Goal: Task Accomplishment & Management: Complete application form

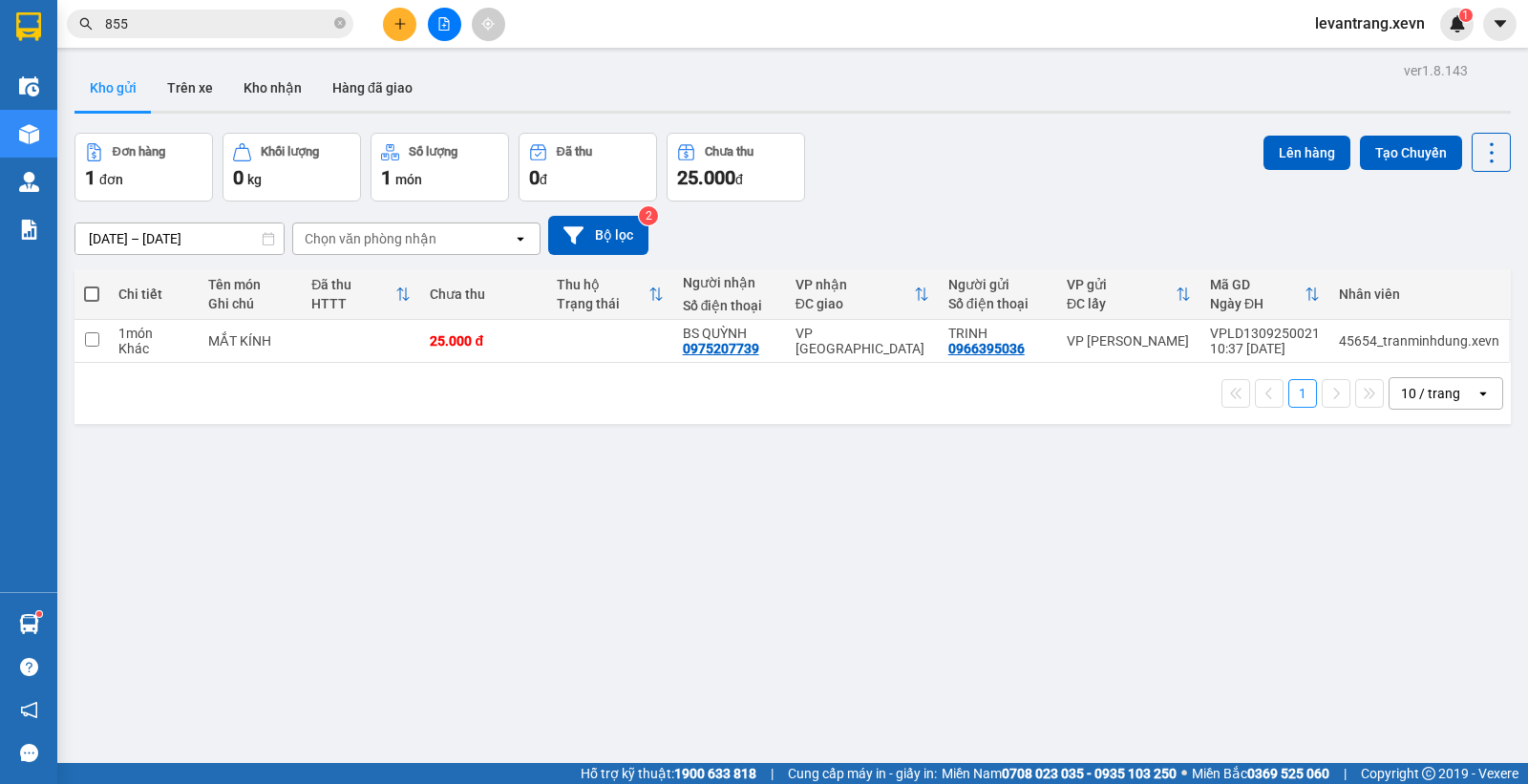
click at [917, 94] on div "Kho gửi Trên xe Kho nhận Hàng đã giao" at bounding box center [793, 90] width 1436 height 50
click at [951, 155] on div "Đơn hàng 1 đơn Khối lượng 0 kg Số lượng 1 món Đã thu 0 đ Chưa thu 25.000 đ Lên …" at bounding box center [793, 167] width 1436 height 69
click at [937, 174] on div "Đơn hàng 1 đơn Khối lượng 0 kg Số lượng 1 món Đã thu 0 đ Chưa thu 25.000 đ Lên …" at bounding box center [793, 167] width 1436 height 69
drag, startPoint x: 1150, startPoint y: 157, endPoint x: 693, endPoint y: 148, distance: 457.1
click at [1146, 157] on div "Đơn hàng 1 đơn Khối lượng 0 kg Số lượng 1 món Đã thu 0 đ Chưa thu 25.000 đ Lên …" at bounding box center [793, 167] width 1436 height 69
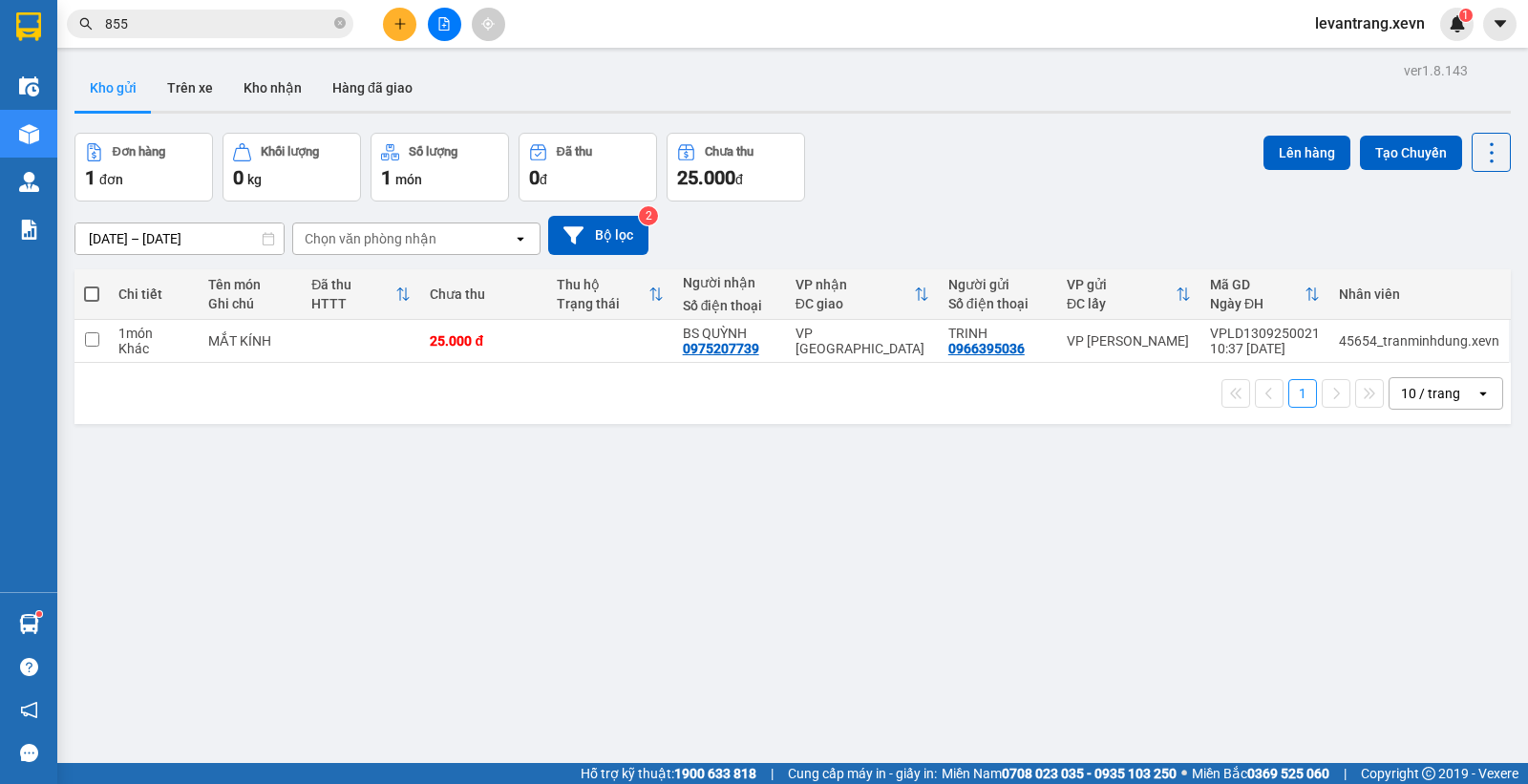
click at [1050, 140] on div "Đơn hàng 1 đơn Khối lượng 0 kg Số lượng 1 món Đã thu 0 đ Chưa thu 25.000 đ Lên …" at bounding box center [793, 167] width 1436 height 69
click at [393, 19] on icon "plus" at bounding box center [400, 24] width 14 height 14
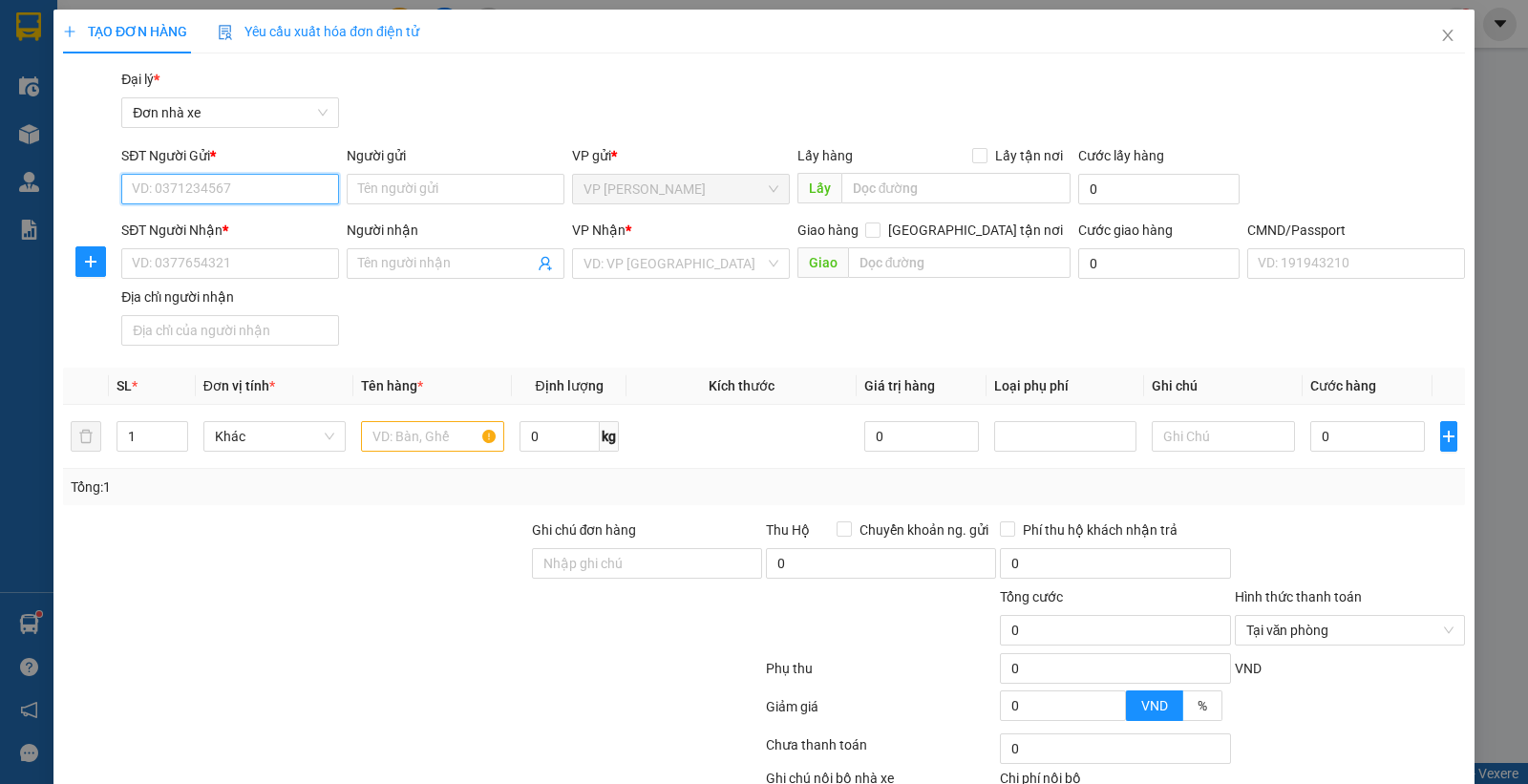
click at [241, 188] on input "SĐT Người Gửi *" at bounding box center [230, 188] width 218 height 31
click at [233, 229] on div "0964195555 - MẠNH" at bounding box center [228, 227] width 192 height 21
type input "0964195555"
type input "MẠNH"
type input "0915567786"
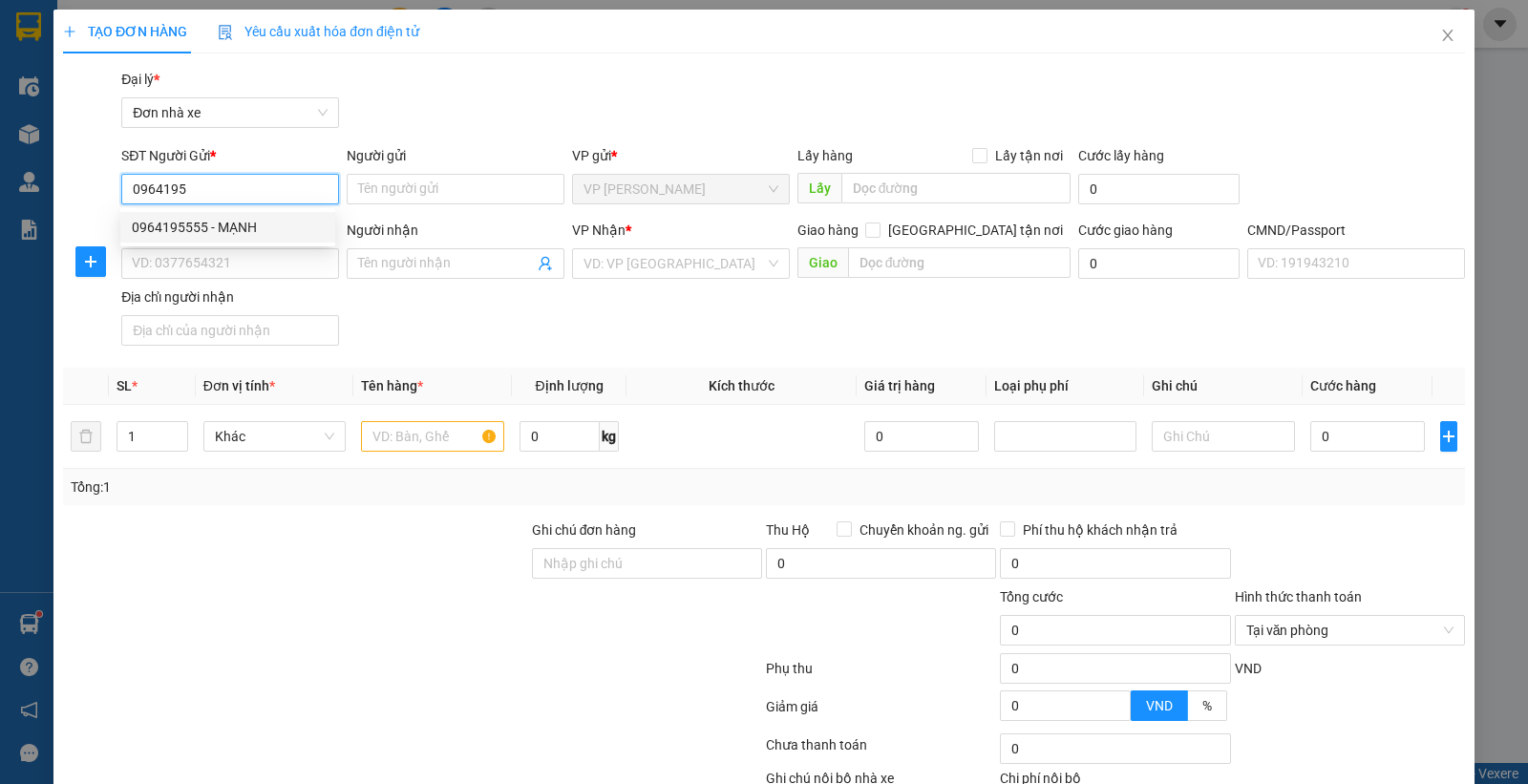
type input "HOÀNG"
type input "VŨ VĂN HOÀNG"
type input "0964195555"
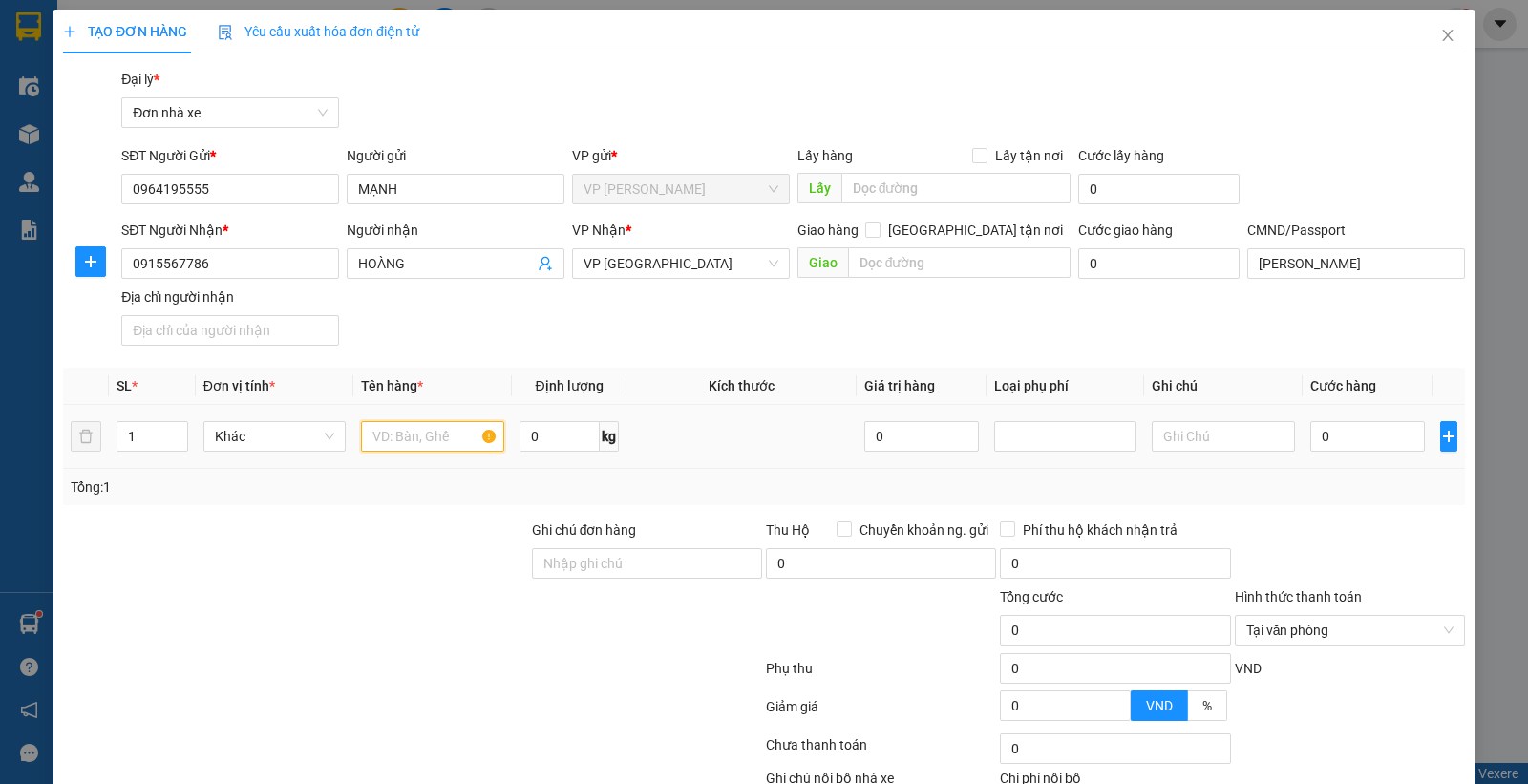
click at [401, 426] on input "text" at bounding box center [432, 435] width 143 height 31
type input "PHỤ TÙNG"
click at [567, 447] on input "0" at bounding box center [559, 435] width 80 height 31
type input "2"
click at [1337, 437] on input "0" at bounding box center [1367, 435] width 114 height 31
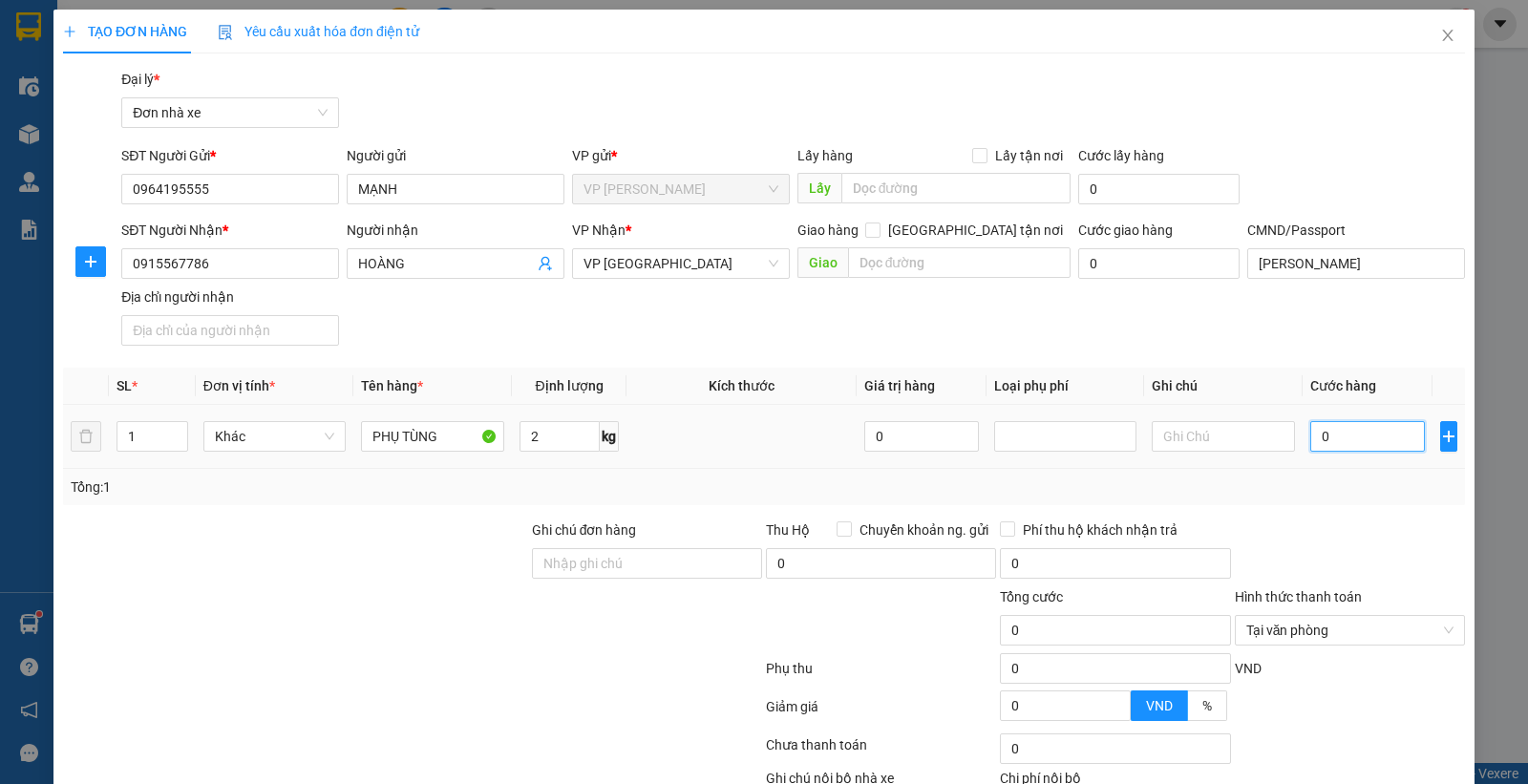
click at [1337, 437] on input "0" at bounding box center [1367, 435] width 114 height 31
type input "2"
type input "25"
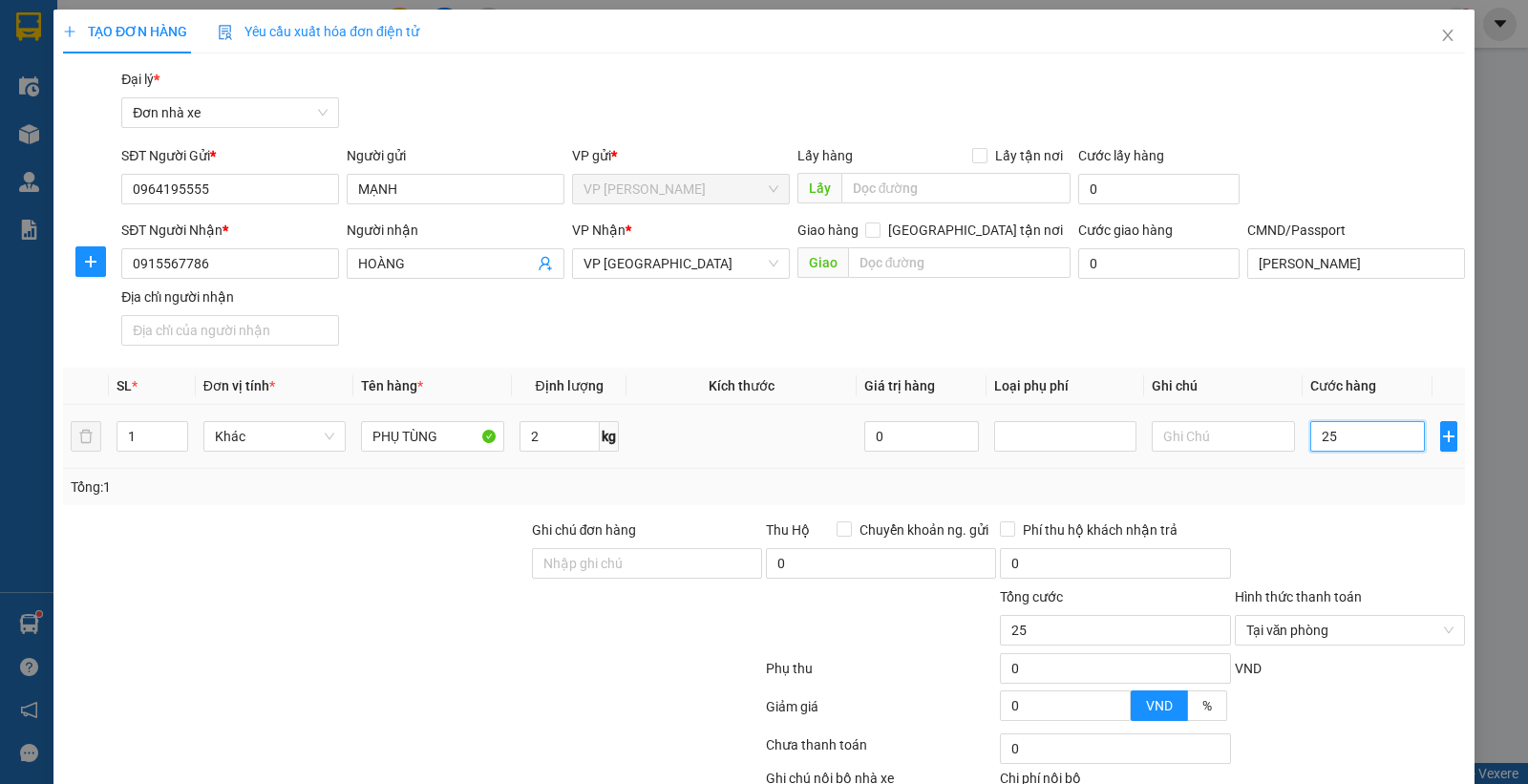
type input "250"
type input "2.500"
type input "25.000"
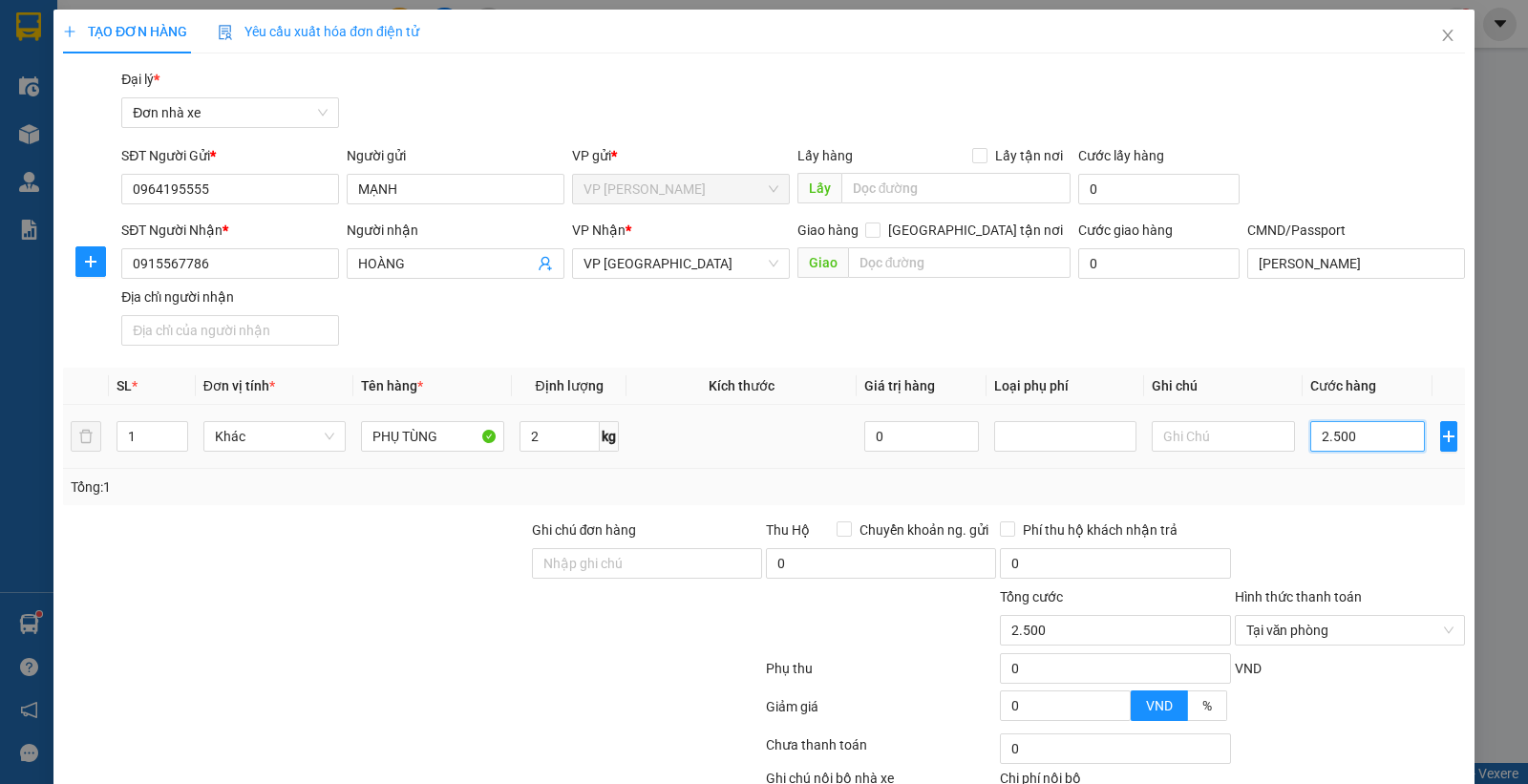
type input "25.000"
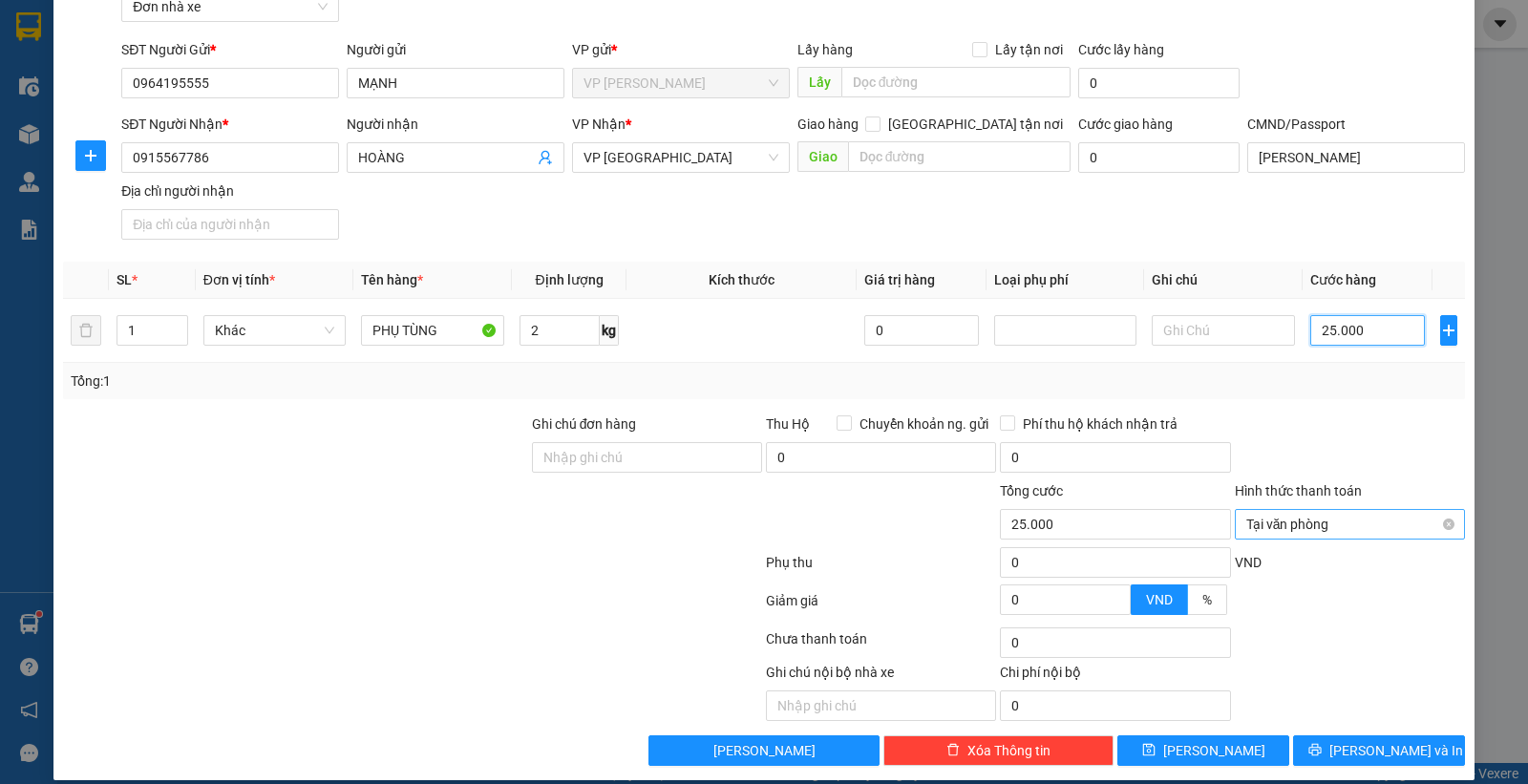
type input "25.000"
click at [1359, 754] on span "[PERSON_NAME] và In" at bounding box center [1396, 750] width 134 height 21
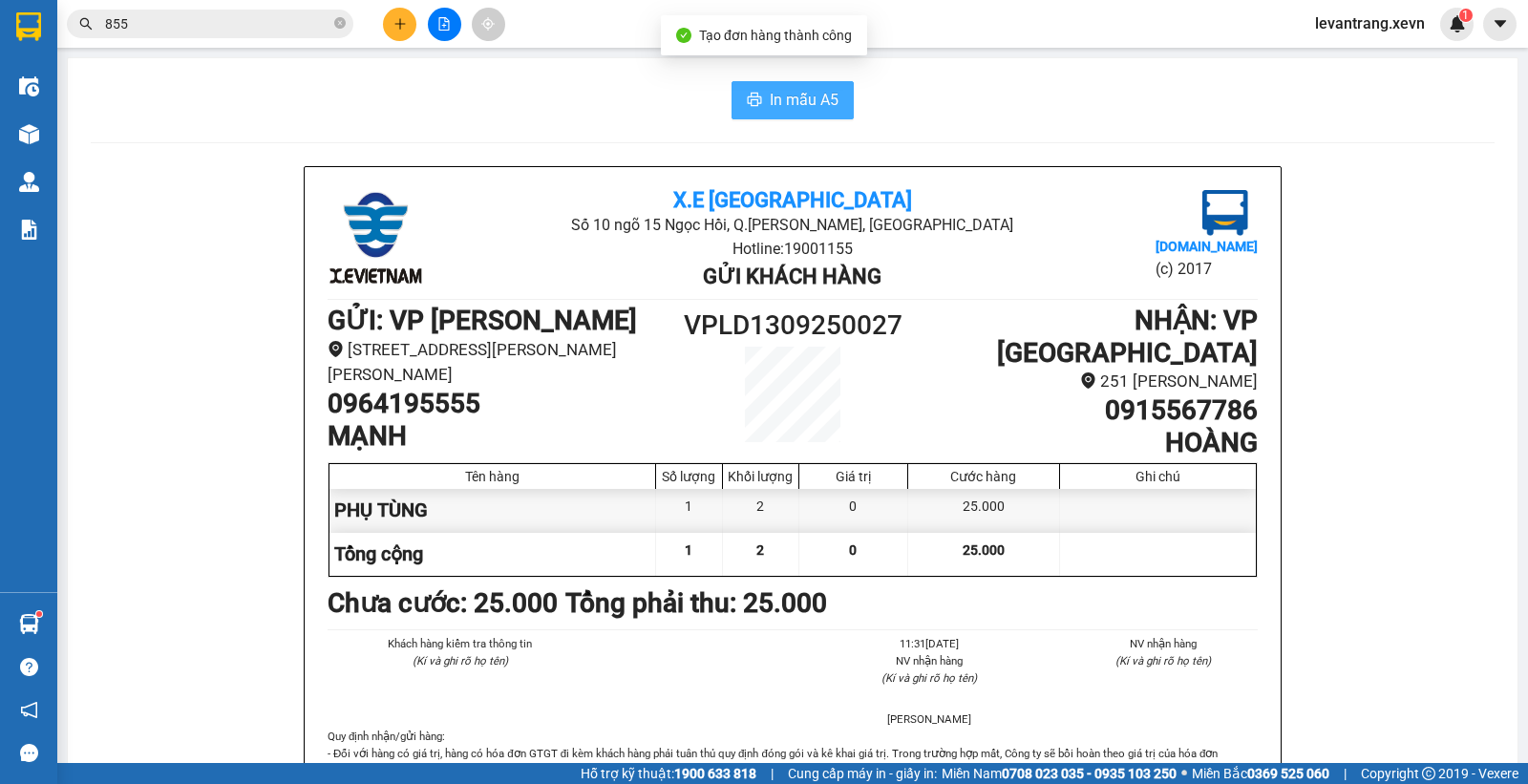
click at [748, 105] on icon "printer" at bounding box center [755, 99] width 15 height 14
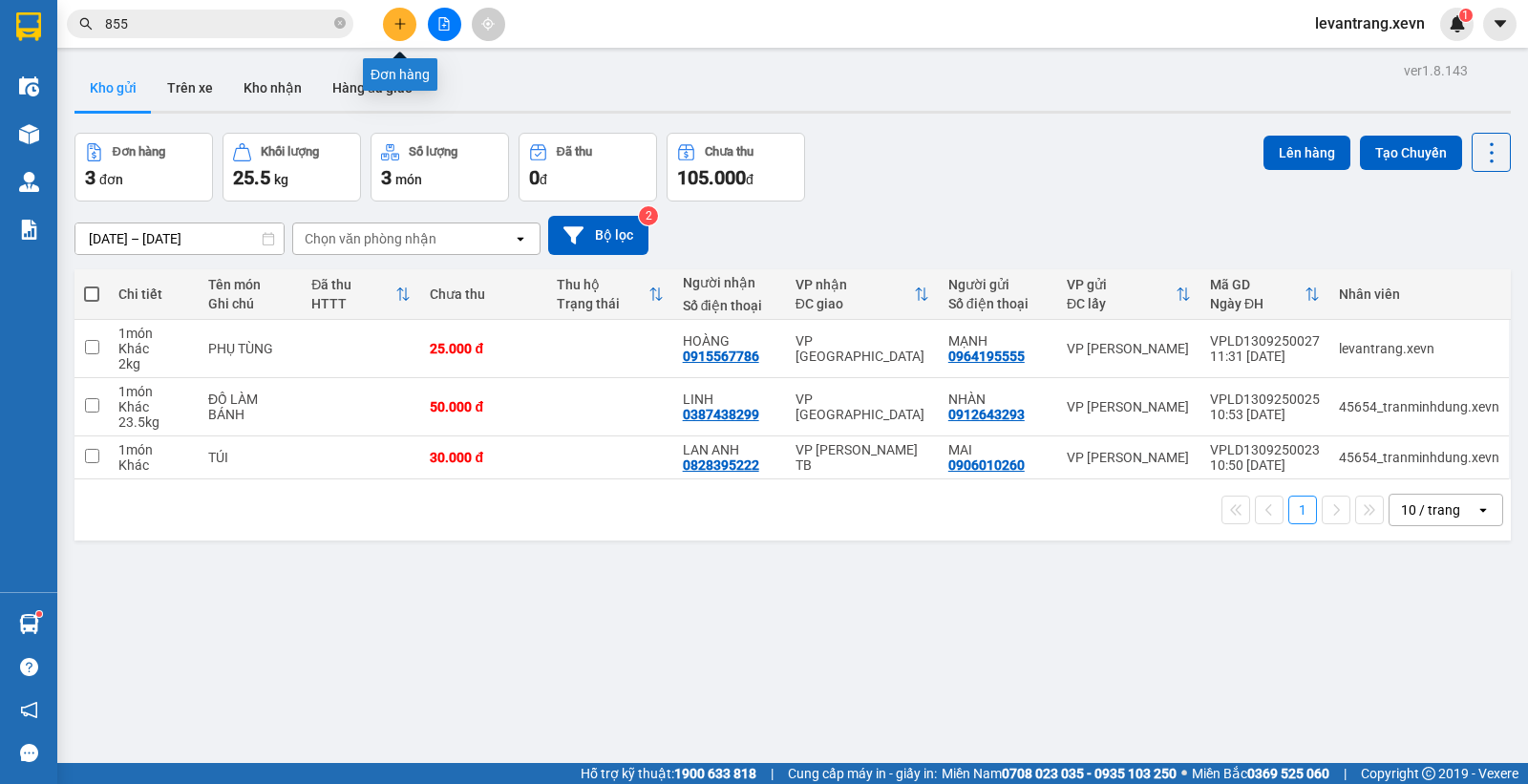
click at [404, 31] on button at bounding box center [400, 25] width 33 height 33
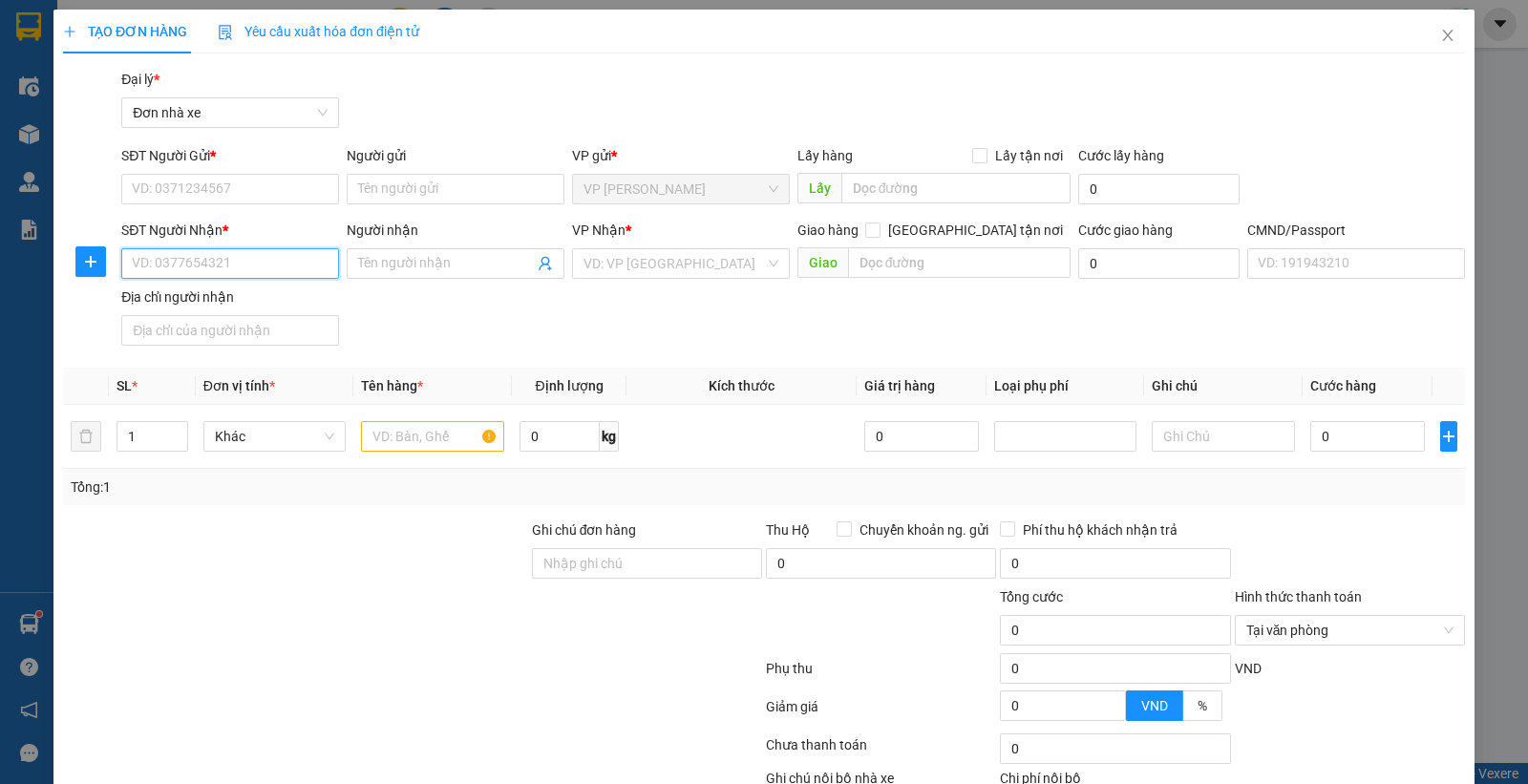
click at [226, 258] on input "SĐT Người Nhận *" at bounding box center [230, 263] width 218 height 31
type input "0"
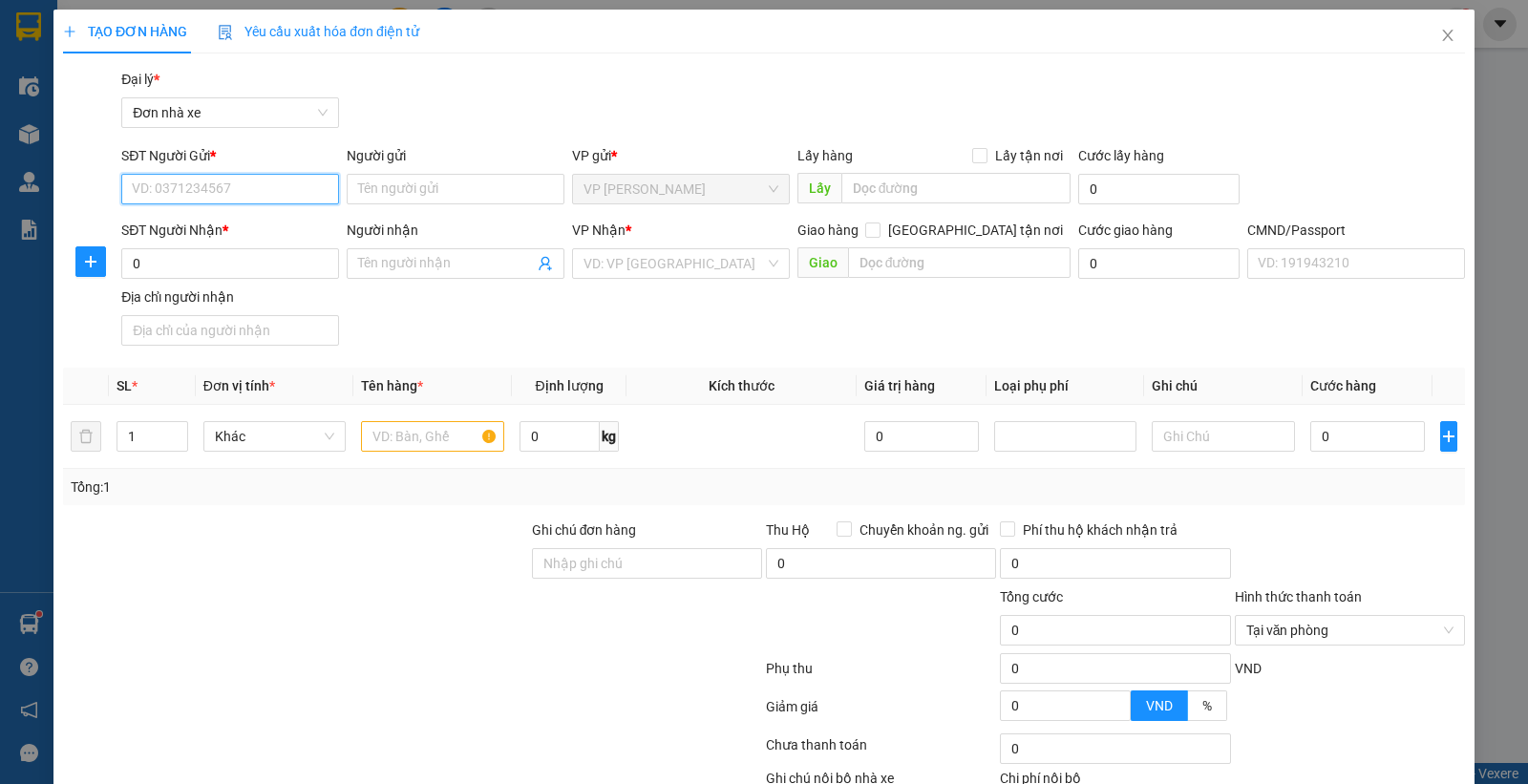
click at [148, 187] on input "SĐT Người Gửi *" at bounding box center [230, 188] width 218 height 31
type input "0906834586"
click at [225, 233] on div "0906834586 - CƯỜNG" at bounding box center [228, 227] width 192 height 21
type input "CƯỜNG"
type input "0906834586"
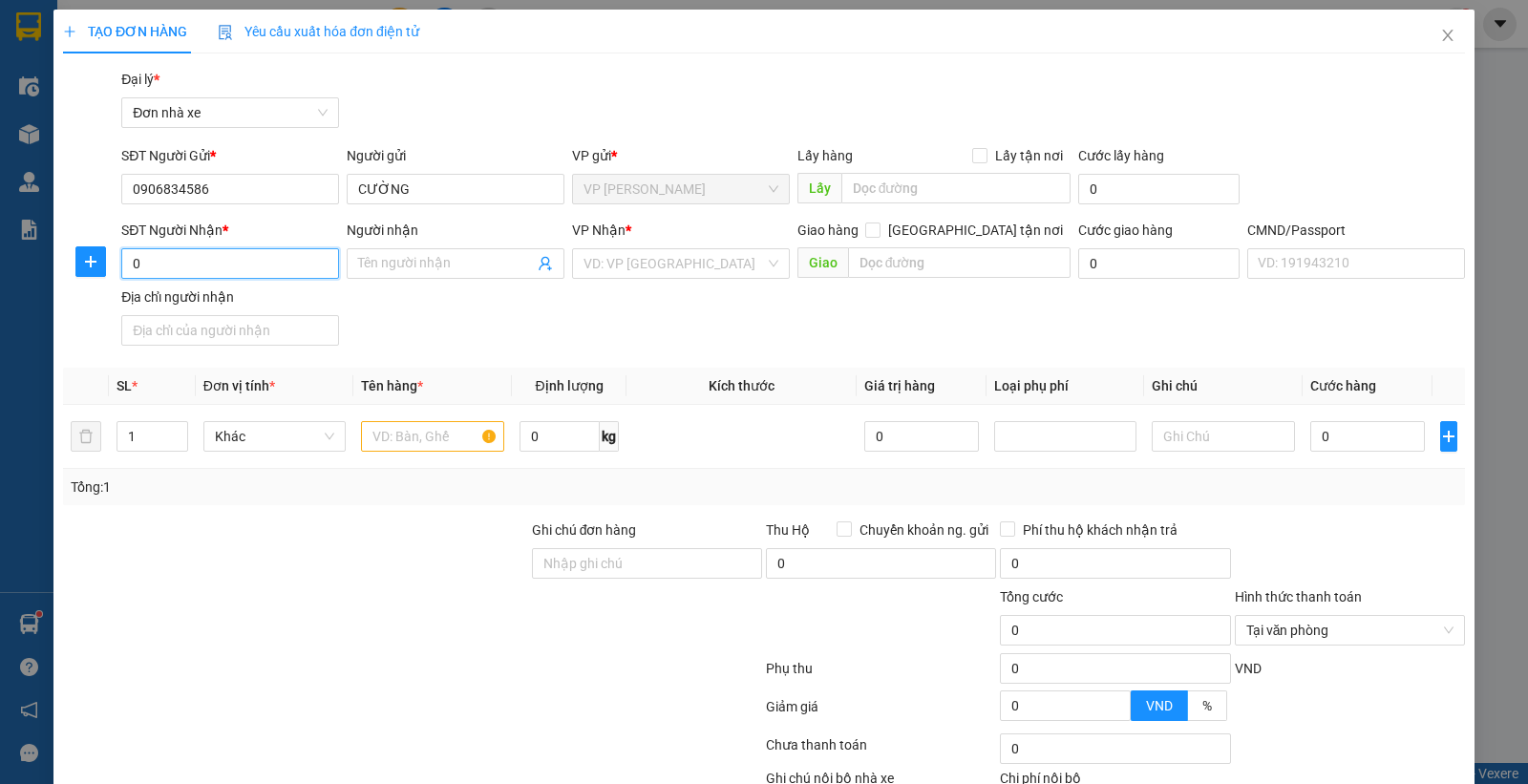
click at [166, 267] on input "0" at bounding box center [230, 263] width 218 height 31
click at [166, 312] on div "0918818135 - GIÁP" at bounding box center [228, 301] width 215 height 31
type input "0918818135"
type input "GIÁP"
type input "037092002593 NGUYỄN VĂN GIÁP"
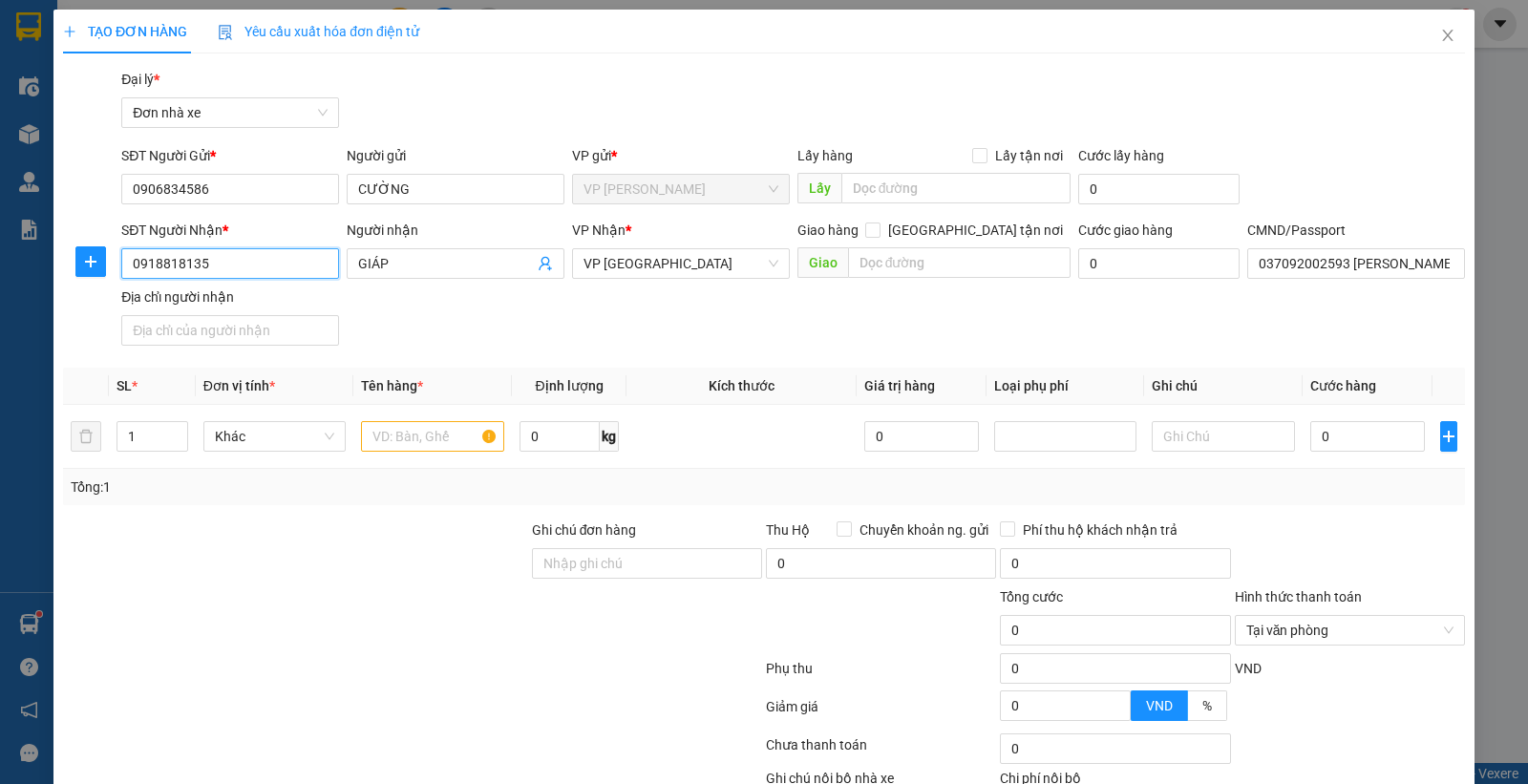
click at [228, 259] on input "0918818135" at bounding box center [230, 263] width 218 height 31
click at [399, 439] on input "text" at bounding box center [432, 435] width 143 height 31
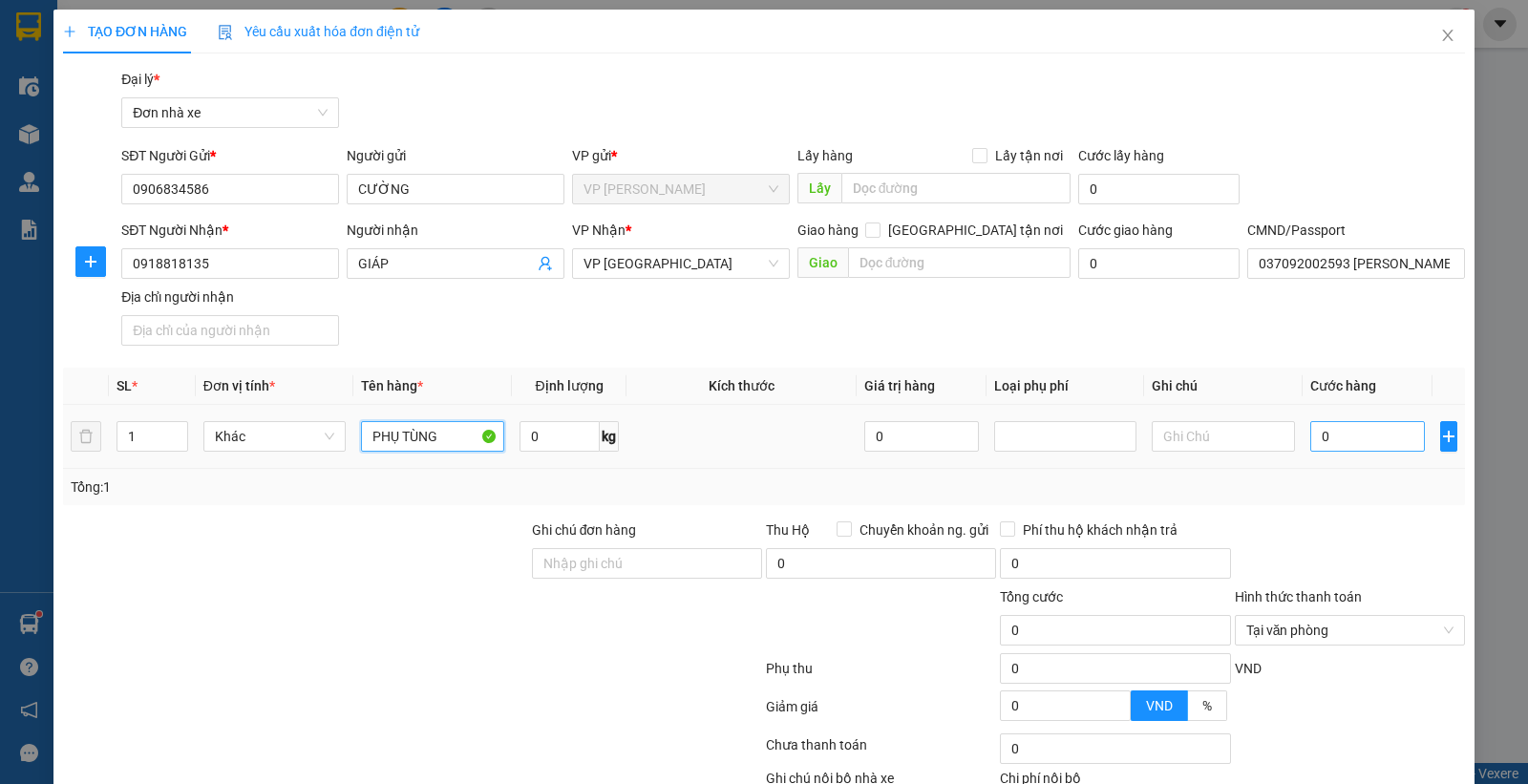
type input "PHỤ TÙNG"
click at [1318, 436] on input "0" at bounding box center [1367, 435] width 114 height 31
type input "2"
type input "25"
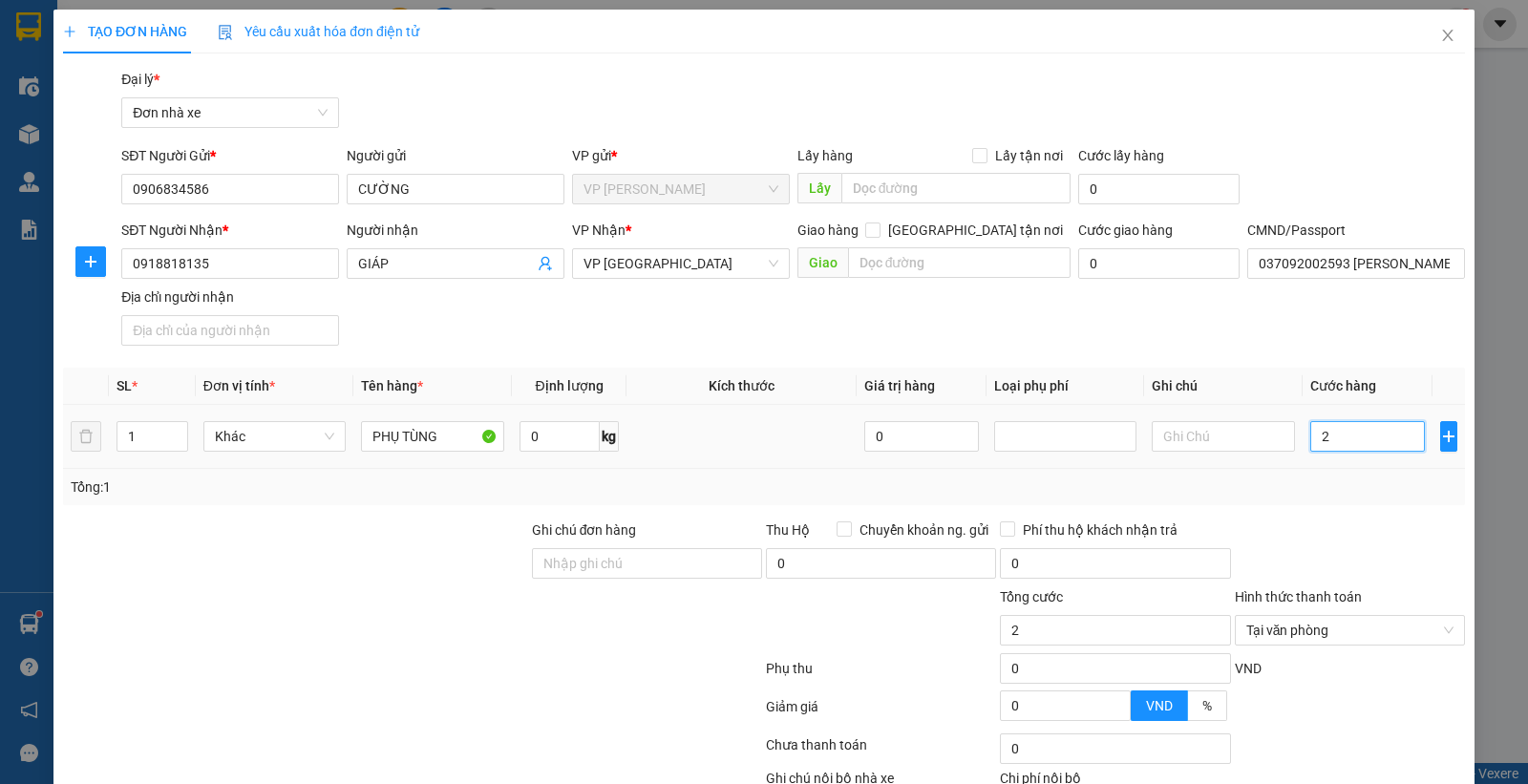
type input "25"
type input "25.000"
click at [1293, 533] on div at bounding box center [1349, 553] width 233 height 67
type input "25.000"
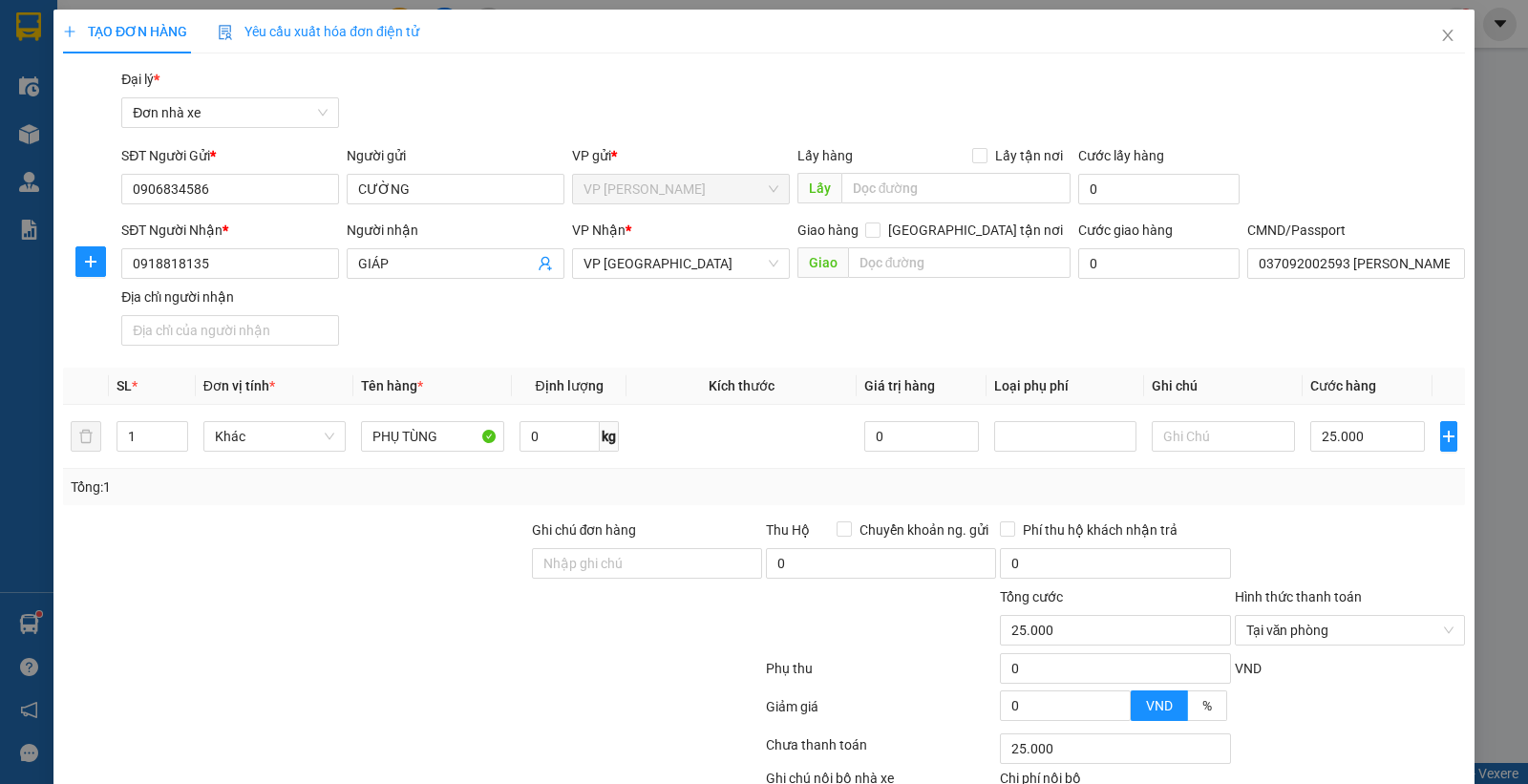
drag, startPoint x: 1432, startPoint y: 628, endPoint x: 1414, endPoint y: 588, distance: 43.9
click at [1301, 264] on input "037092002593 NGUYỄN VĂN GIÁP" at bounding box center [1356, 263] width 218 height 31
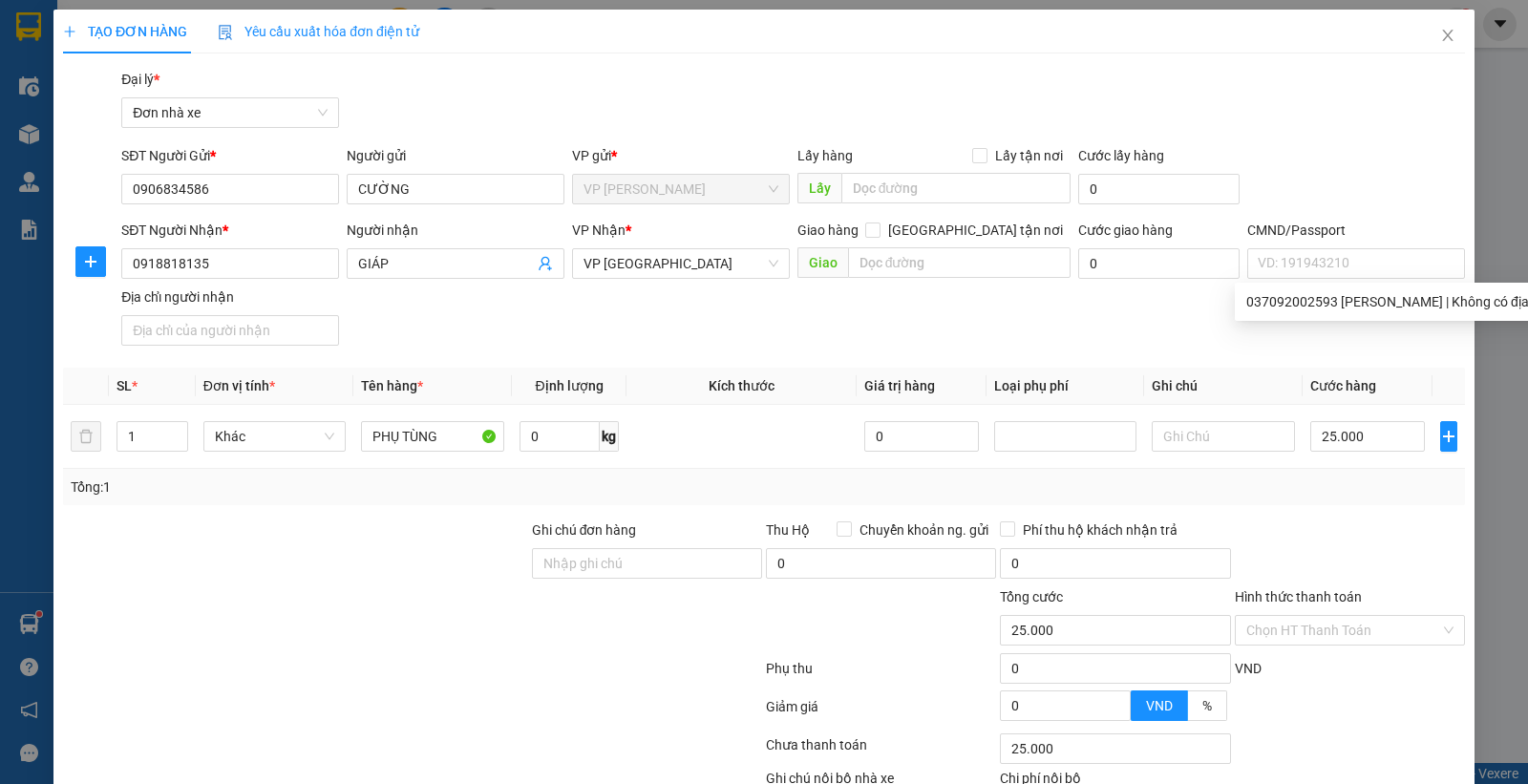
click at [1313, 166] on div "SĐT Người Gửi * 0906834586 Người gửi CƯỜNG VP gửi * VP Lê Duẩn Lấy hàng Lấy tận…" at bounding box center [793, 178] width 1352 height 67
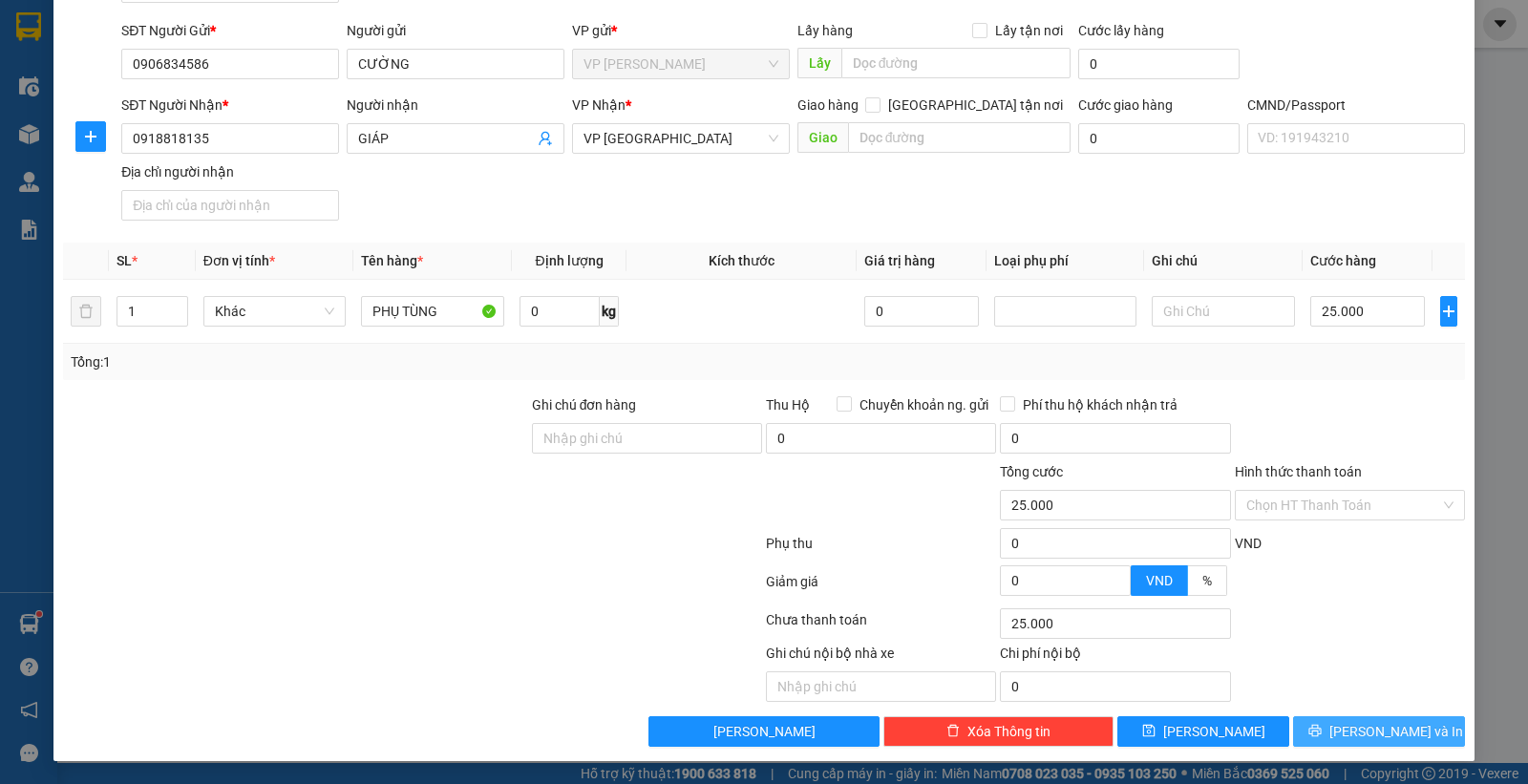
click at [1354, 735] on span "[PERSON_NAME] và In" at bounding box center [1396, 731] width 134 height 21
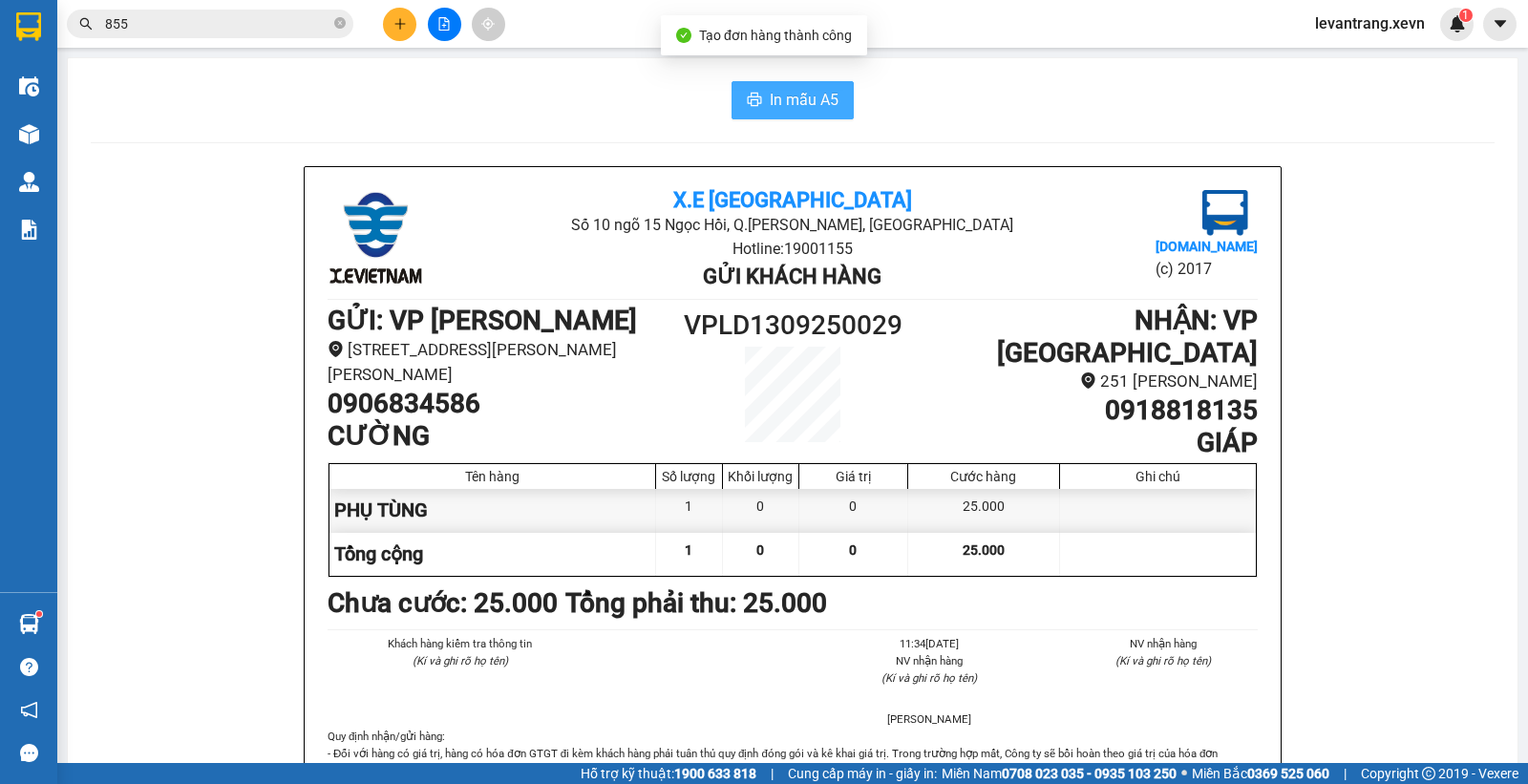
click at [755, 90] on button "In mẫu A5" at bounding box center [792, 99] width 122 height 38
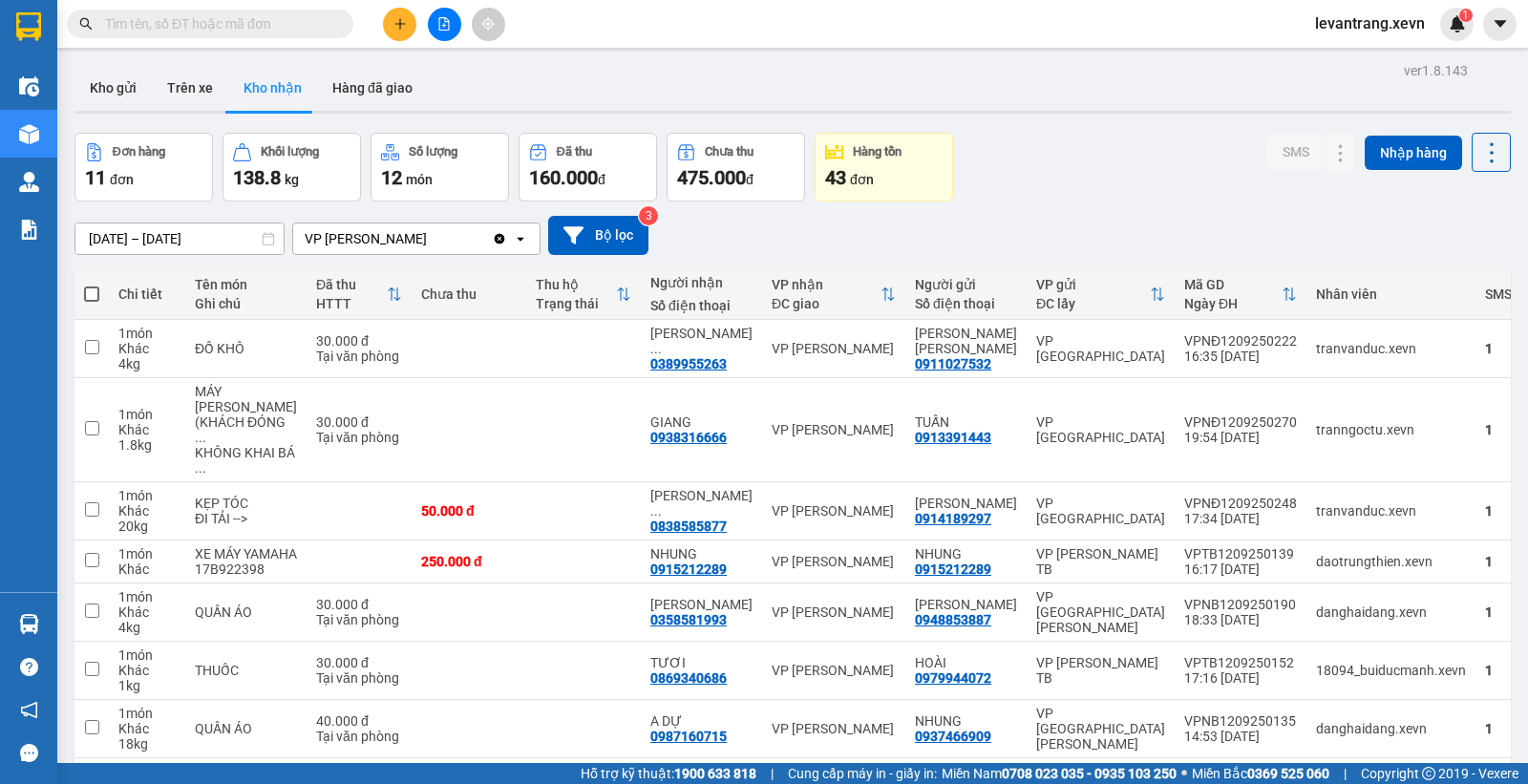
click at [188, 25] on section "Kết quả [PERSON_NAME] ( 0 ) Bộ lọc No Data levantrang.xevn 1 Điều [PERSON_NAME]…" at bounding box center [764, 392] width 1528 height 784
click at [188, 25] on input "text" at bounding box center [218, 24] width 226 height 21
paste input "0918818135"
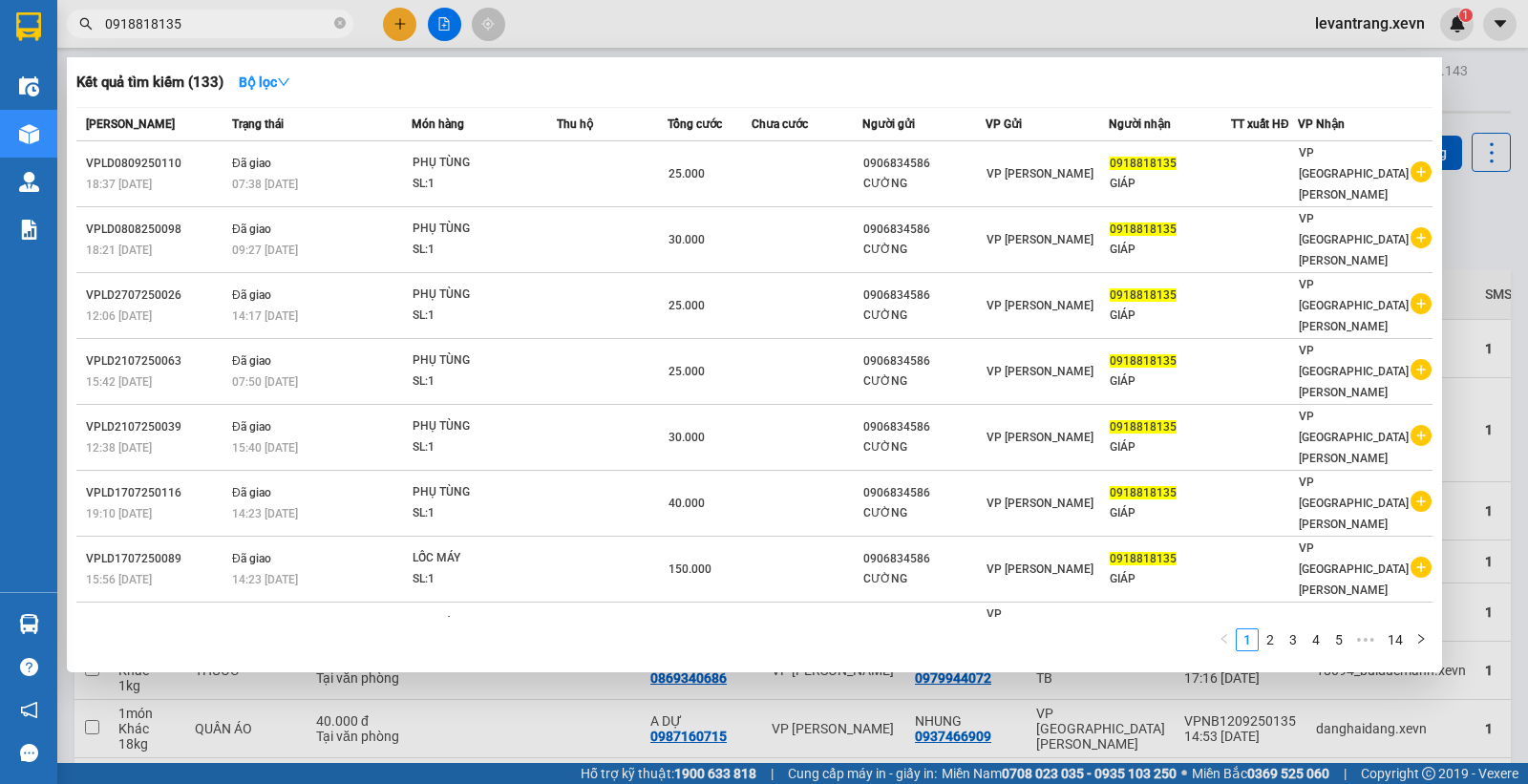
type input "0918818135"
click at [1465, 212] on div at bounding box center [764, 392] width 1528 height 784
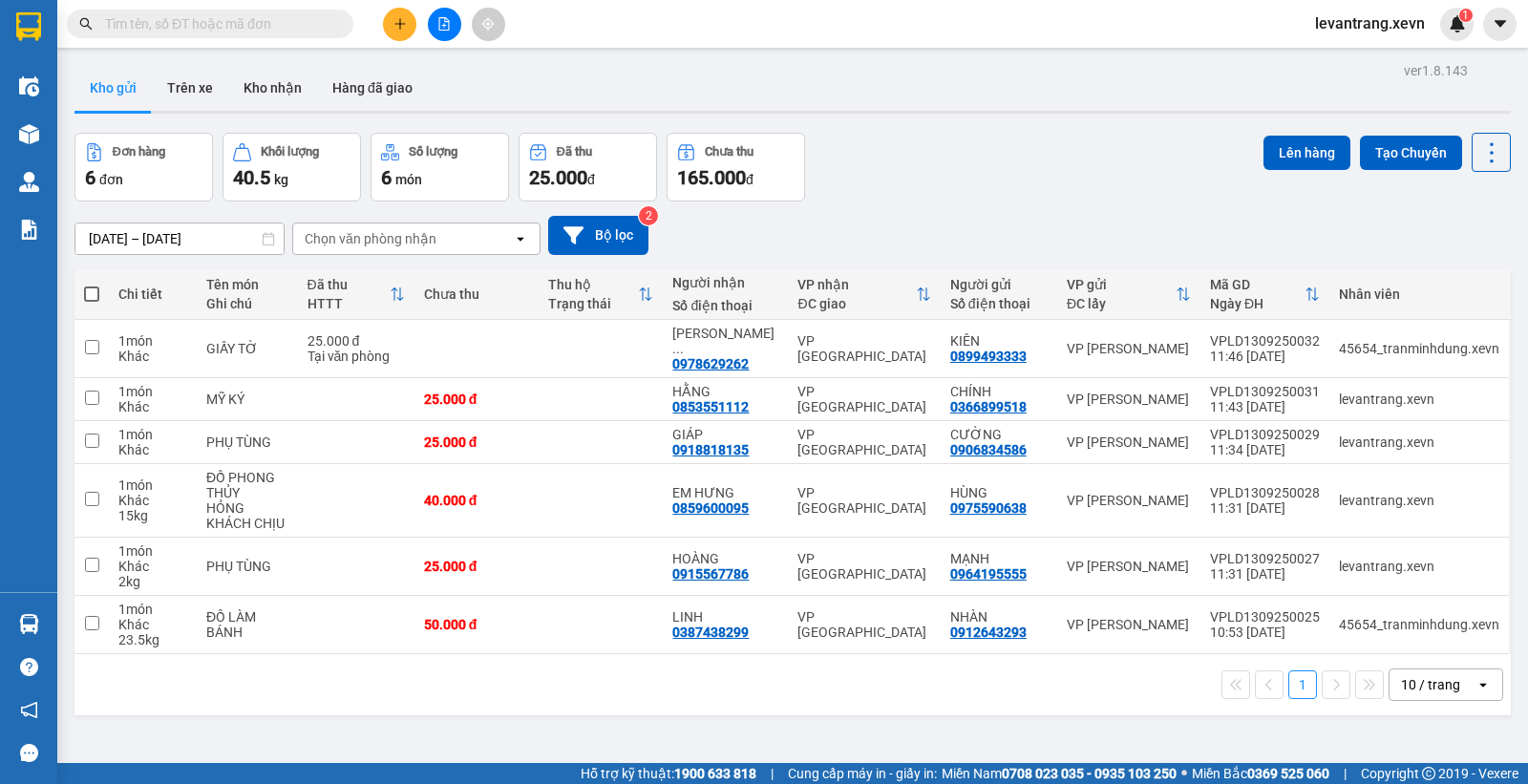
click at [956, 202] on div "11/09/2025 – 13/09/2025 Press the down arrow key to interact with the calendar …" at bounding box center [793, 235] width 1436 height 68
click at [1070, 174] on div "Đơn hàng 6 đơn Khối lượng 40.5 kg Số lượng 6 món Đã thu 25.000 đ Chưa thu 165.0…" at bounding box center [793, 167] width 1436 height 69
click at [408, 31] on button at bounding box center [400, 25] width 33 height 33
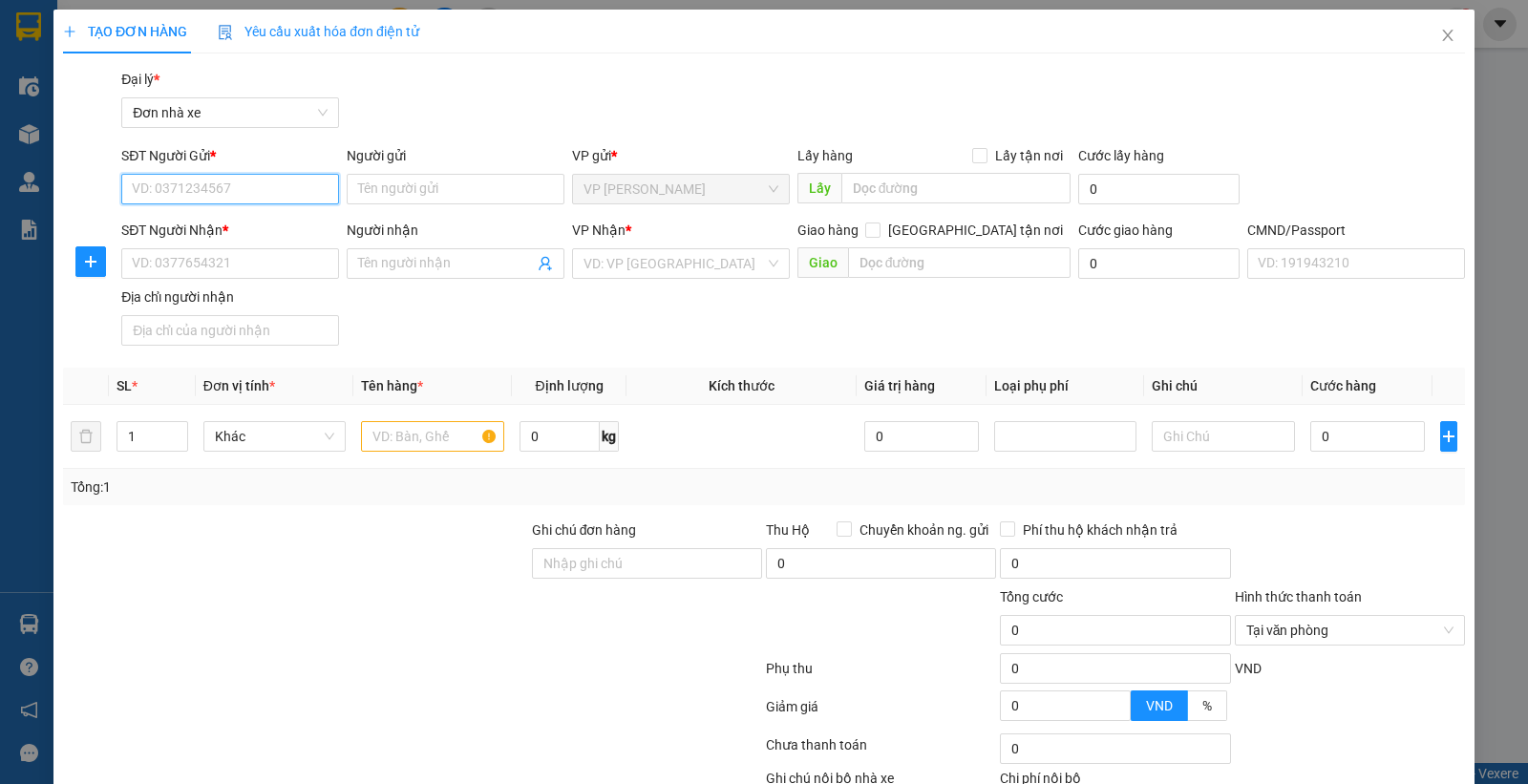
click at [215, 185] on input "SĐT Người Gửi *" at bounding box center [230, 188] width 218 height 31
click at [215, 185] on input "0966694114" at bounding box center [230, 188] width 218 height 31
type input "0966694114"
click at [424, 188] on input "Người gửi" at bounding box center [455, 188] width 218 height 31
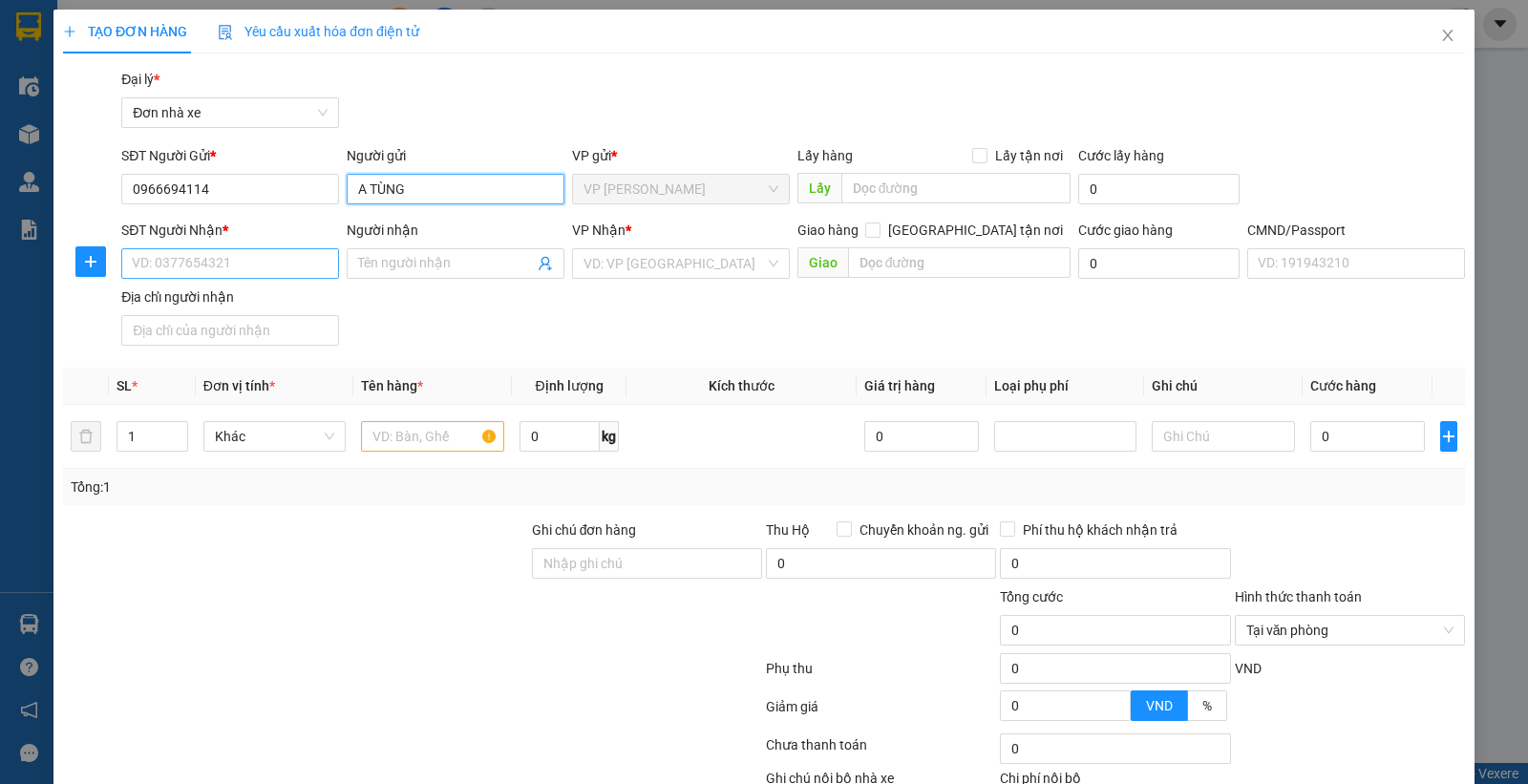
type input "A TÙNG"
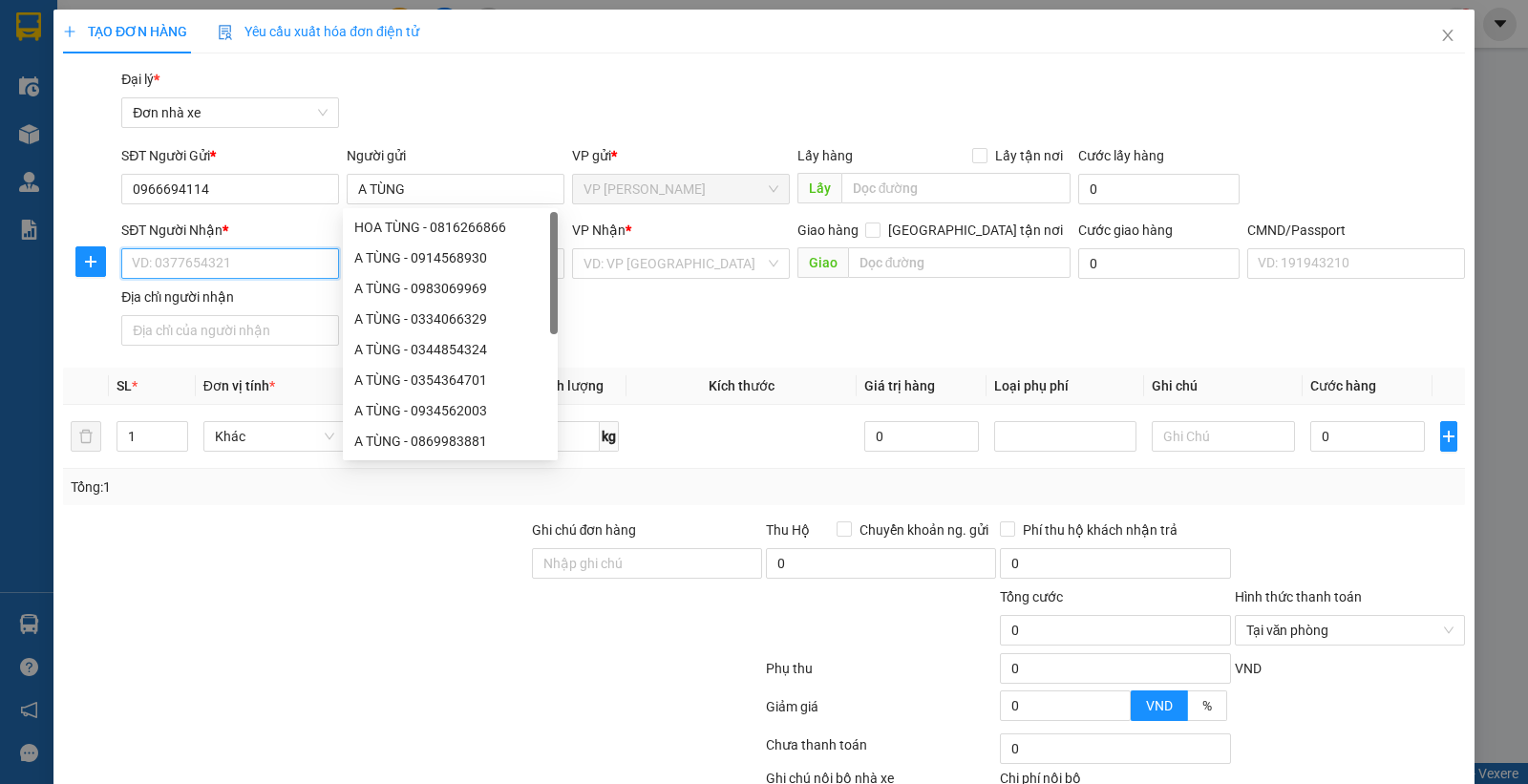
click at [231, 271] on input "SĐT Người Nhận *" at bounding box center [230, 263] width 218 height 31
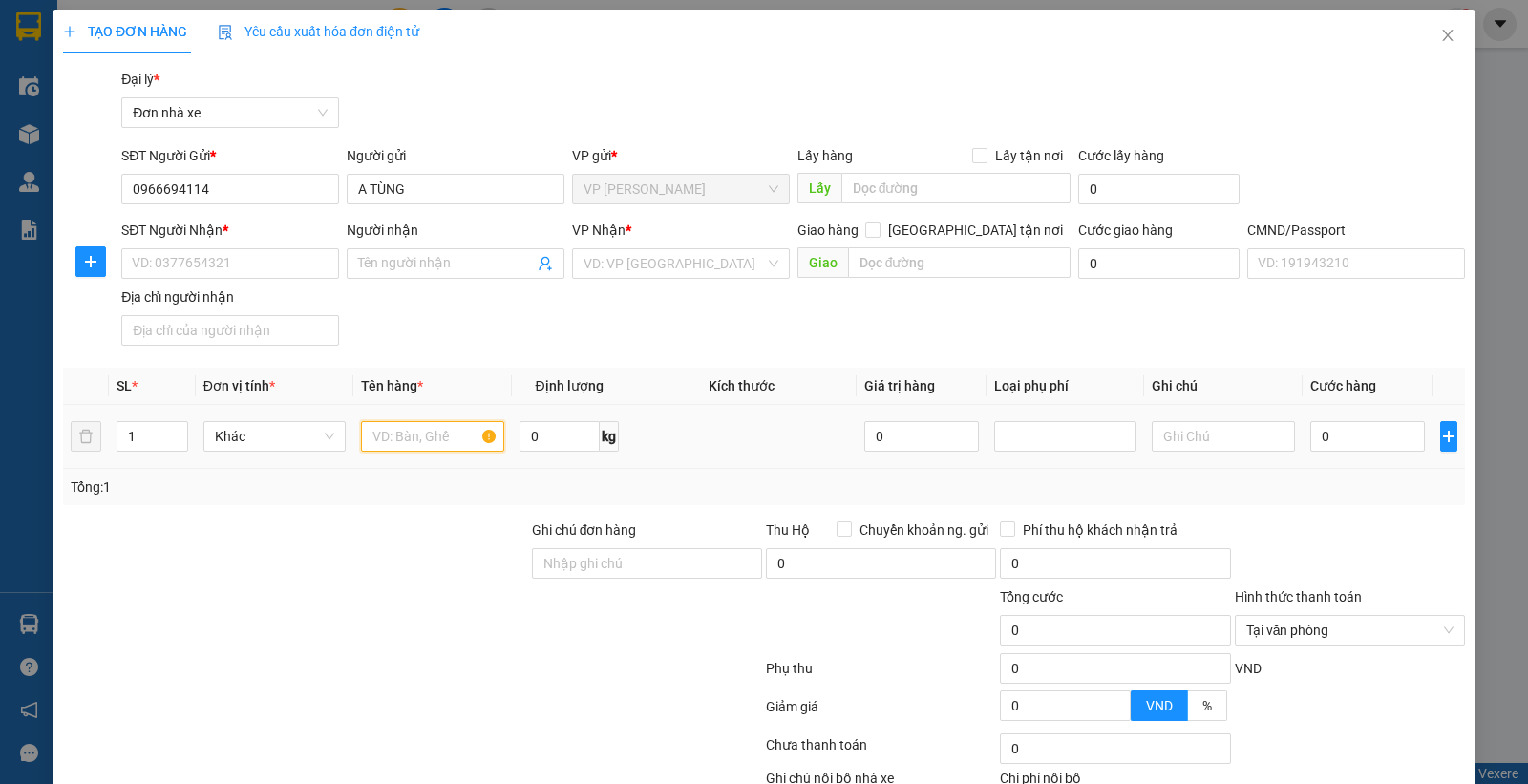
click at [382, 439] on input "text" at bounding box center [432, 435] width 143 height 31
type input "GIÀY"
drag, startPoint x: 1337, startPoint y: 445, endPoint x: 1332, endPoint y: 433, distance: 13.0
click at [1337, 444] on input "0" at bounding box center [1367, 435] width 114 height 31
type input "2"
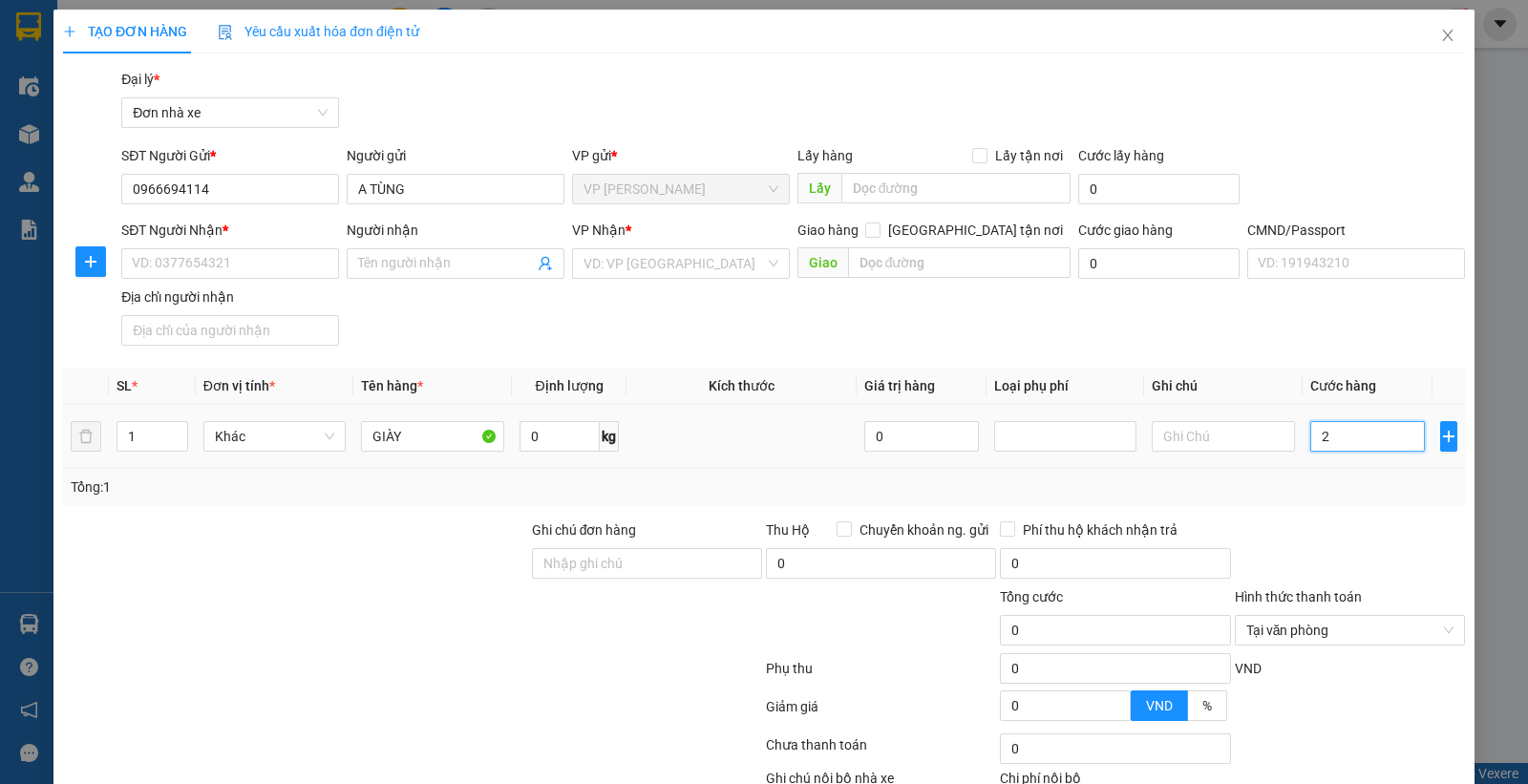
type input "2"
type input "25"
type input "25.000"
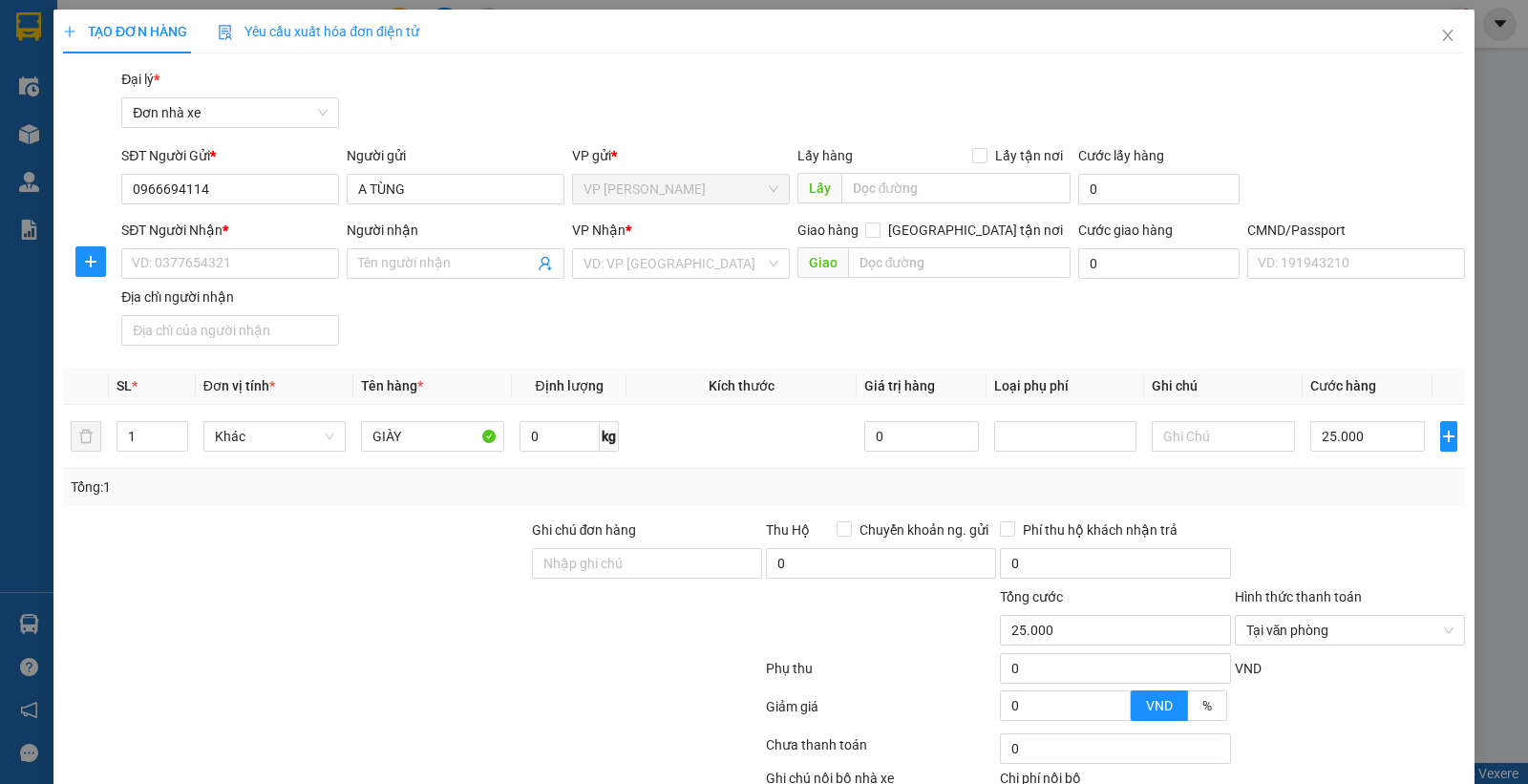
drag, startPoint x: 1308, startPoint y: 364, endPoint x: 733, endPoint y: 339, distance: 575.5
click at [1306, 364] on div "Transit Pickup Surcharge Ids Transit Deliver Surcharge Ids Transit Deliver Surc…" at bounding box center [764, 470] width 1402 height 803
click at [244, 253] on input "SĐT Người Nhận *" at bounding box center [230, 263] width 218 height 31
type input "0946889929"
click at [240, 261] on input "0946889929" at bounding box center [230, 263] width 218 height 31
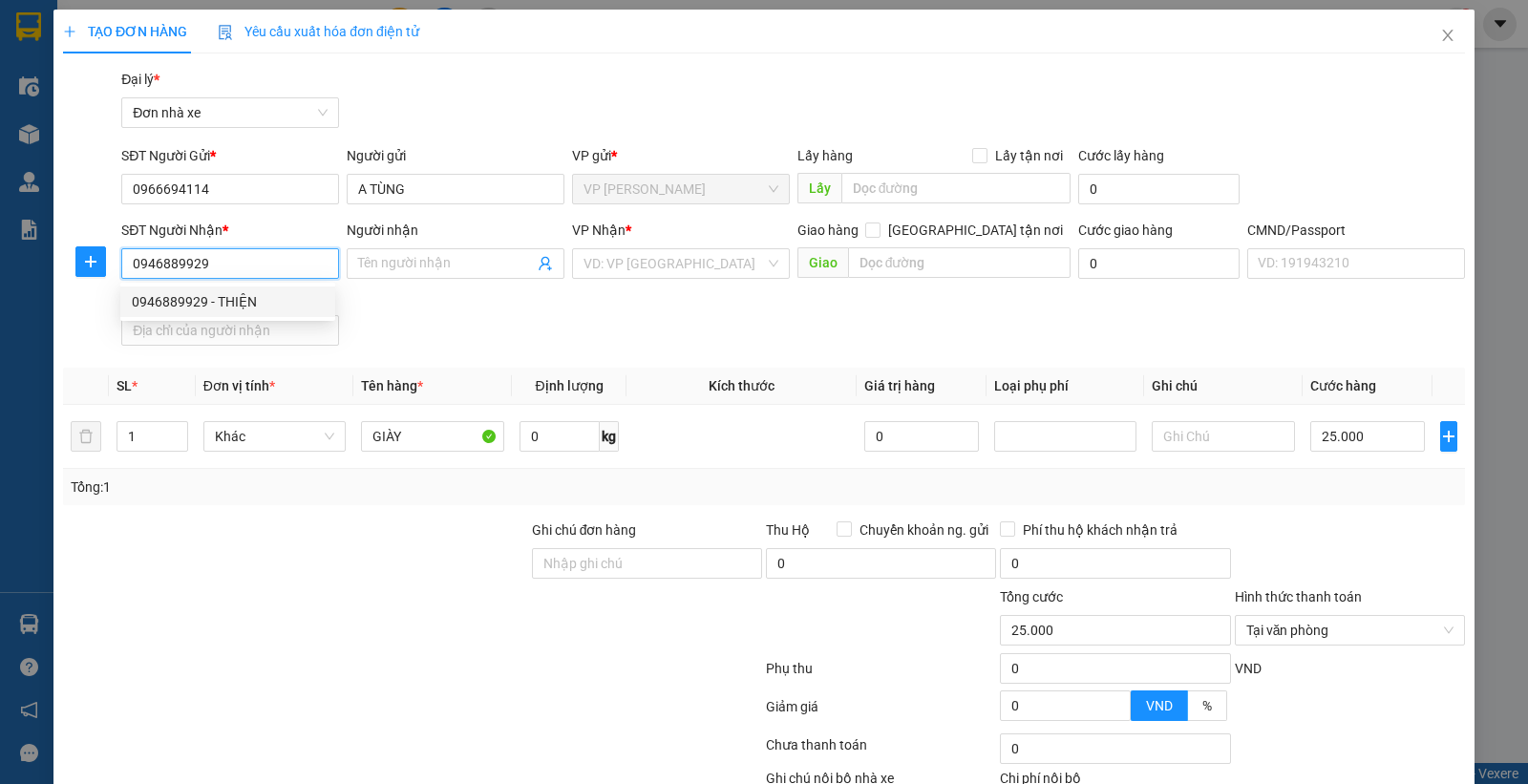
drag, startPoint x: 241, startPoint y: 294, endPoint x: 188, endPoint y: 291, distance: 53.1
click at [238, 293] on div "0946889929 - THIỆN" at bounding box center [228, 301] width 192 height 21
type input "THIỆN"
type input "037099008640 VŨ KHÁNH THIỆN"
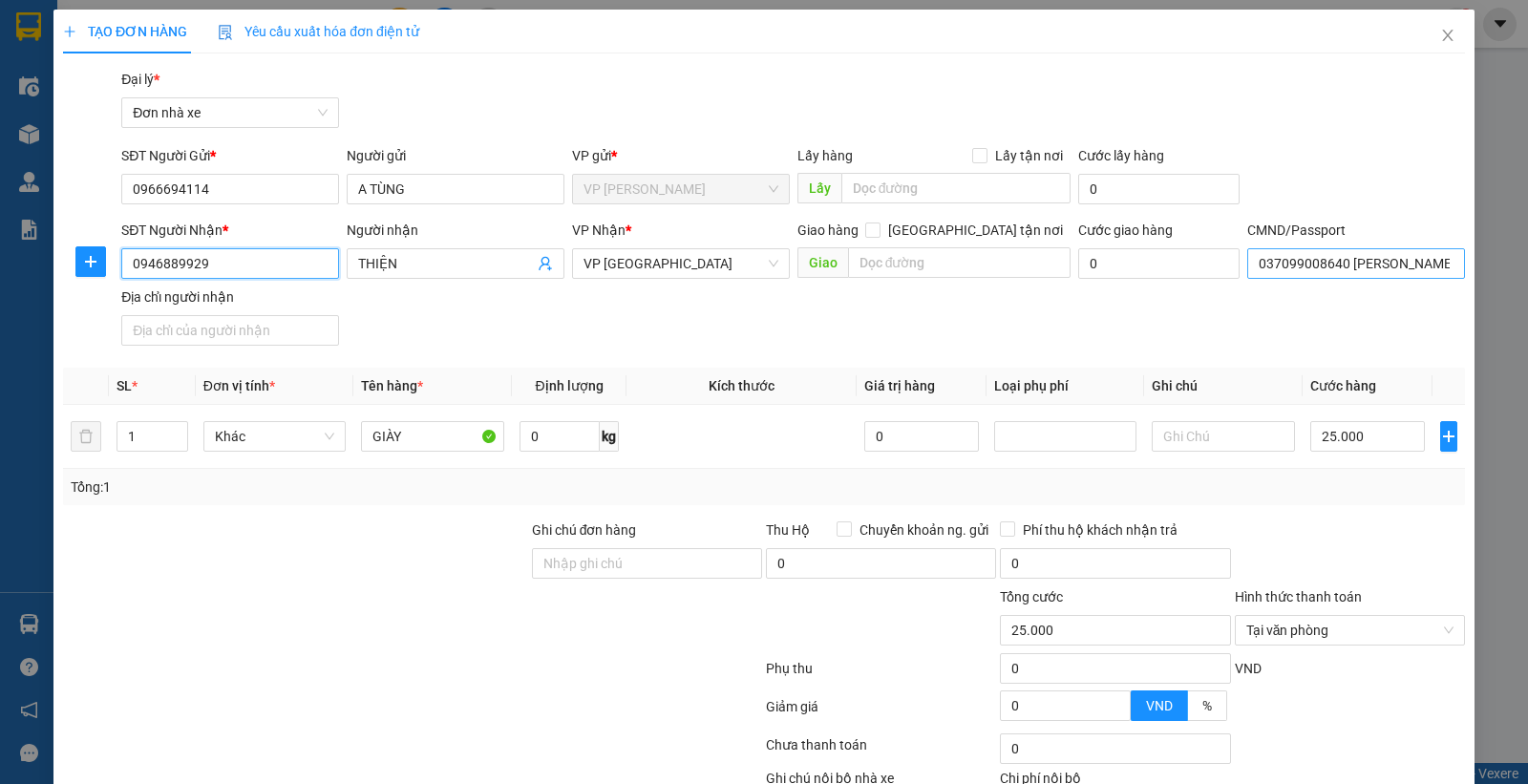
type input "0946889929"
click at [1315, 260] on input "037099008640 VŨ KHÁNH THIỆN" at bounding box center [1356, 263] width 218 height 31
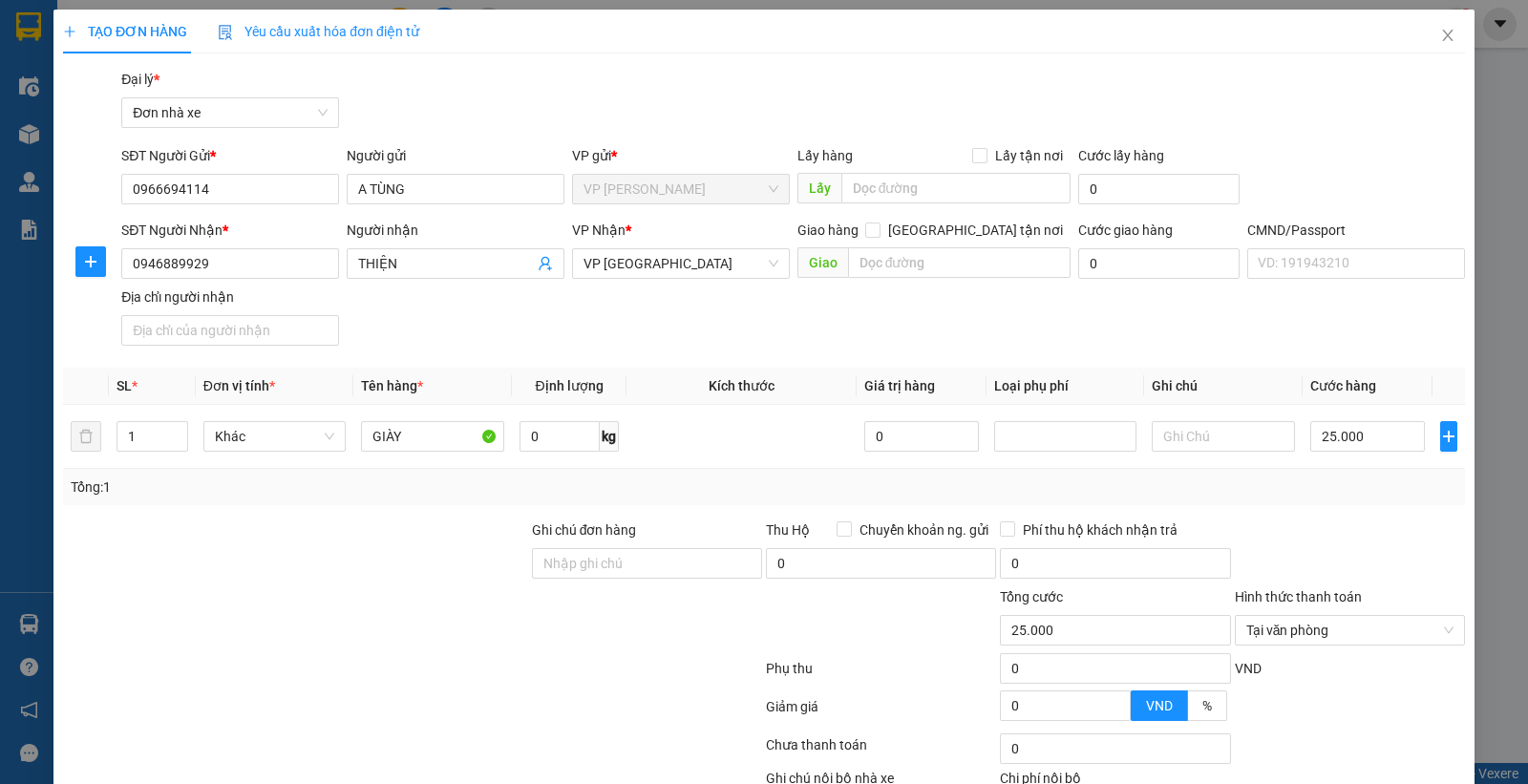
click at [1330, 160] on div "SĐT Người Gửi * 0966694114 Người gửi A TÙNG VP gửi * VP Lê Duẩn Lấy hàng Lấy tậ…" at bounding box center [793, 178] width 1352 height 67
click at [1340, 434] on input "25.000" at bounding box center [1367, 435] width 114 height 31
type input "3"
type input "30"
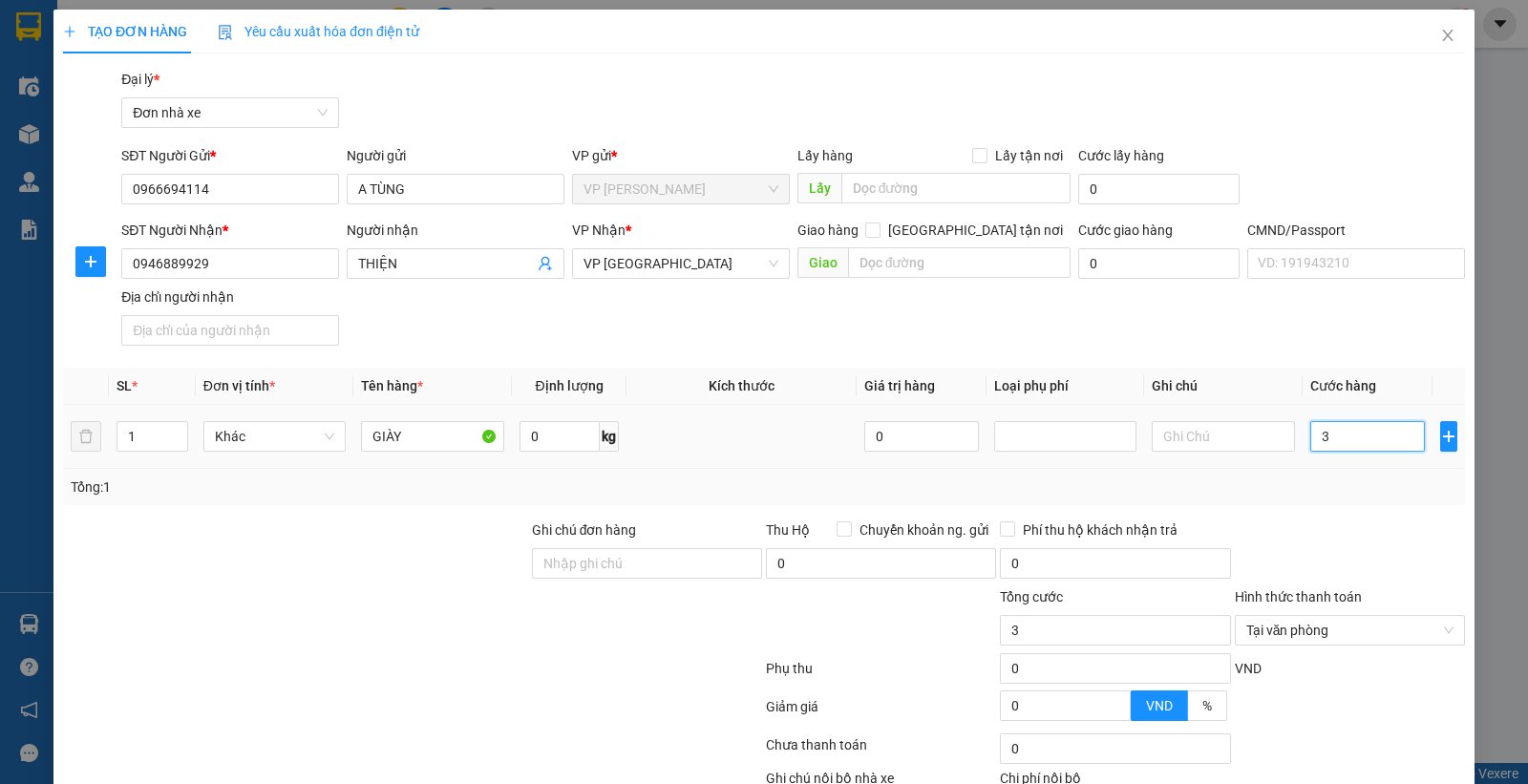
type input "30"
type input "30.000"
click at [1276, 547] on div at bounding box center [1349, 553] width 233 height 67
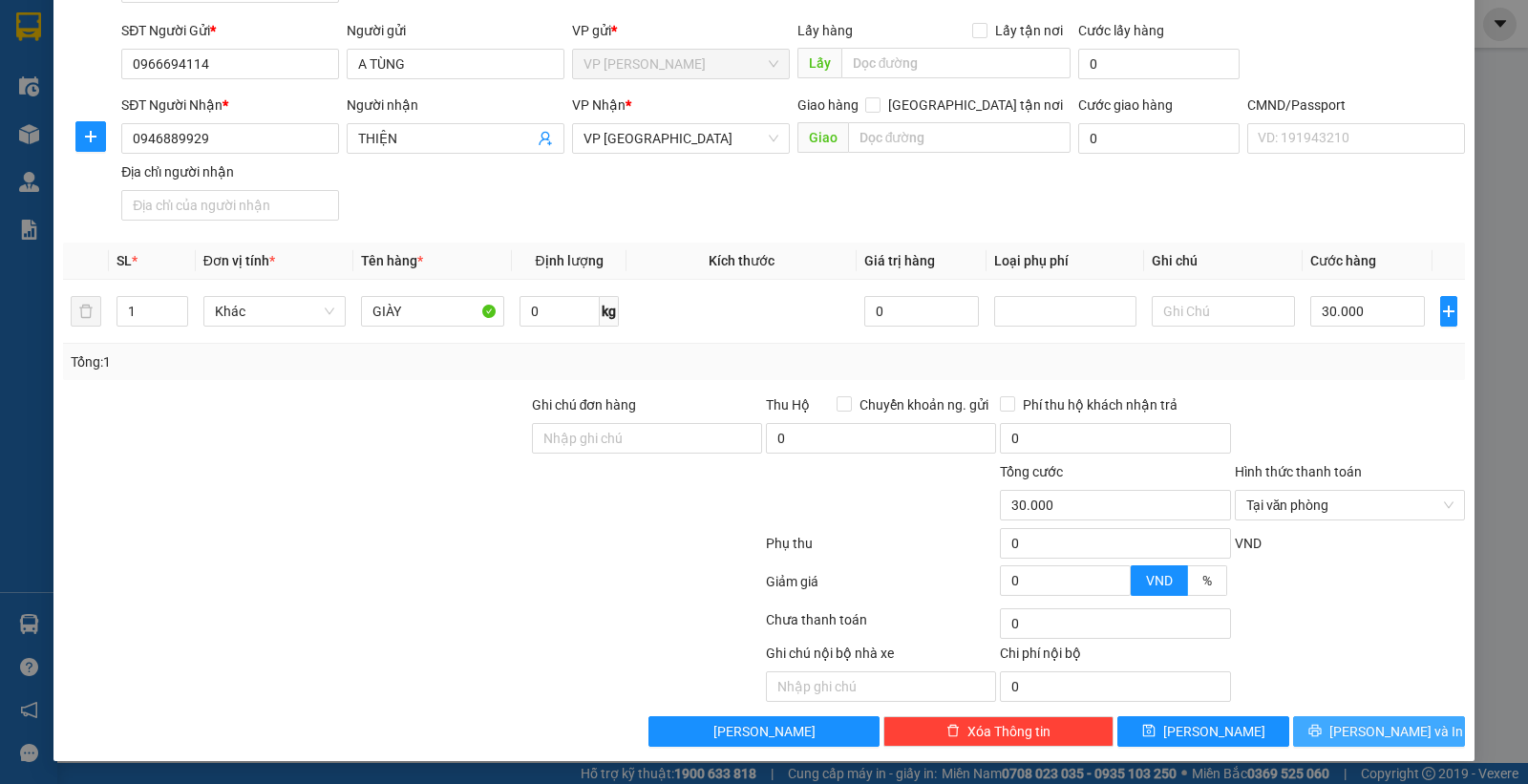
click at [1352, 730] on span "Lưu và In" at bounding box center [1396, 731] width 134 height 21
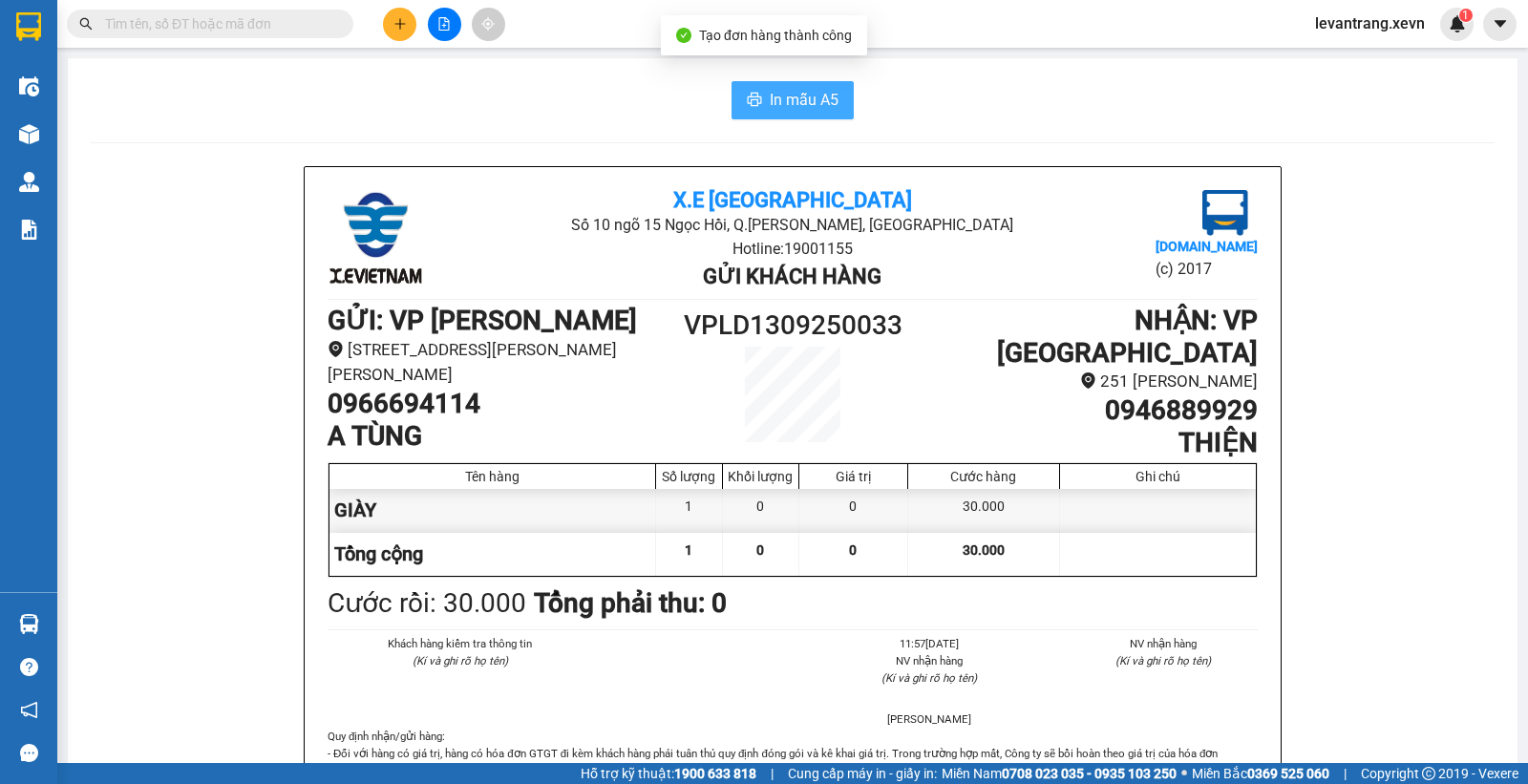
click at [789, 97] on span "In mẫu A5" at bounding box center [804, 99] width 69 height 24
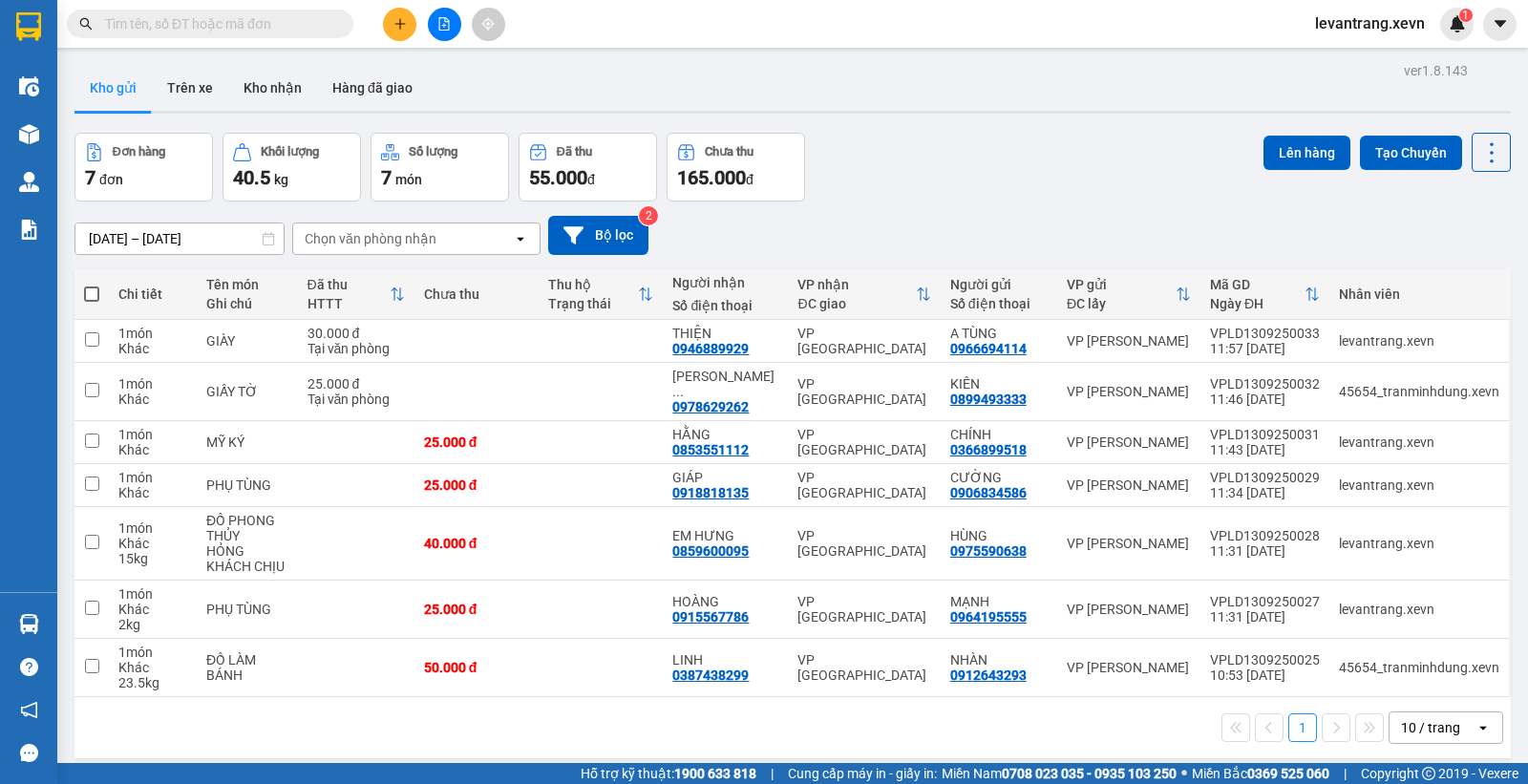
click at [624, 78] on div "Kho gửi Trên xe Kho nhận Hàng đã giao" at bounding box center [793, 90] width 1436 height 50
drag, startPoint x: 963, startPoint y: 187, endPoint x: 750, endPoint y: 89, distance: 234.5
click at [964, 188] on div "Đơn hàng 7 đơn Khối lượng 40.5 kg Số lượng 7 món Đã thu 55.000 đ Chưa thu 165.0…" at bounding box center [793, 167] width 1436 height 69
click at [1156, 212] on div "11/09/2025 – 13/09/2025 Press the down arrow key to interact with the calendar …" at bounding box center [793, 235] width 1436 height 68
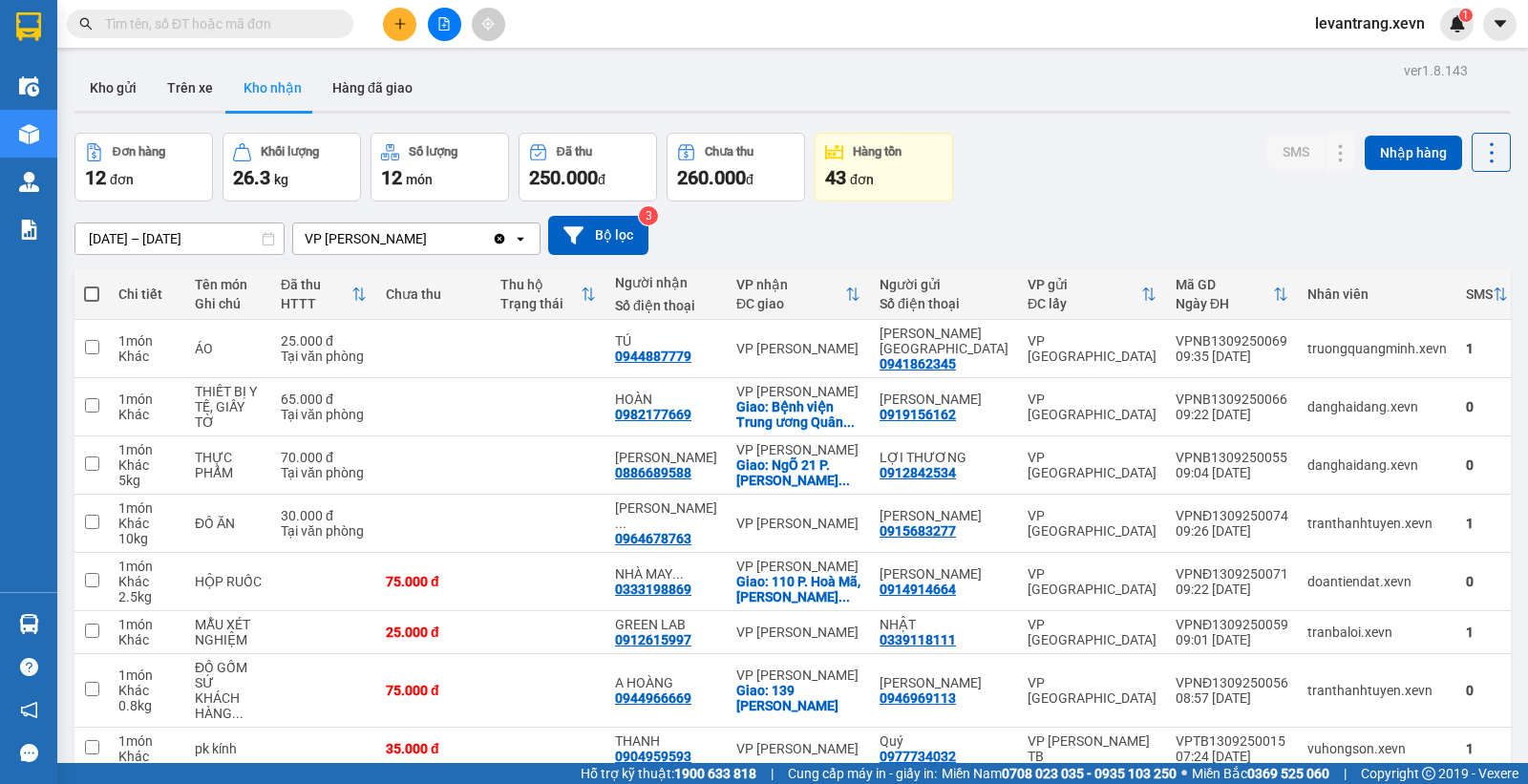
click at [207, 25] on input "text" at bounding box center [218, 24] width 226 height 21
click at [1163, 189] on div "Đơn hàng 12 đơn Khối lượng 26.3 kg Số lượng 12 món Đã thu 250.000 đ Chưa thu 26…" at bounding box center [793, 167] width 1436 height 69
click at [1033, 153] on div "Đơn hàng 12 đơn Khối lượng 26.3 kg Số lượng 12 món Đã thu 250.000 đ Chưa thu 26…" at bounding box center [793, 167] width 1436 height 69
click at [198, 32] on input "text" at bounding box center [218, 24] width 226 height 21
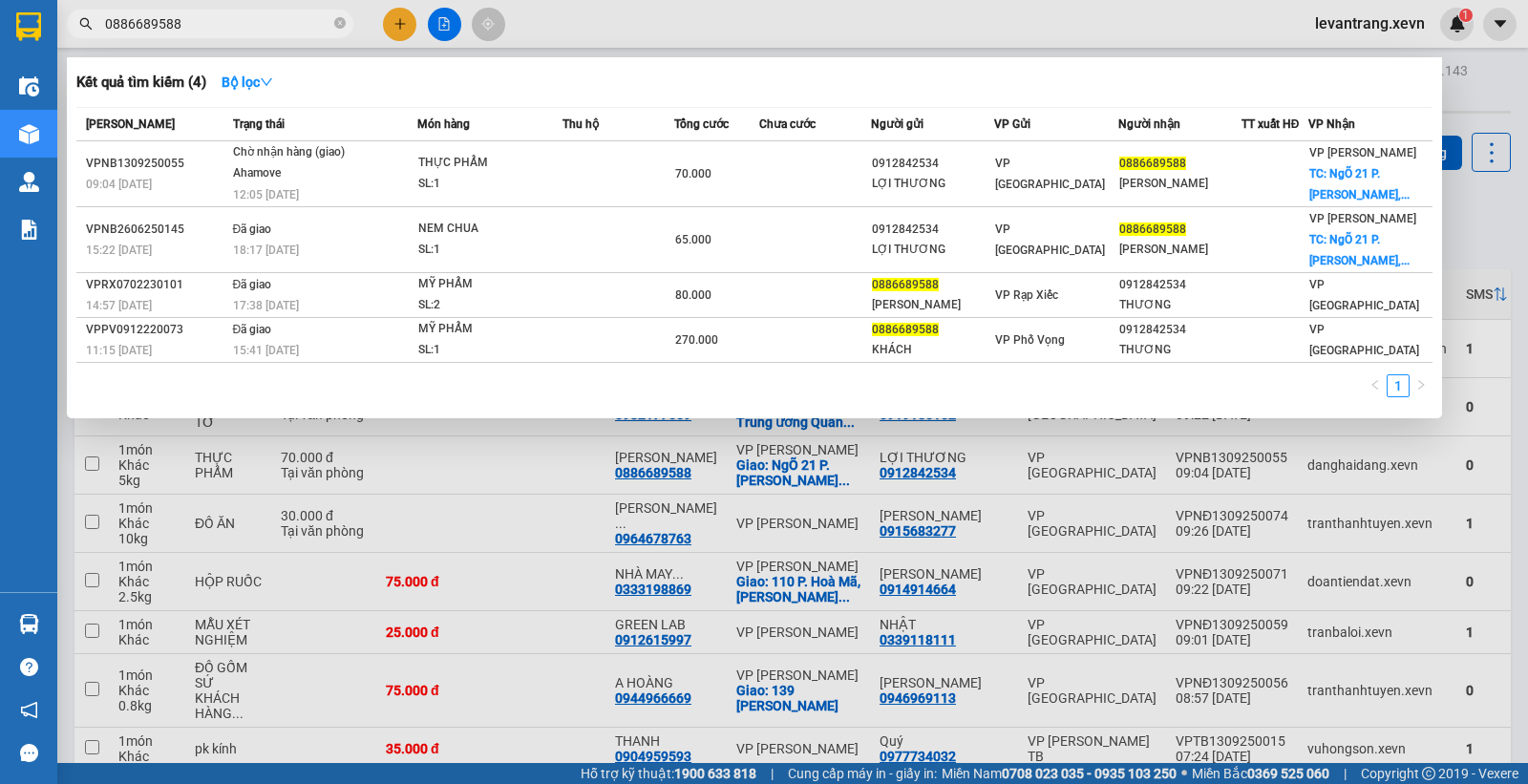
type input "0886689588"
click at [337, 19] on icon "close-circle" at bounding box center [340, 23] width 12 height 12
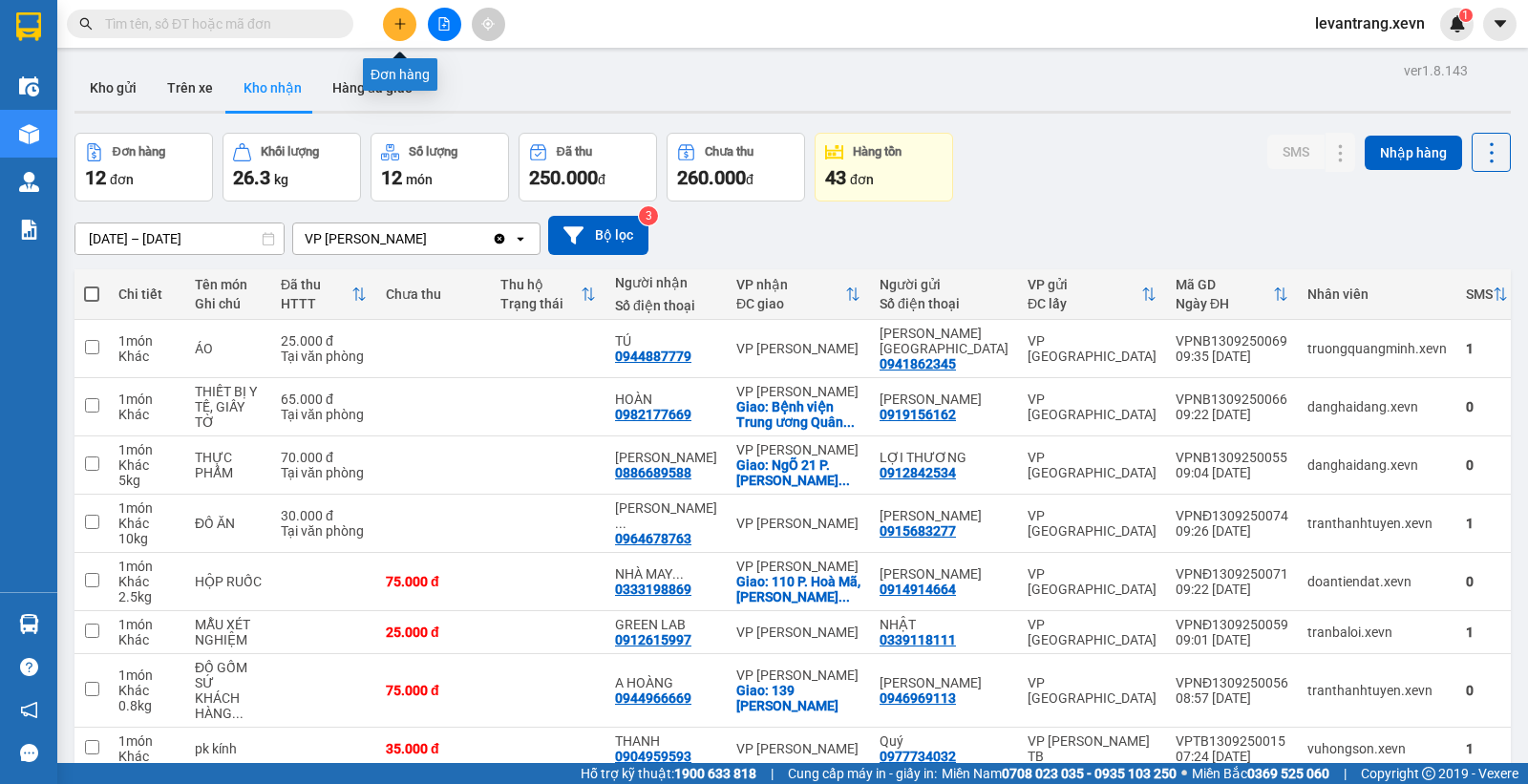
click at [406, 23] on icon "plus" at bounding box center [400, 24] width 14 height 14
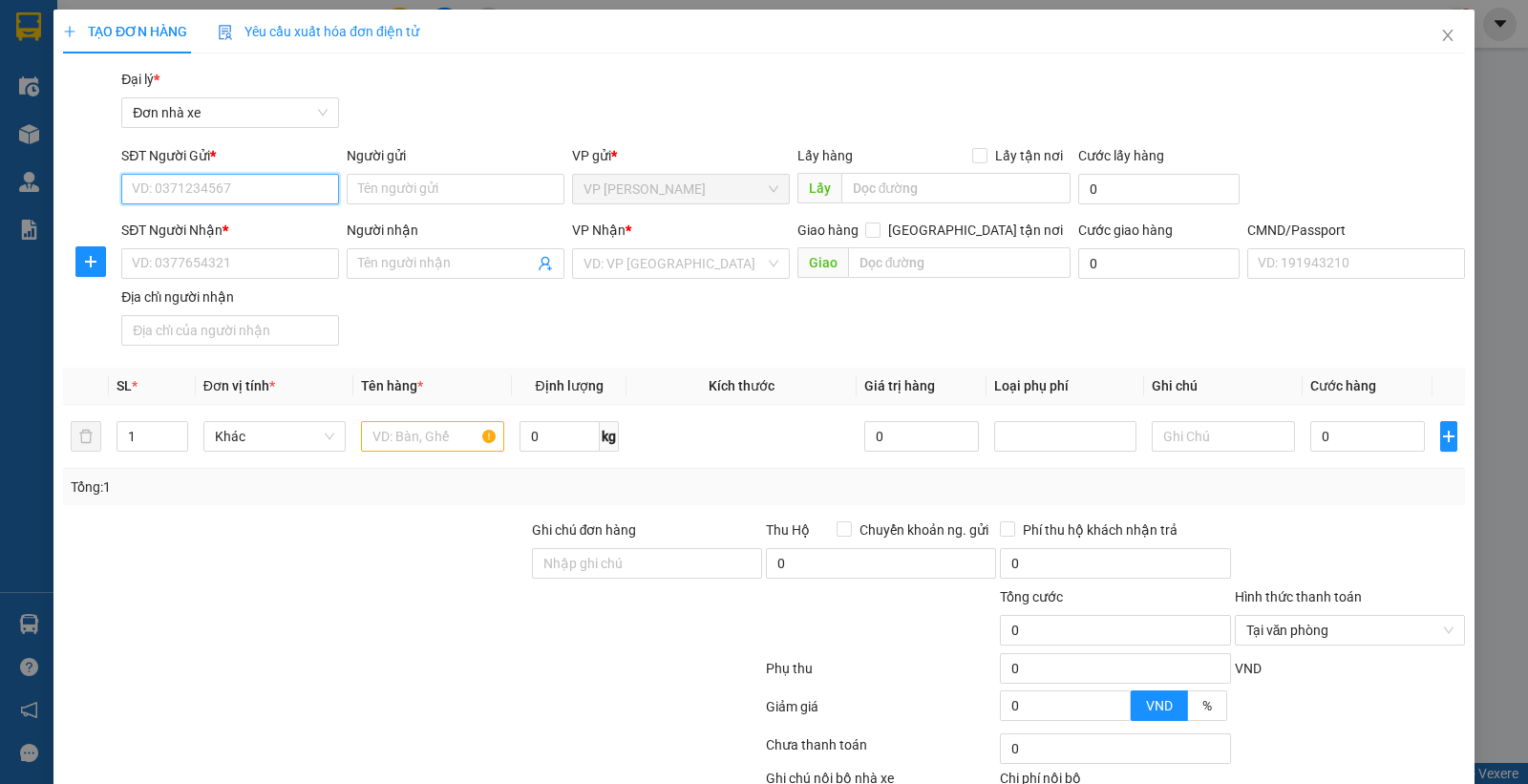
click at [233, 203] on input "SĐT Người Gửi *" at bounding box center [230, 188] width 218 height 31
click at [234, 201] on input "SĐT Người Gửi *" at bounding box center [230, 188] width 218 height 31
type input "0946462507"
click at [235, 198] on input "0946462507" at bounding box center [230, 188] width 218 height 31
click at [234, 223] on div "0946462507 - HUYỀN" at bounding box center [228, 227] width 192 height 21
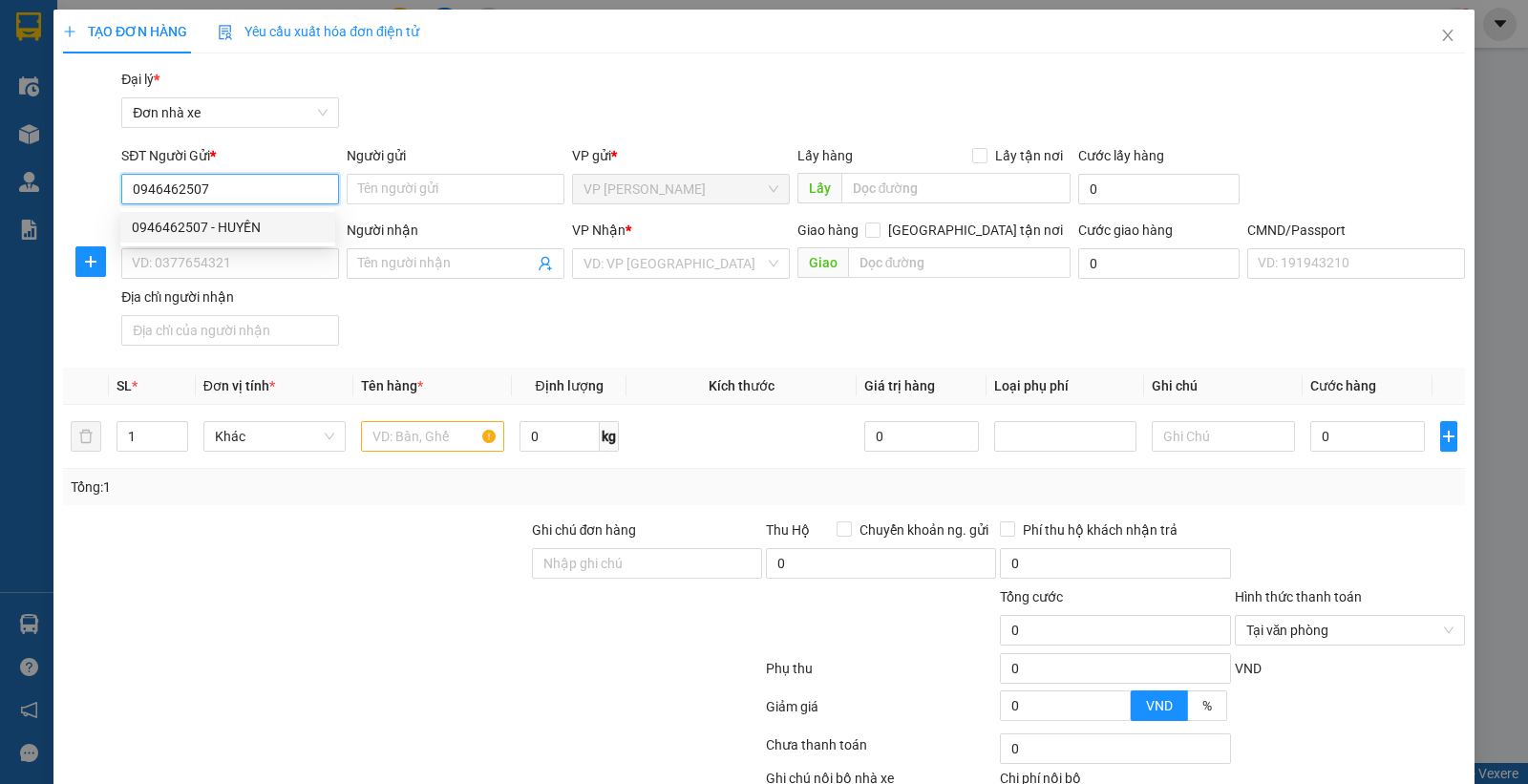
type input "HUYỀN"
type input "0978254277"
type input "thanh"
type input "036160007765 PHẠM THỊ THANH 1/94 PHÙ LONG TRẦN TẾ XƯƠNG TPNĐ"
type input "0946462507"
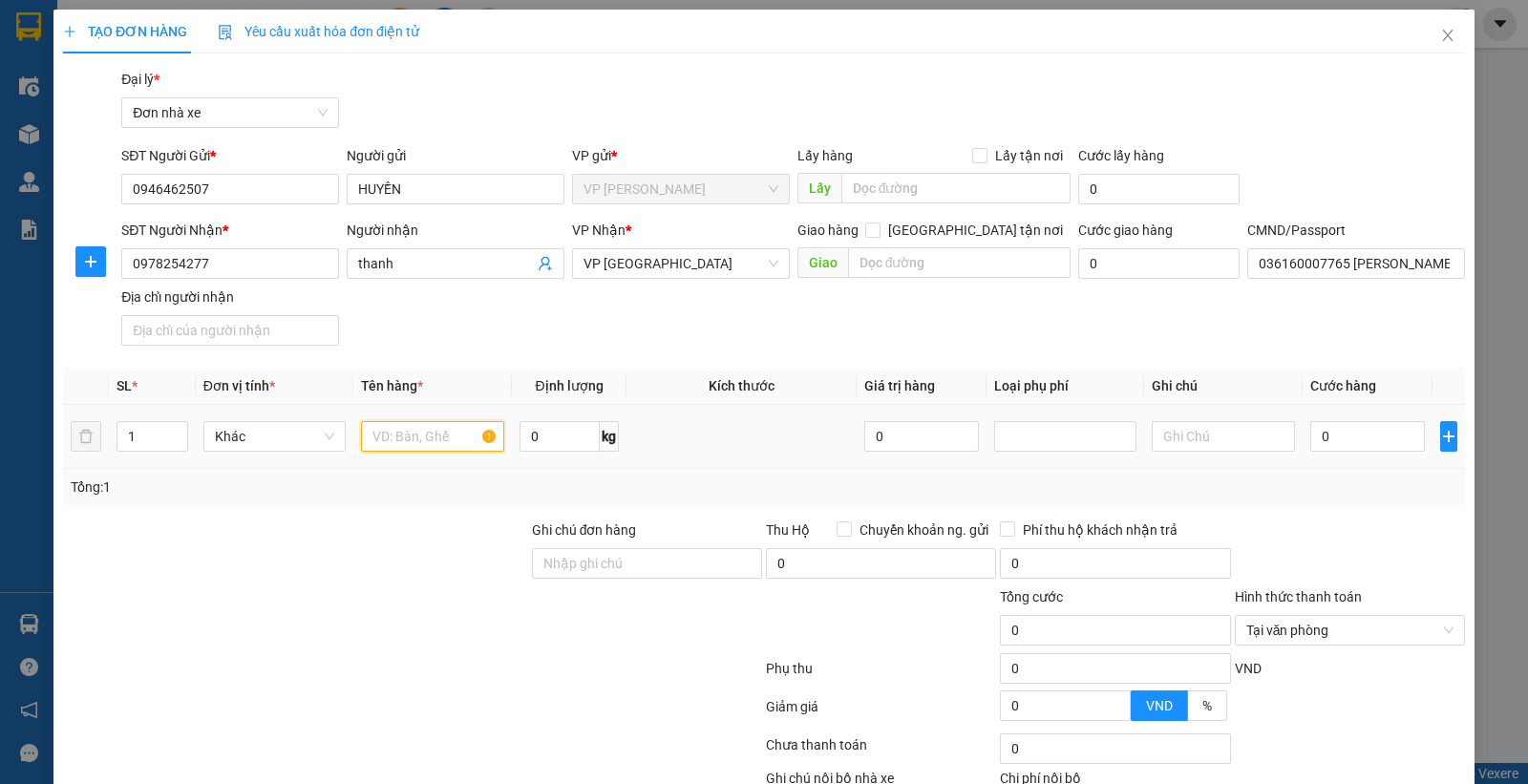
click at [399, 427] on input "text" at bounding box center [432, 435] width 143 height 31
type input "T"
type input "PHONG BÌ"
drag, startPoint x: 1322, startPoint y: 435, endPoint x: 1315, endPoint y: 415, distance: 21.2
click at [1322, 433] on input "0" at bounding box center [1367, 435] width 114 height 31
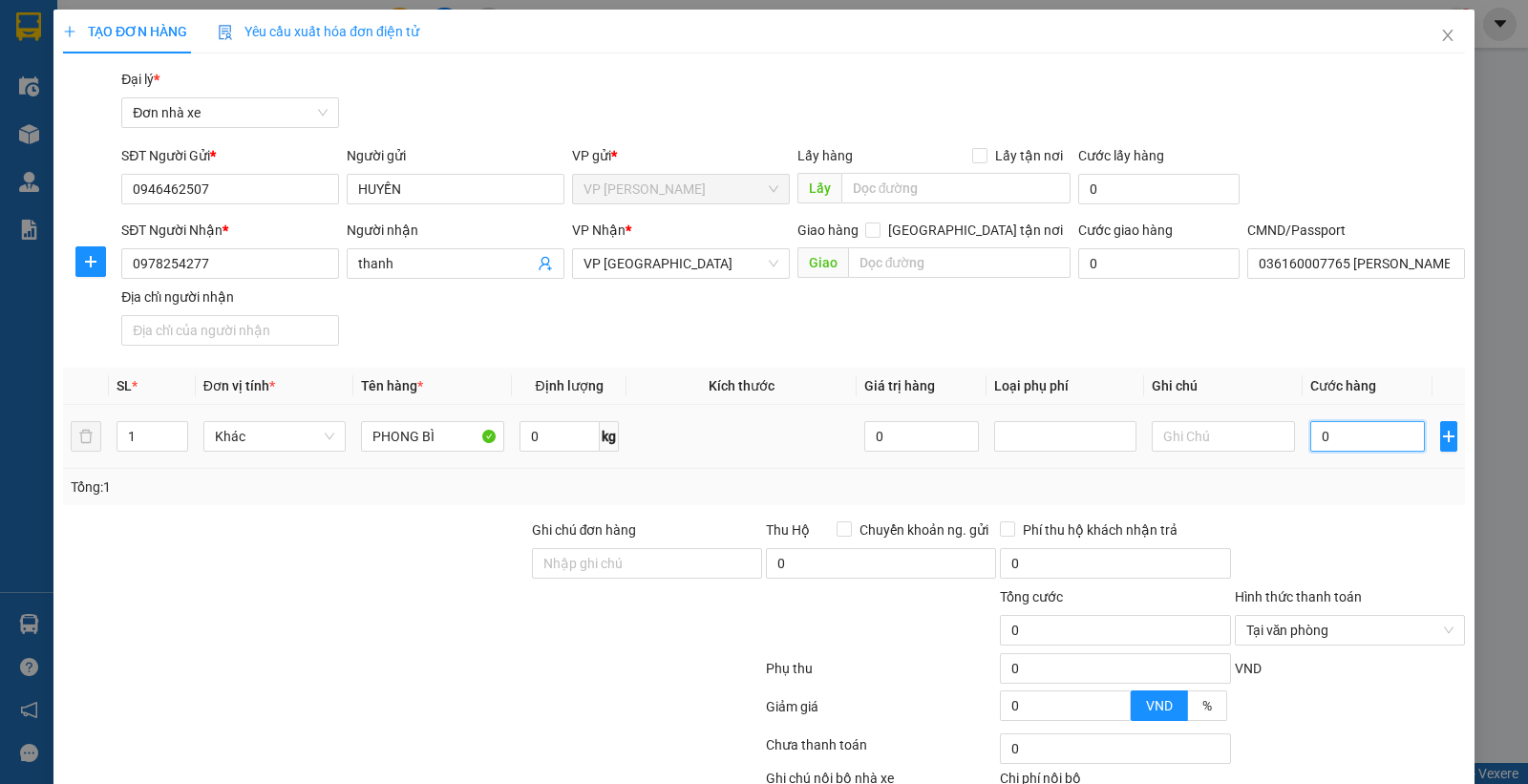
type input "2"
type input "20"
type input "20.000"
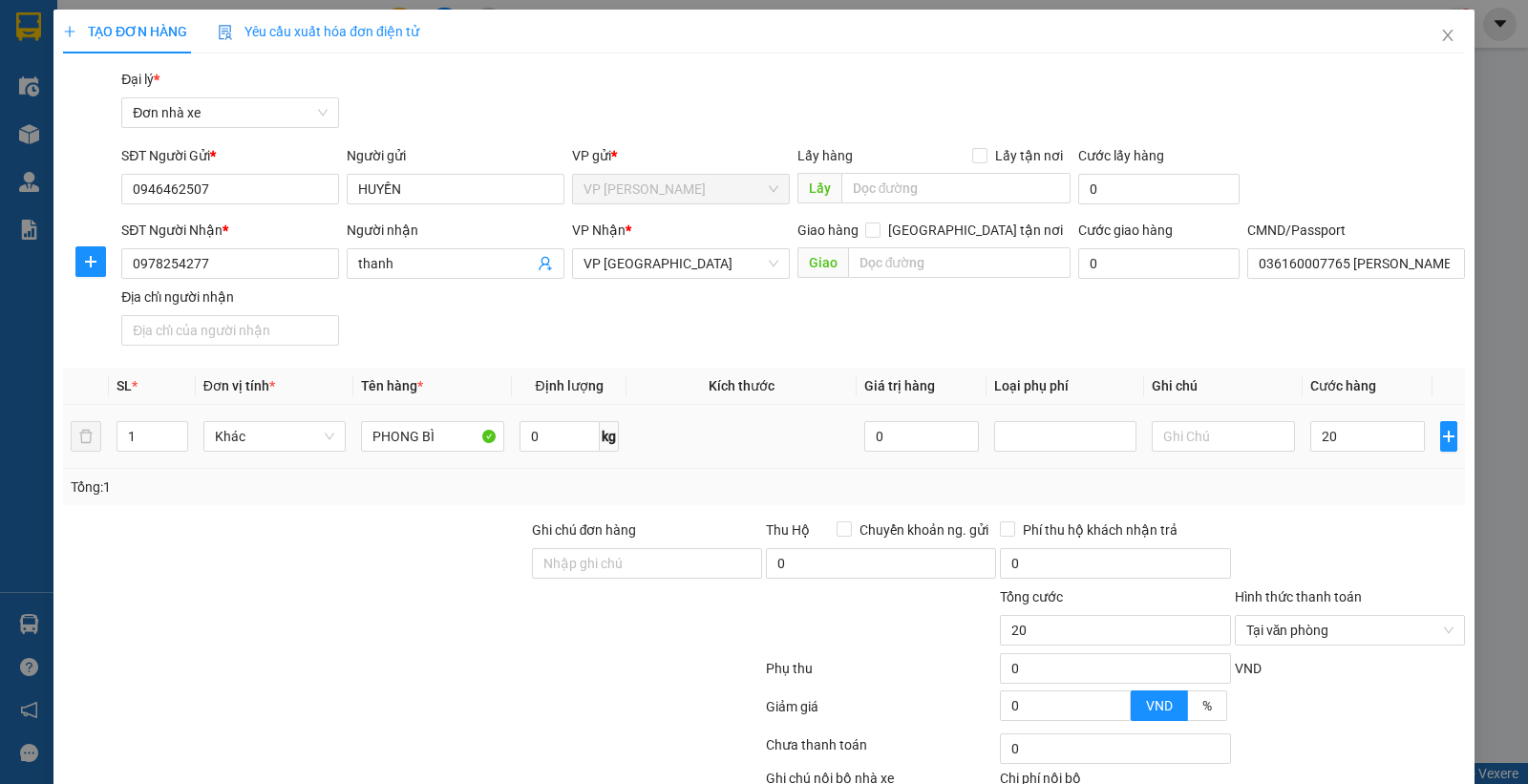
type input "20.000"
click at [1335, 507] on div "Transit Pickup Surcharge Ids Transit Deliver Surcharge Ids Transit Deliver Surc…" at bounding box center [764, 470] width 1402 height 803
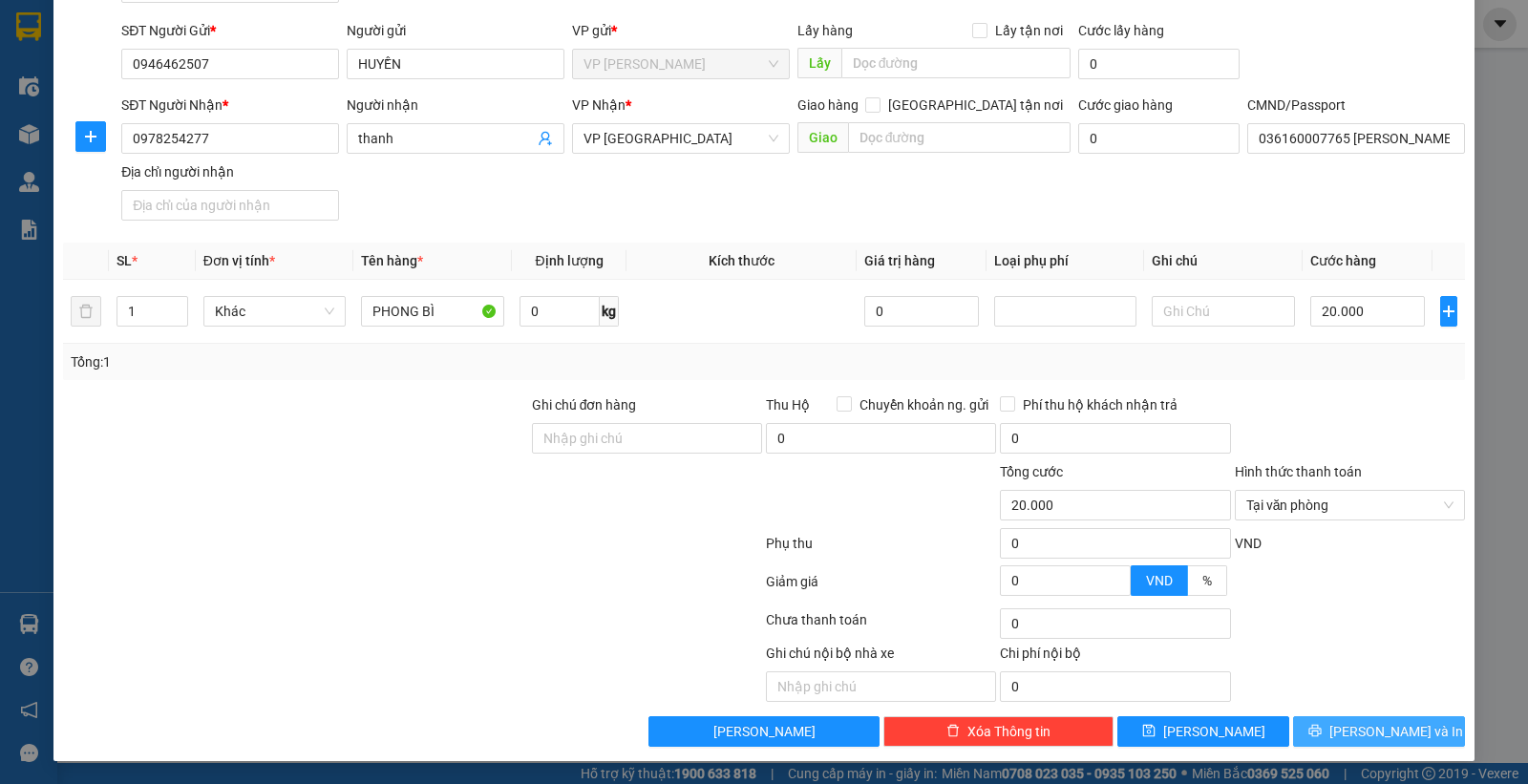
click at [1367, 732] on span "[PERSON_NAME] và In" at bounding box center [1396, 731] width 134 height 21
click at [1341, 140] on input "036160007765 PHẠM THỊ THANH 1/94 PHÙ LONG TRẦN TẾ XƯƠNG TPNĐ" at bounding box center [1356, 138] width 218 height 31
click at [1358, 43] on div "SĐT Người Gửi * 0946462507 Người gửi HUYỀN VP gửi * VP Lê Duẩn Lấy hàng Lấy tận…" at bounding box center [793, 53] width 1352 height 67
click at [1363, 728] on span "Lưu và In" at bounding box center [1396, 731] width 134 height 21
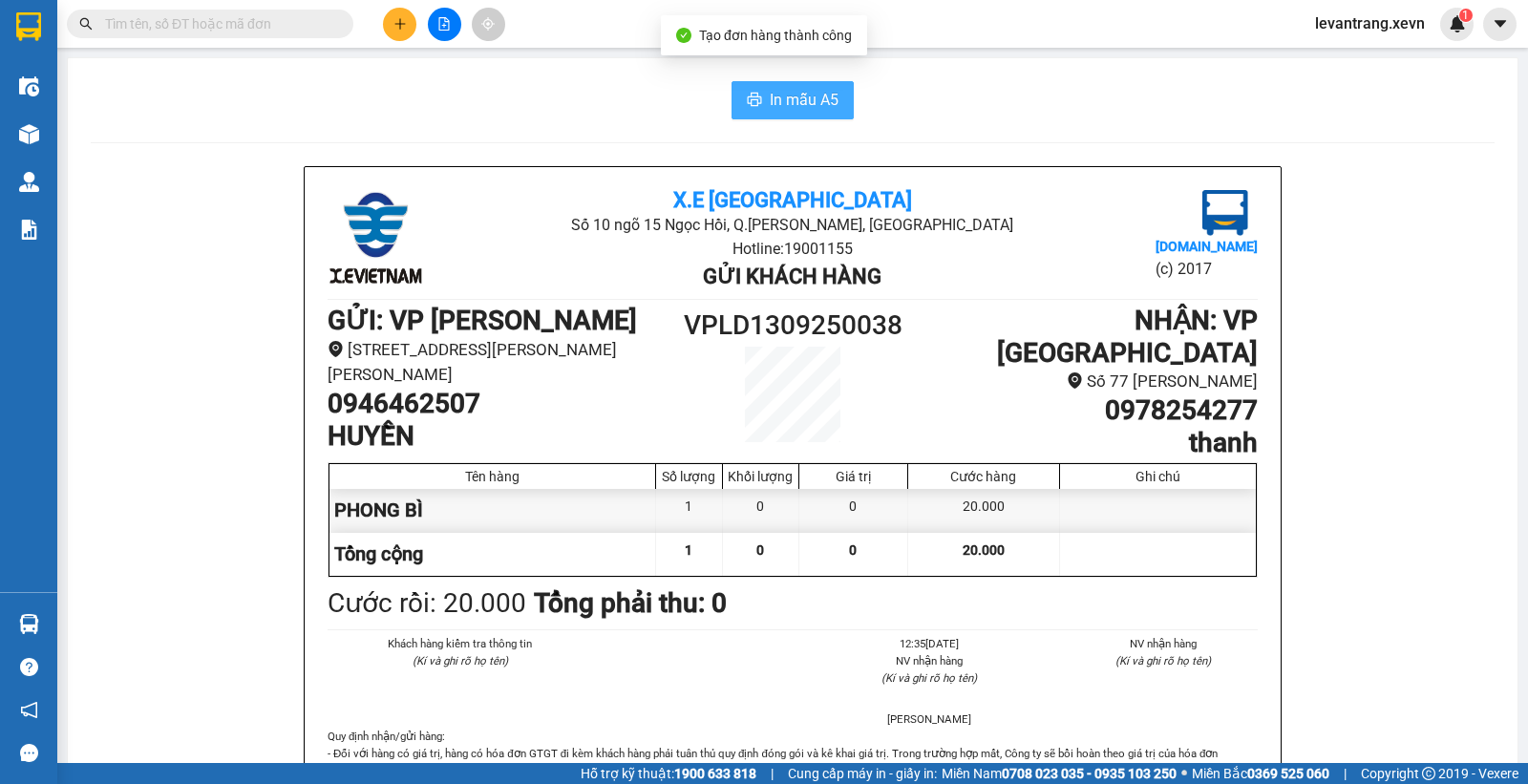
click at [752, 106] on icon "printer" at bounding box center [755, 99] width 16 height 16
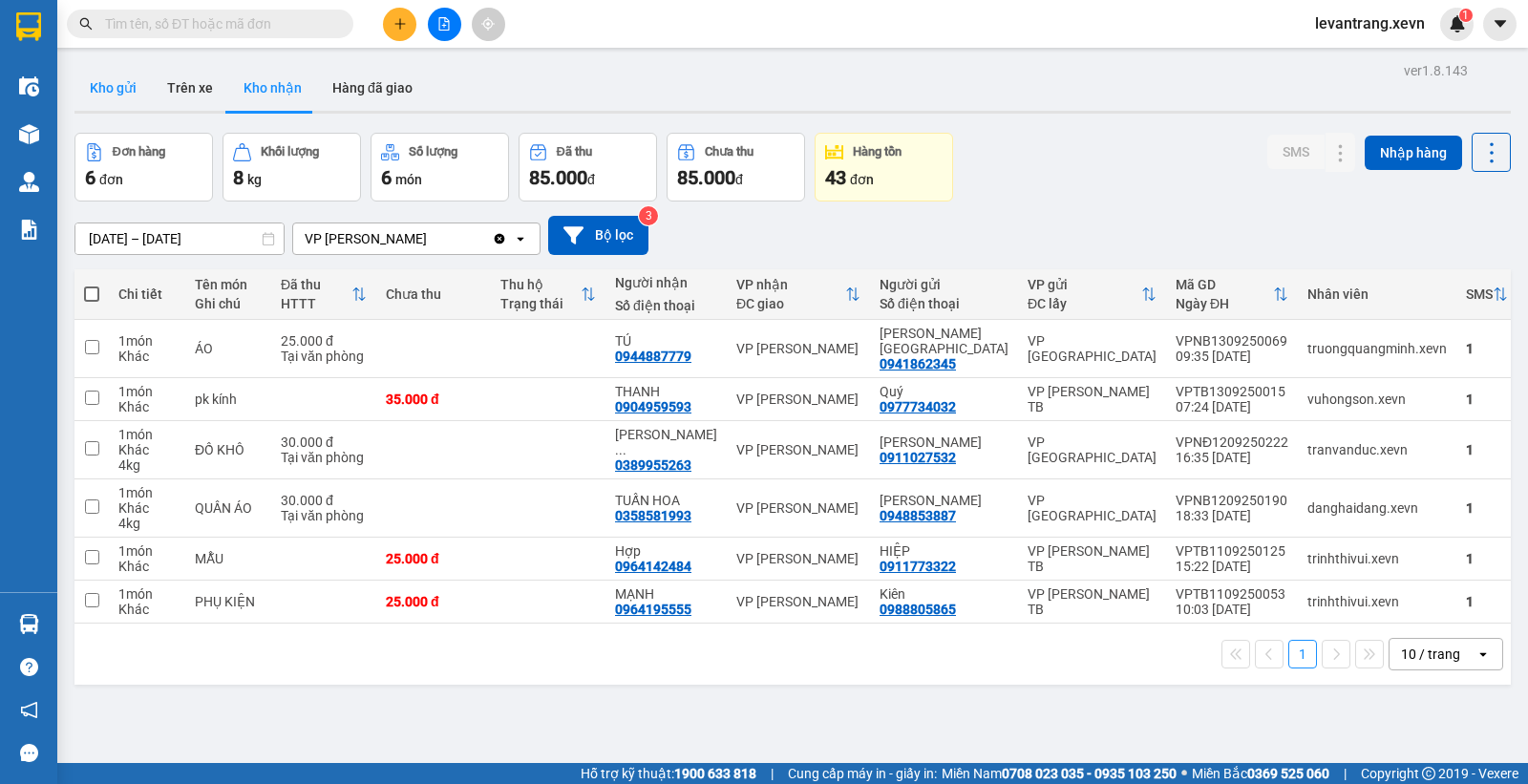
click at [114, 91] on button "Kho gửi" at bounding box center [113, 88] width 78 height 46
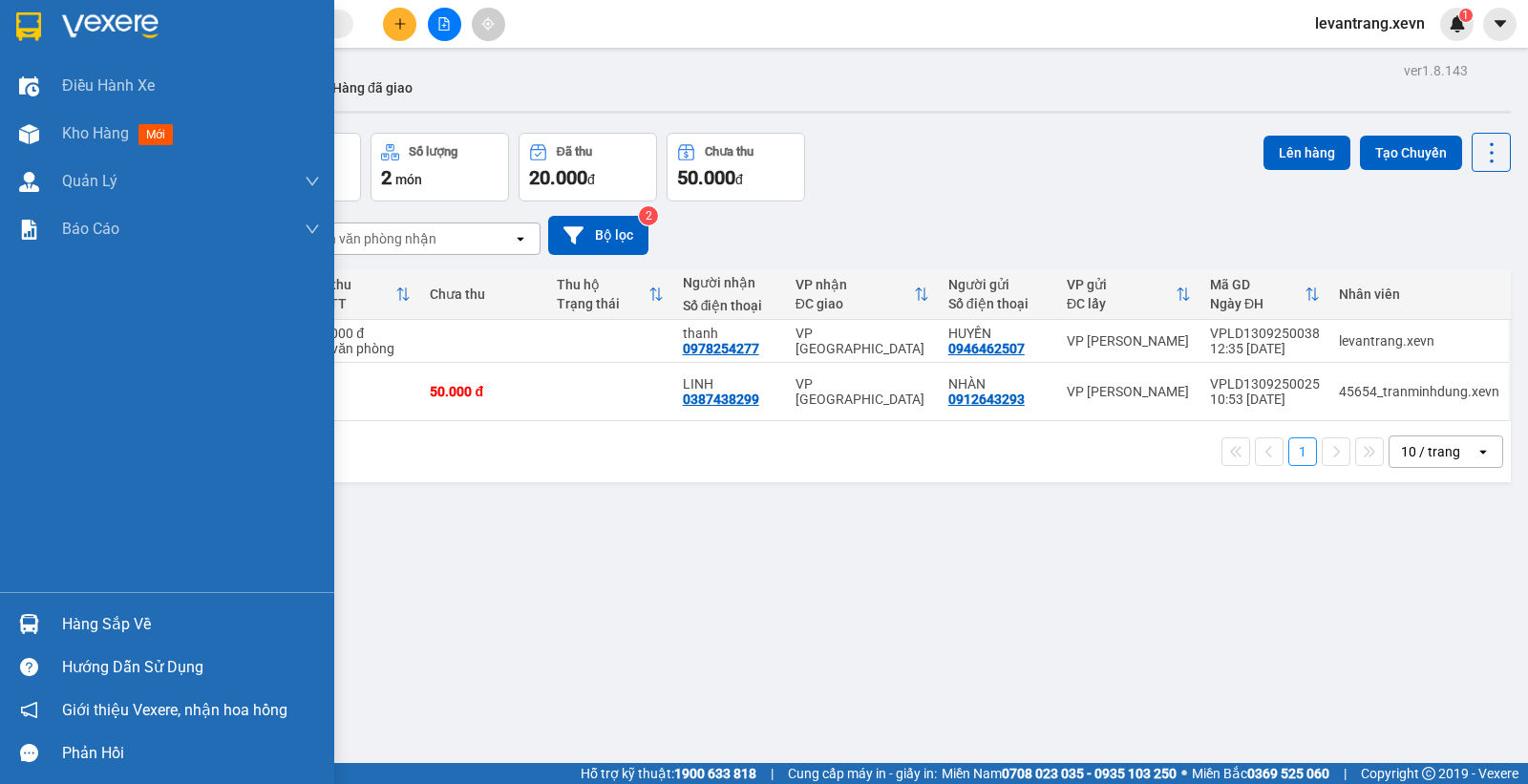
click at [92, 615] on div "Hàng sắp về" at bounding box center [191, 623] width 258 height 29
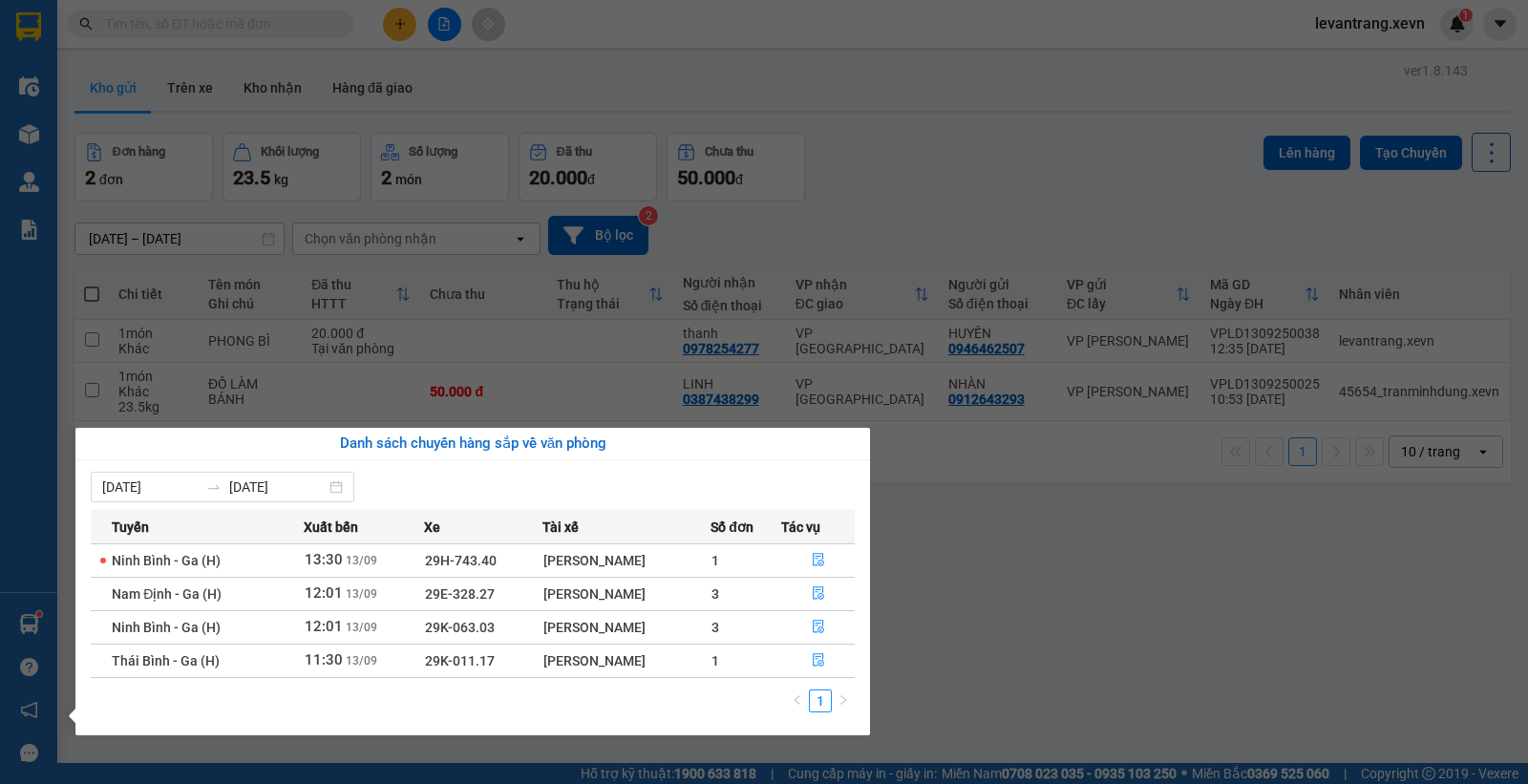
click at [1014, 129] on section "Kết quả tìm kiếm ( 4 ) Bộ lọc Mã ĐH Trạng thái Món hàng Thu hộ Tổng cước Chưa c…" at bounding box center [764, 392] width 1528 height 784
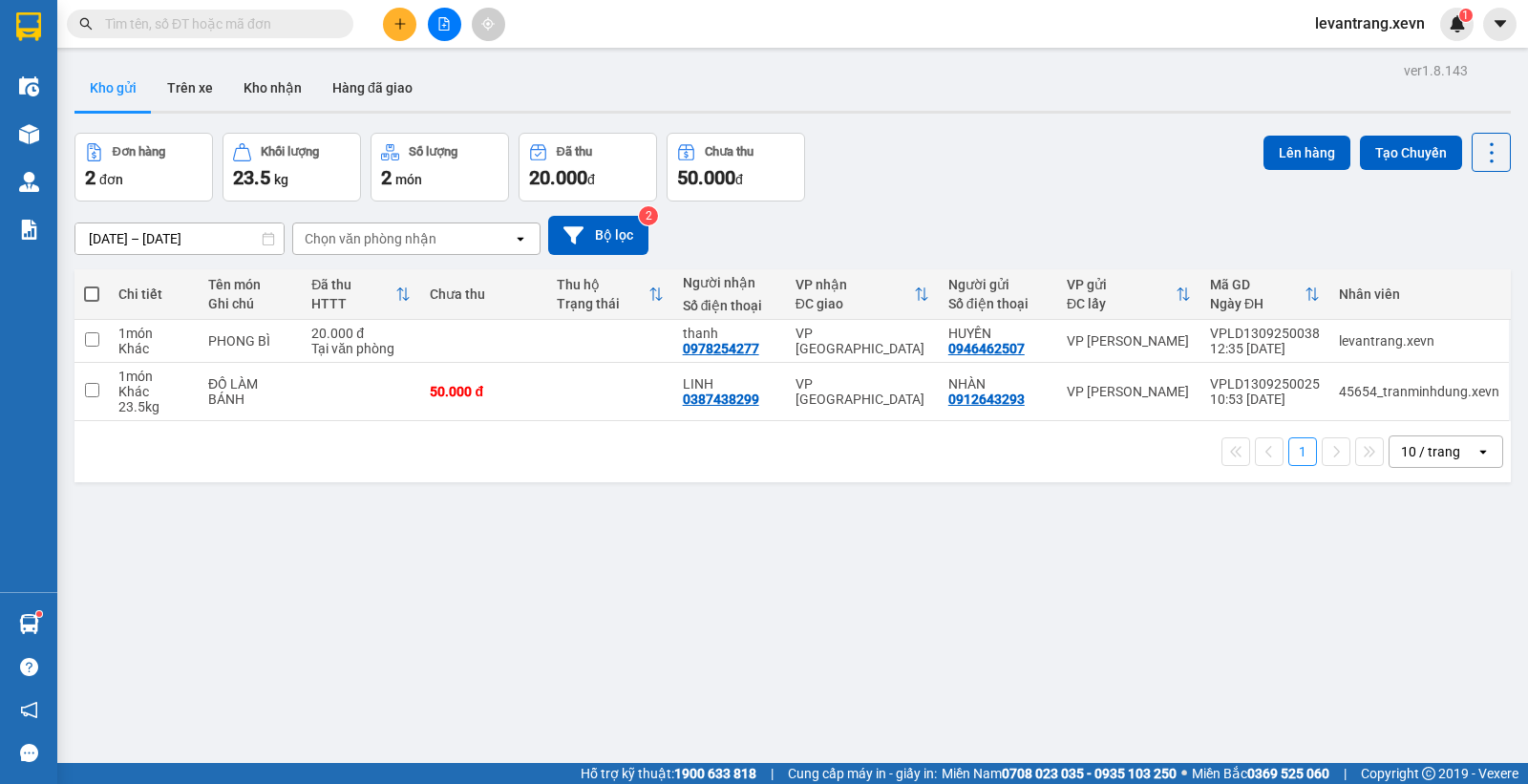
click at [984, 131] on div "ver 1.8.143 Kho gửi Trên xe Kho nhận Hàng đã giao Đơn hàng 2 đơn Khối lượng 23.…" at bounding box center [792, 449] width 1451 height 784
click at [473, 576] on div "ver 1.8.143 Kho gửi Trên xe Kho nhận Hàng đã giao Đơn hàng 2 đơn Khối lượng 23.…" at bounding box center [792, 449] width 1451 height 784
click at [574, 338] on td at bounding box center [610, 342] width 126 height 43
checkbox input "true"
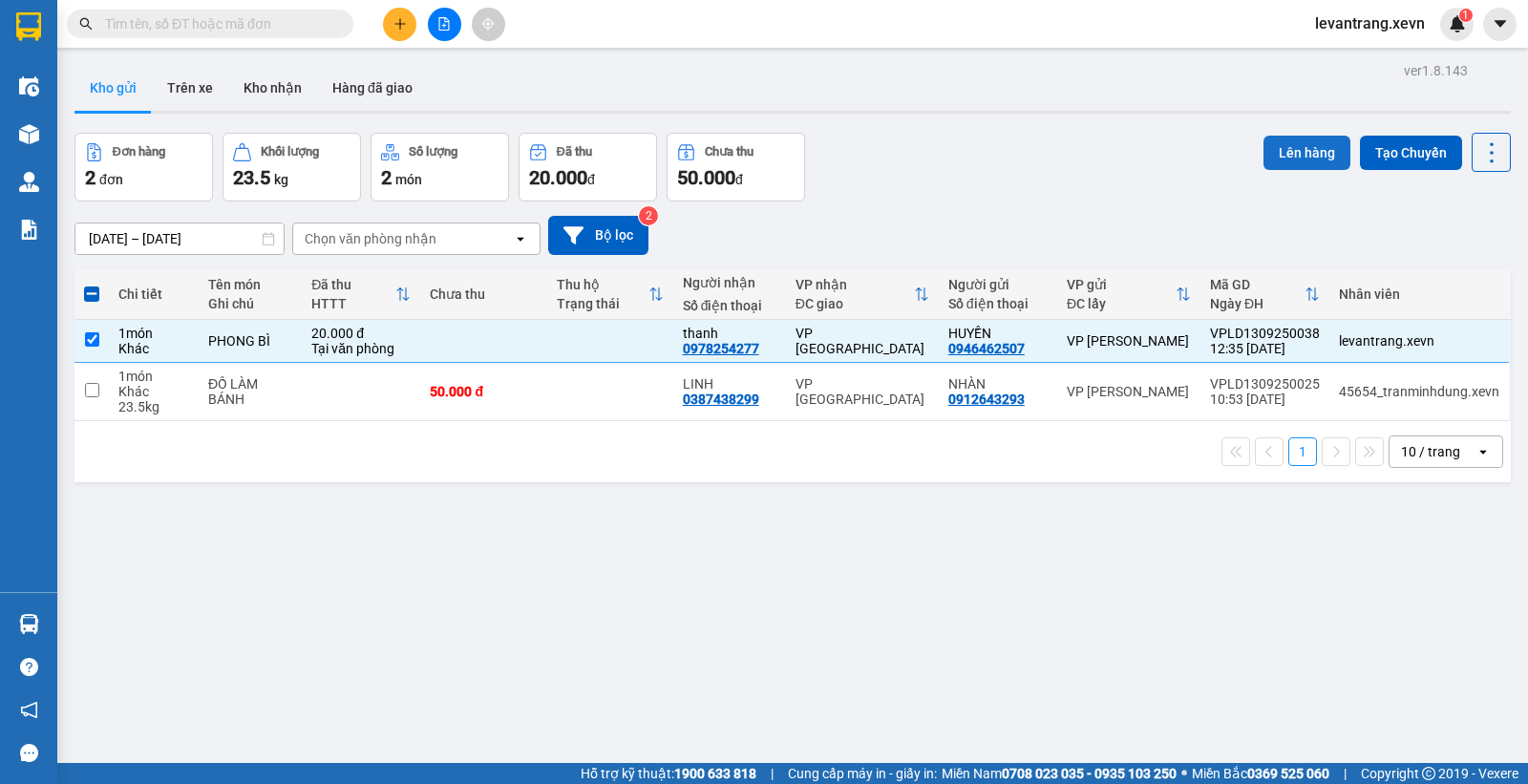
click at [1281, 146] on button "Lên hàng" at bounding box center [1306, 153] width 87 height 34
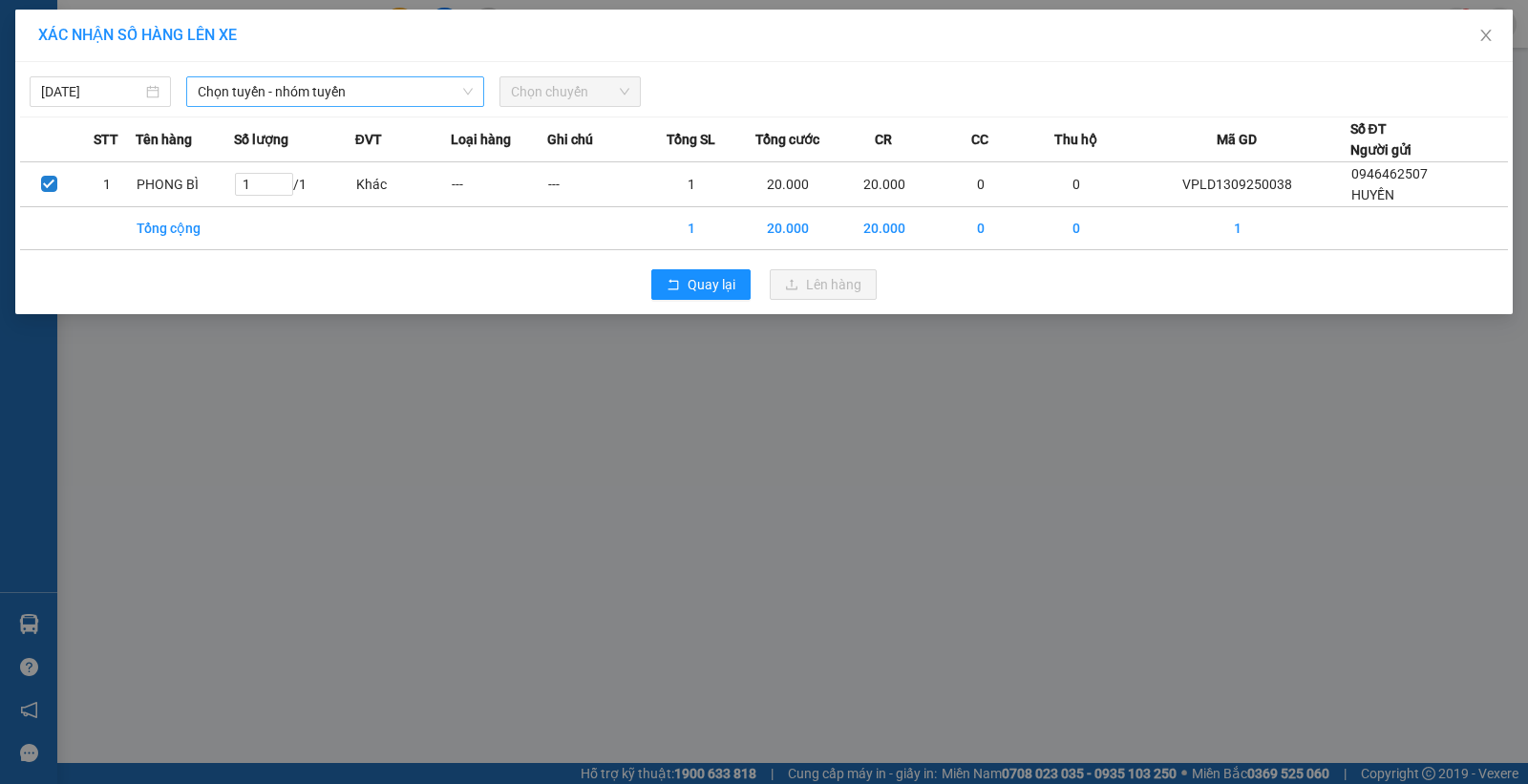
click at [301, 97] on span "Chọn tuyến - nhóm tuyến" at bounding box center [335, 92] width 275 height 29
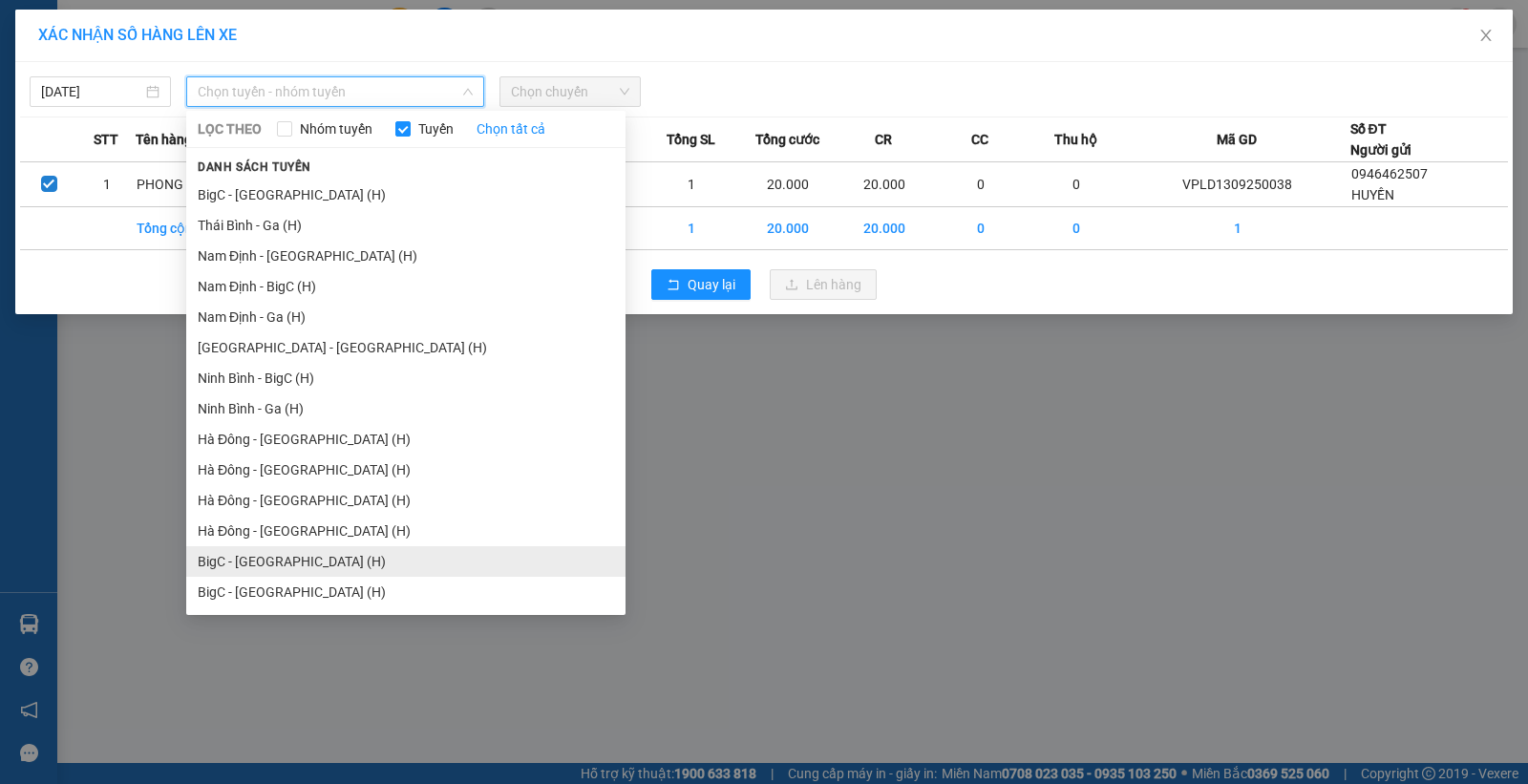
scroll to position [2316, 0]
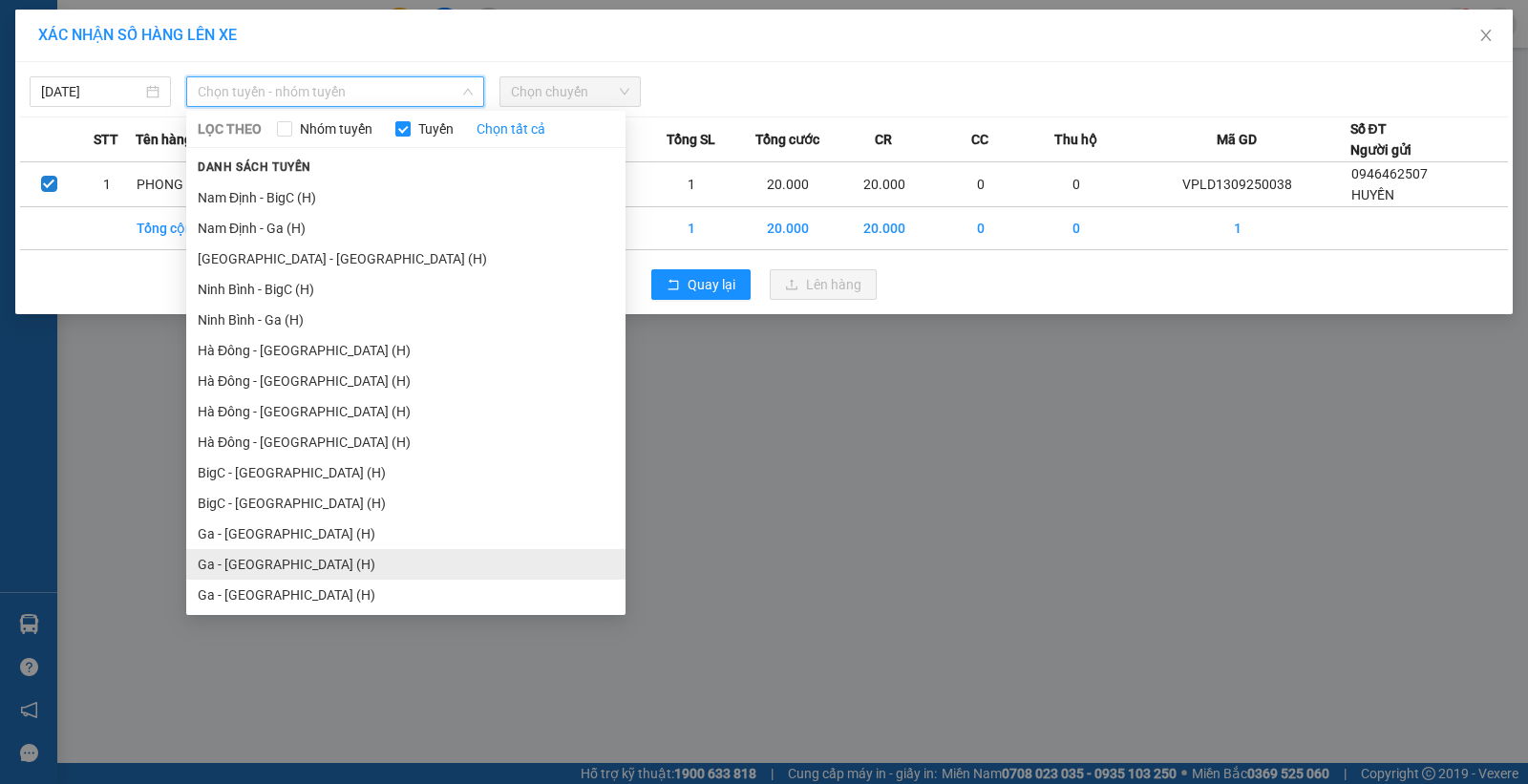
click at [261, 567] on li "Ga - [GEOGRAPHIC_DATA] (H)" at bounding box center [406, 563] width 439 height 31
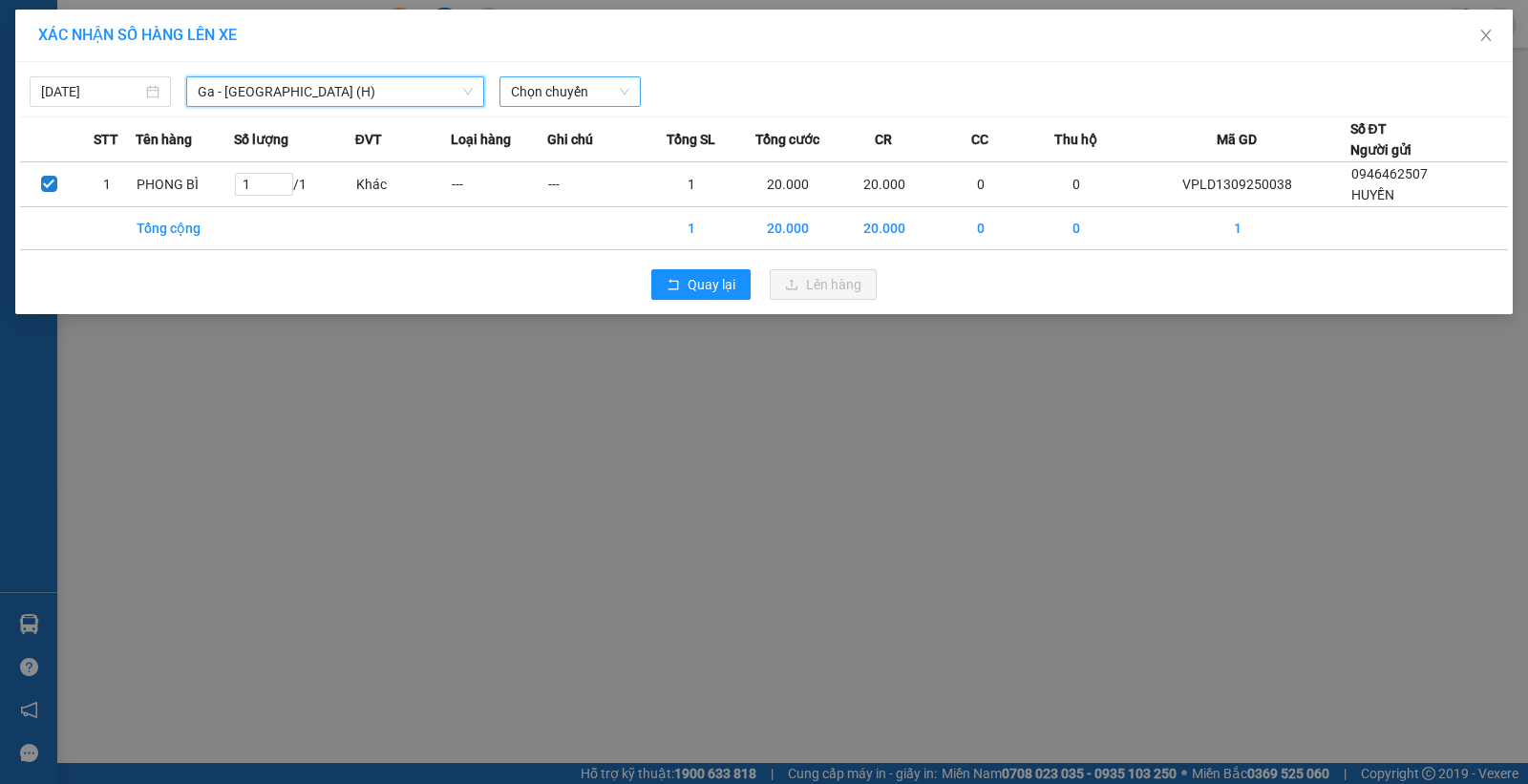
click at [596, 88] on span "Chọn chuyến" at bounding box center [570, 92] width 118 height 29
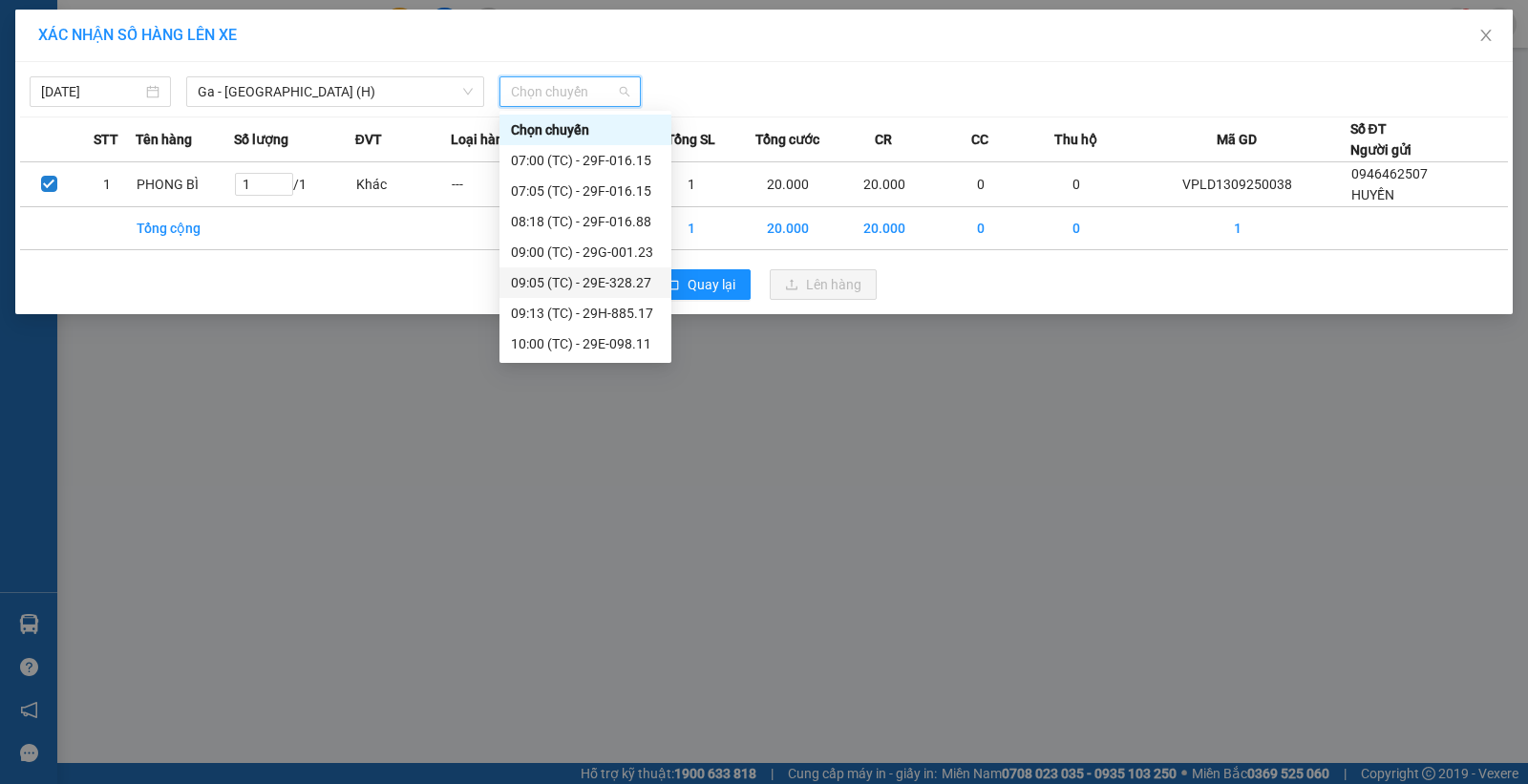
scroll to position [214, 0]
click at [613, 274] on div "13:00 (TC) - 29E-323.27" at bounding box center [585, 282] width 149 height 21
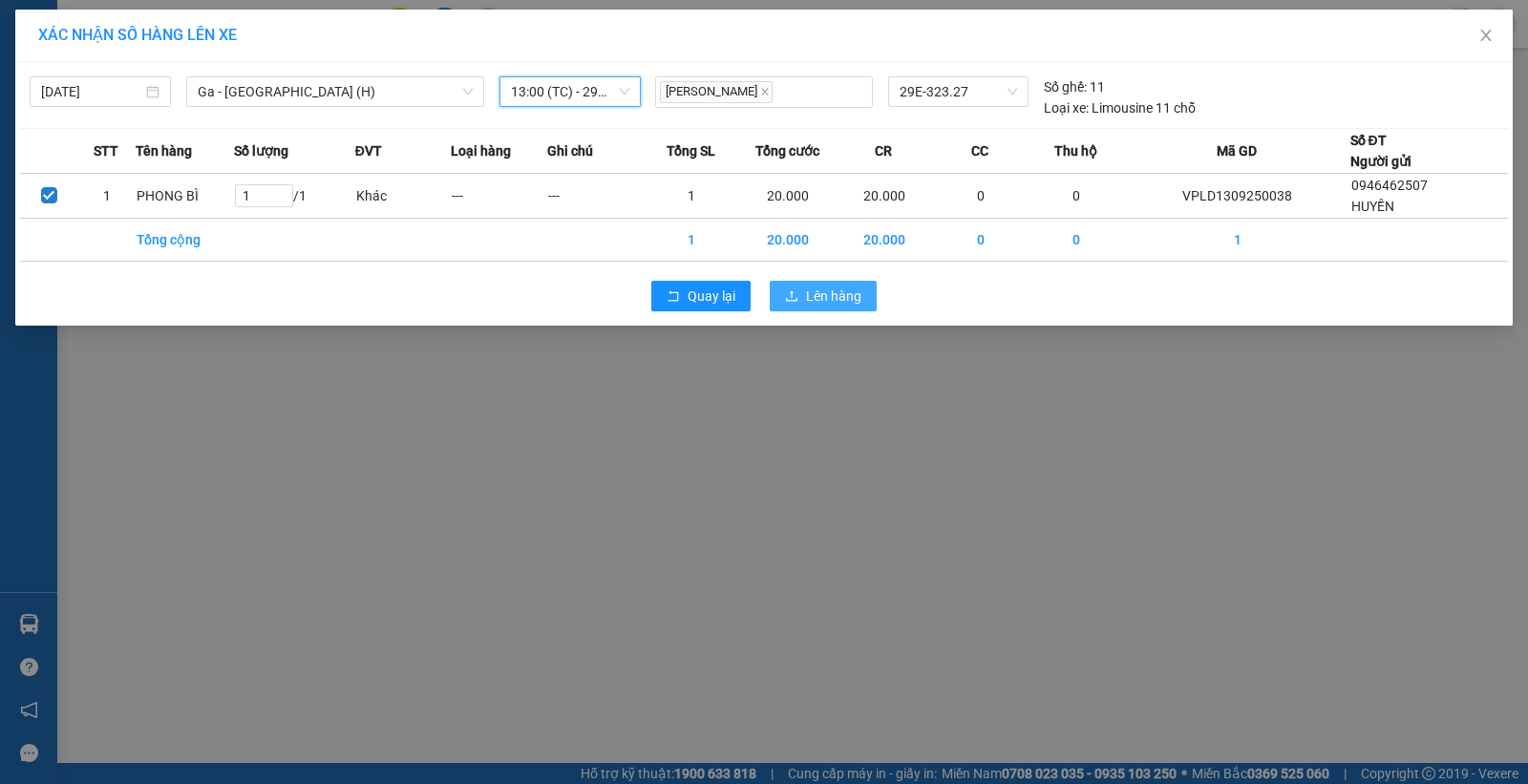
click at [804, 296] on button "Lên hàng" at bounding box center [823, 295] width 107 height 31
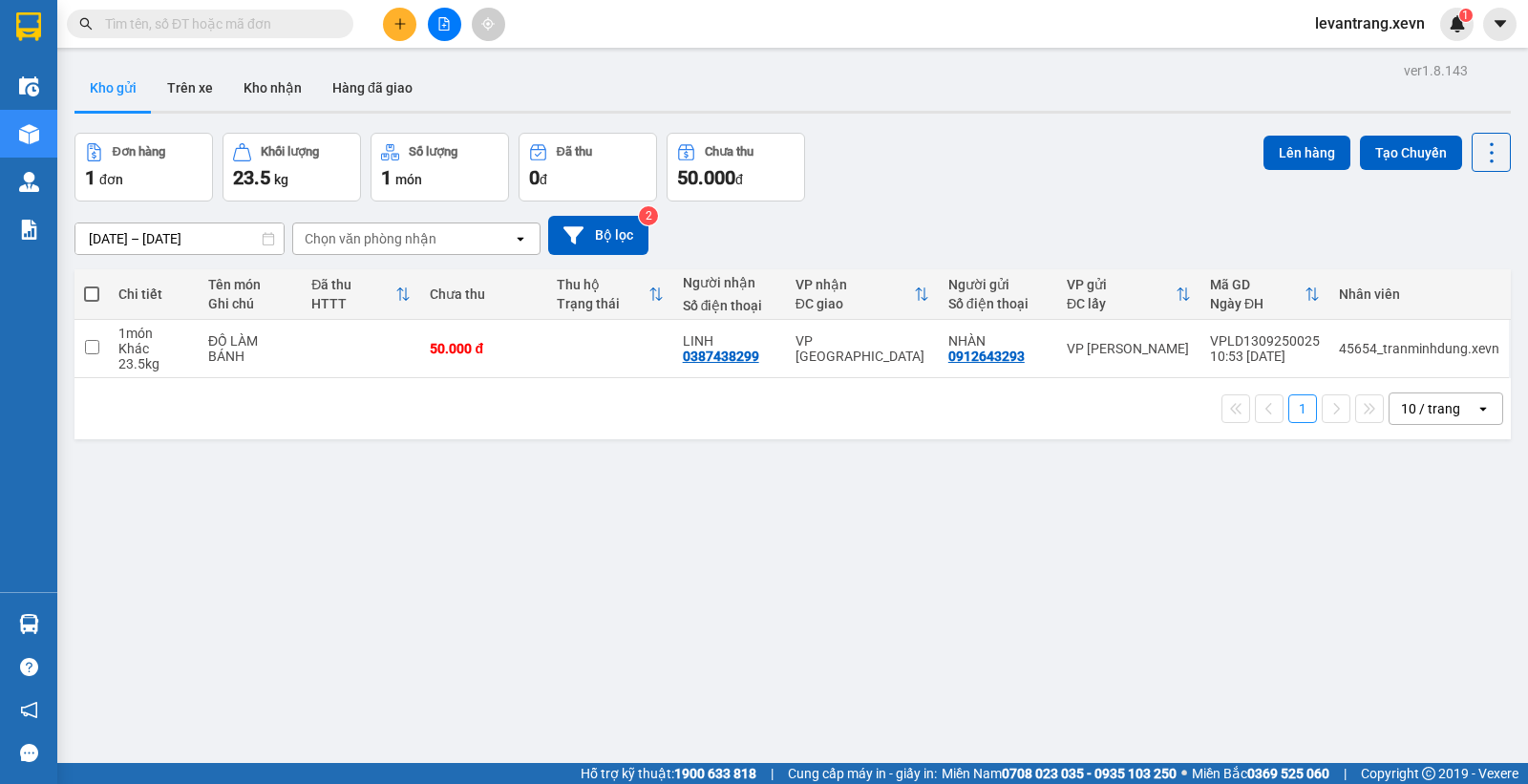
click at [388, 20] on button at bounding box center [400, 25] width 33 height 33
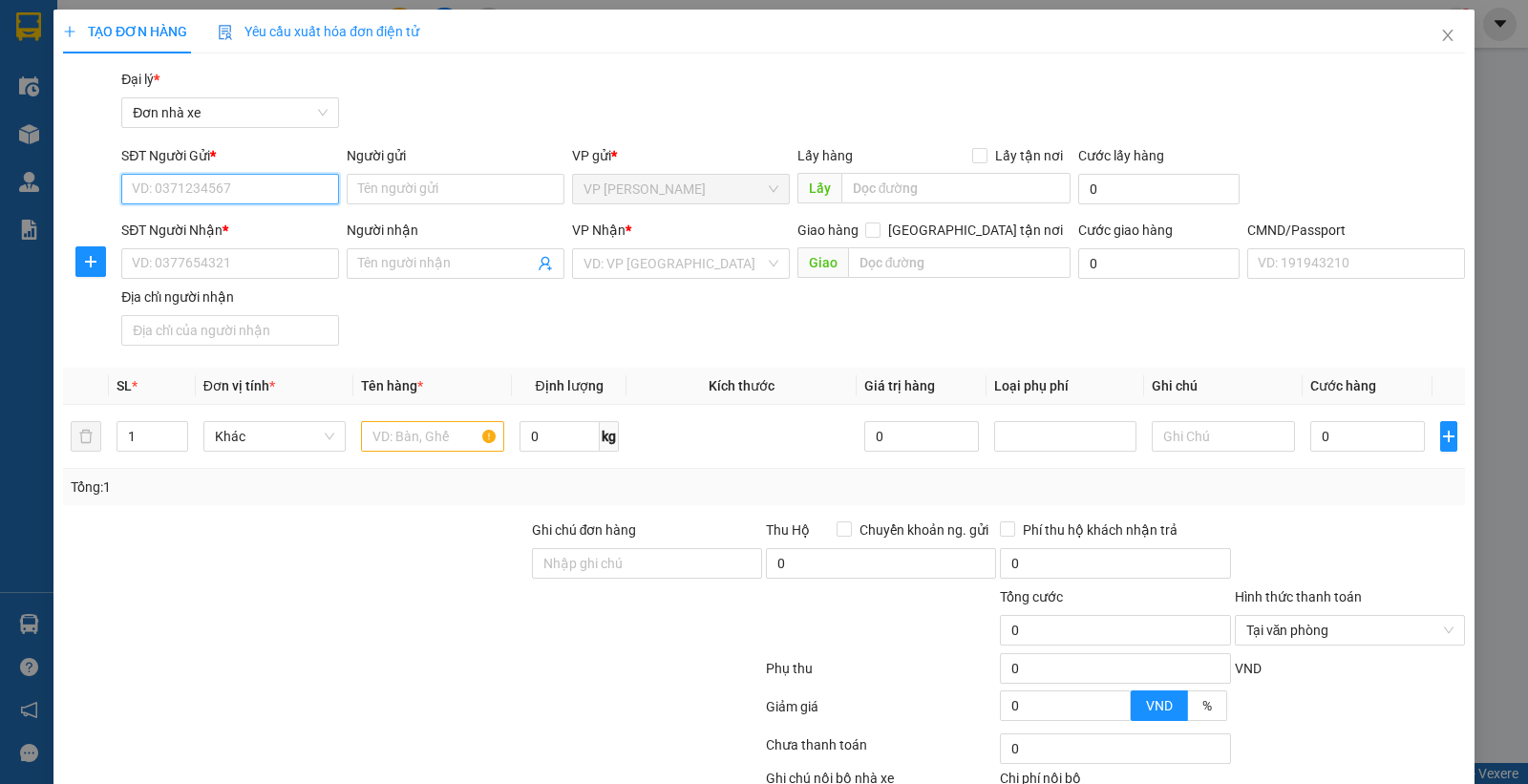
click at [256, 197] on input "SĐT Người Gửi *" at bounding box center [230, 188] width 218 height 31
click at [267, 188] on input "0989898231" at bounding box center [230, 188] width 218 height 31
type input "0989898231"
click at [398, 194] on input "Người gửi" at bounding box center [455, 188] width 218 height 31
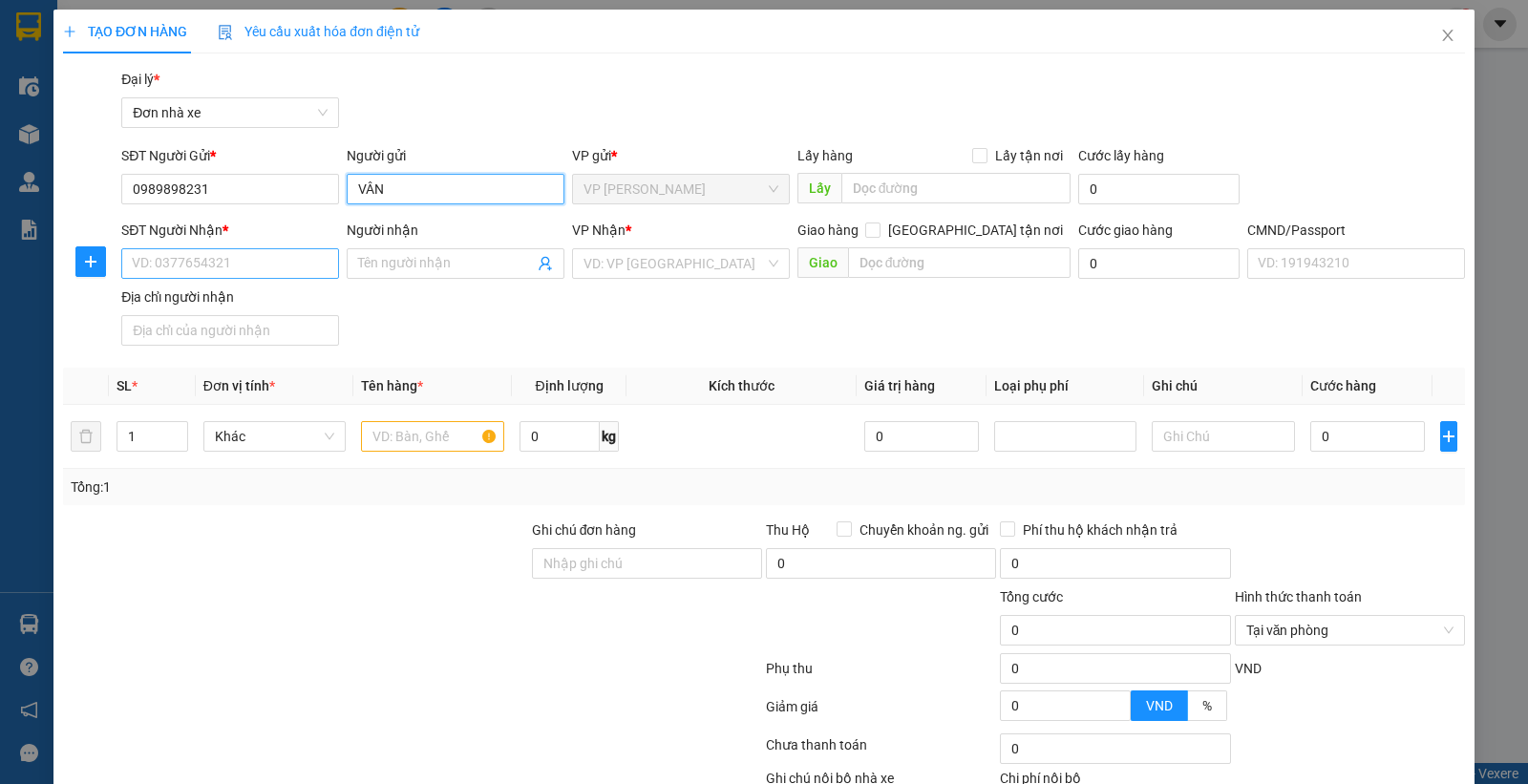
type input "VÂN"
click at [204, 258] on input "SĐT Người Nhận *" at bounding box center [230, 263] width 218 height 31
click at [226, 262] on input "0945544995" at bounding box center [230, 263] width 218 height 31
type input "0945544995"
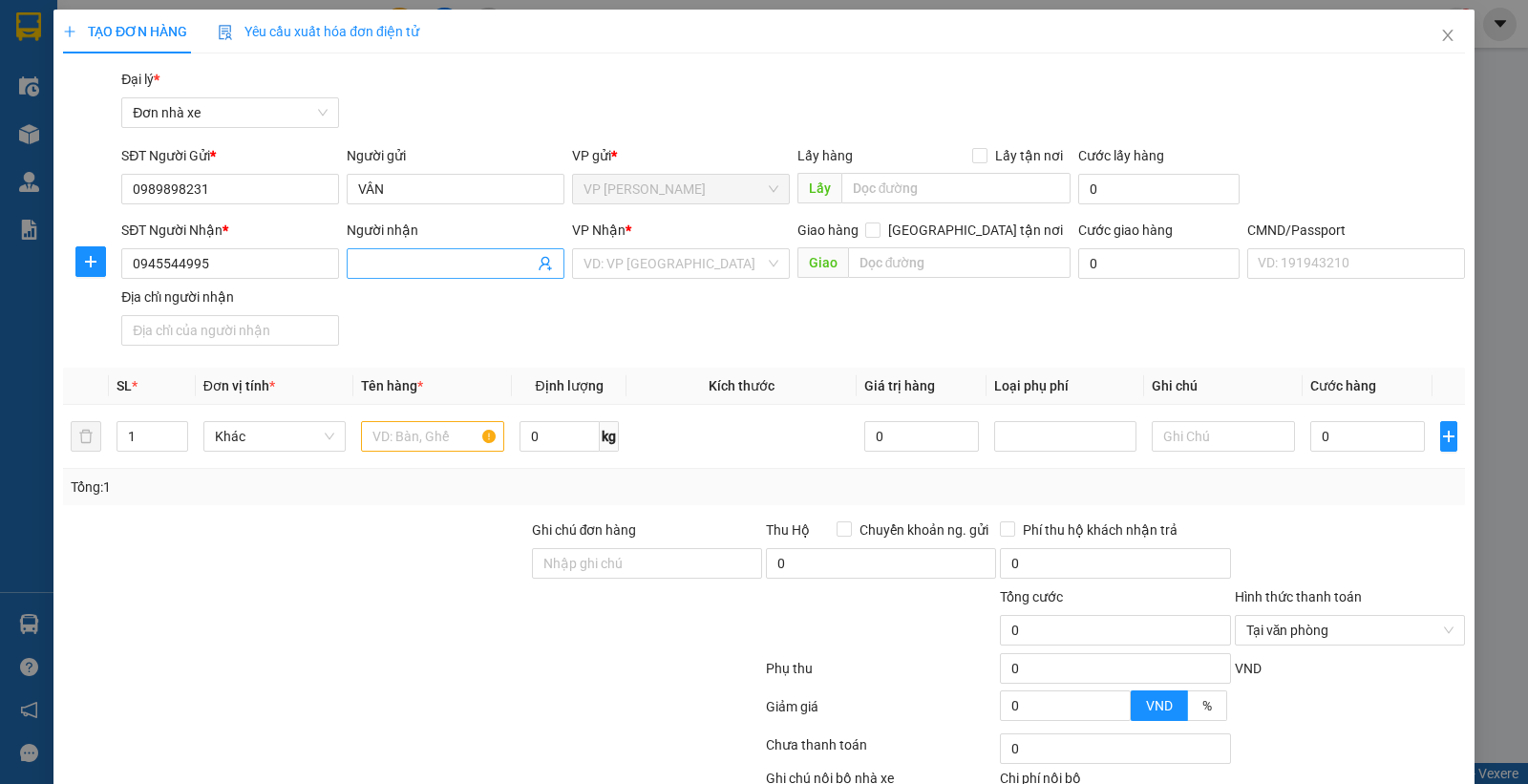
click at [408, 264] on input "Người nhận" at bounding box center [445, 263] width 175 height 21
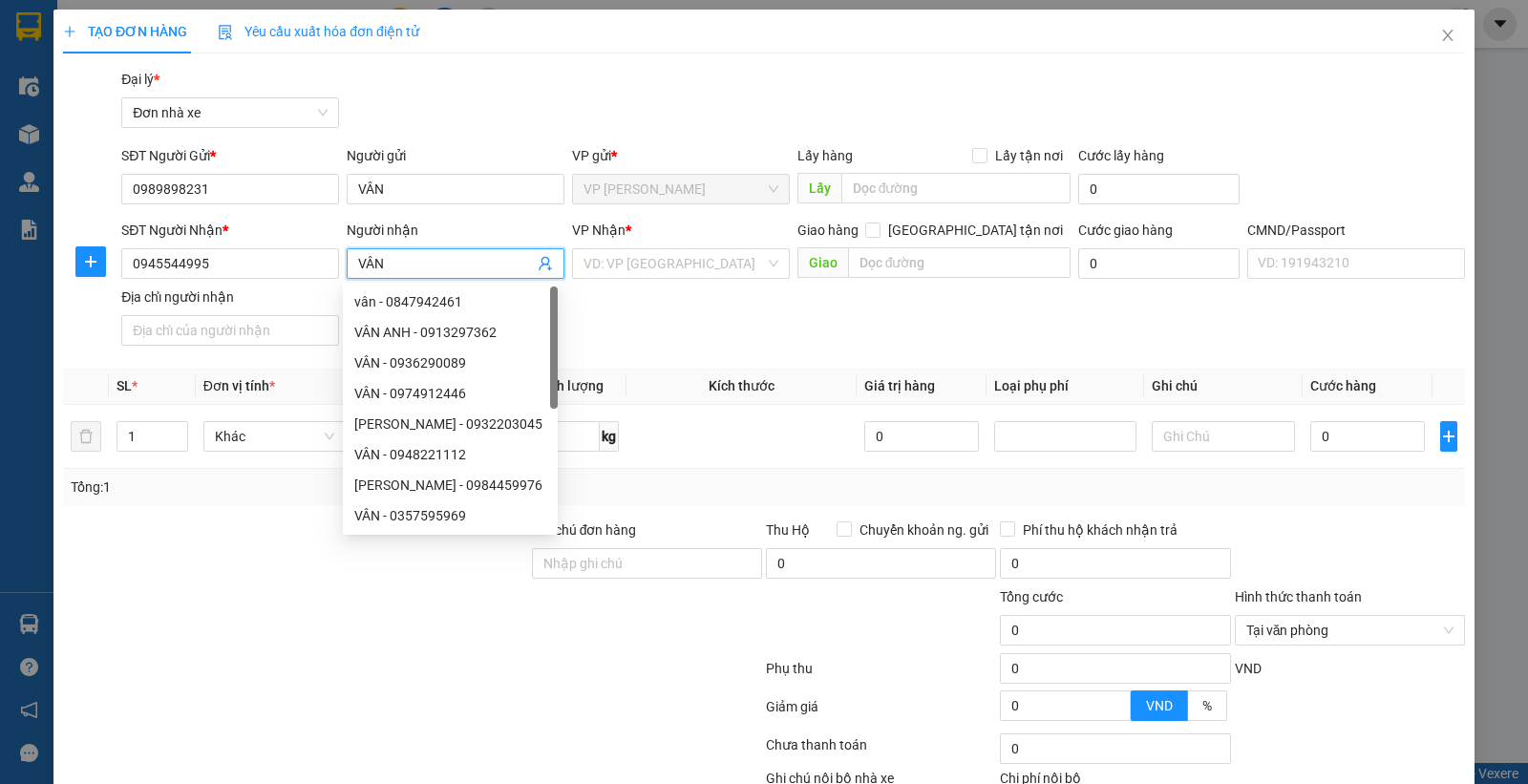
type input "VÂN"
click at [580, 69] on div "Gói vận chuyển * Tiêu chuẩn Đại lý * Đơn nhà xe" at bounding box center [793, 102] width 1352 height 67
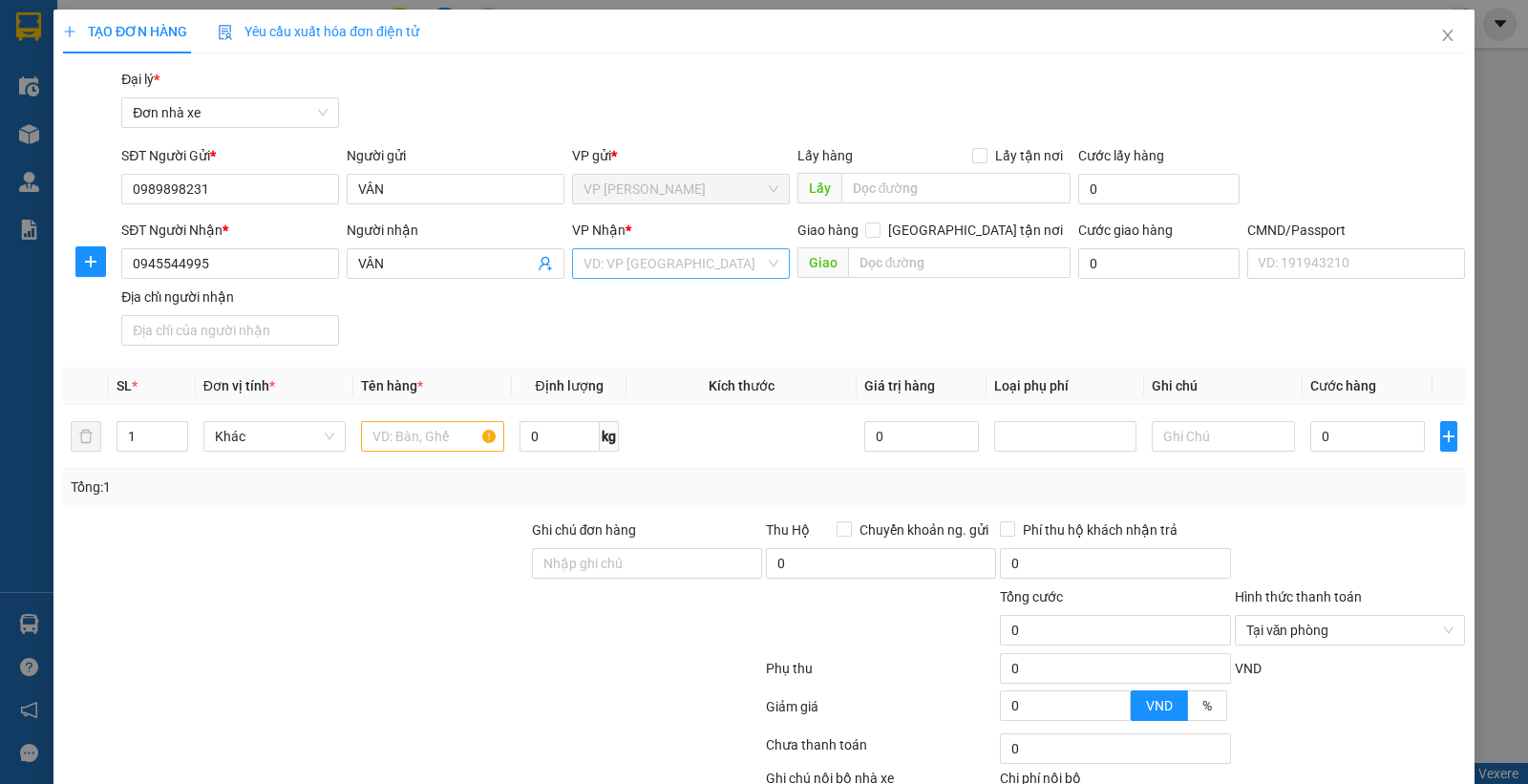
click at [680, 258] on input "search" at bounding box center [674, 263] width 181 height 29
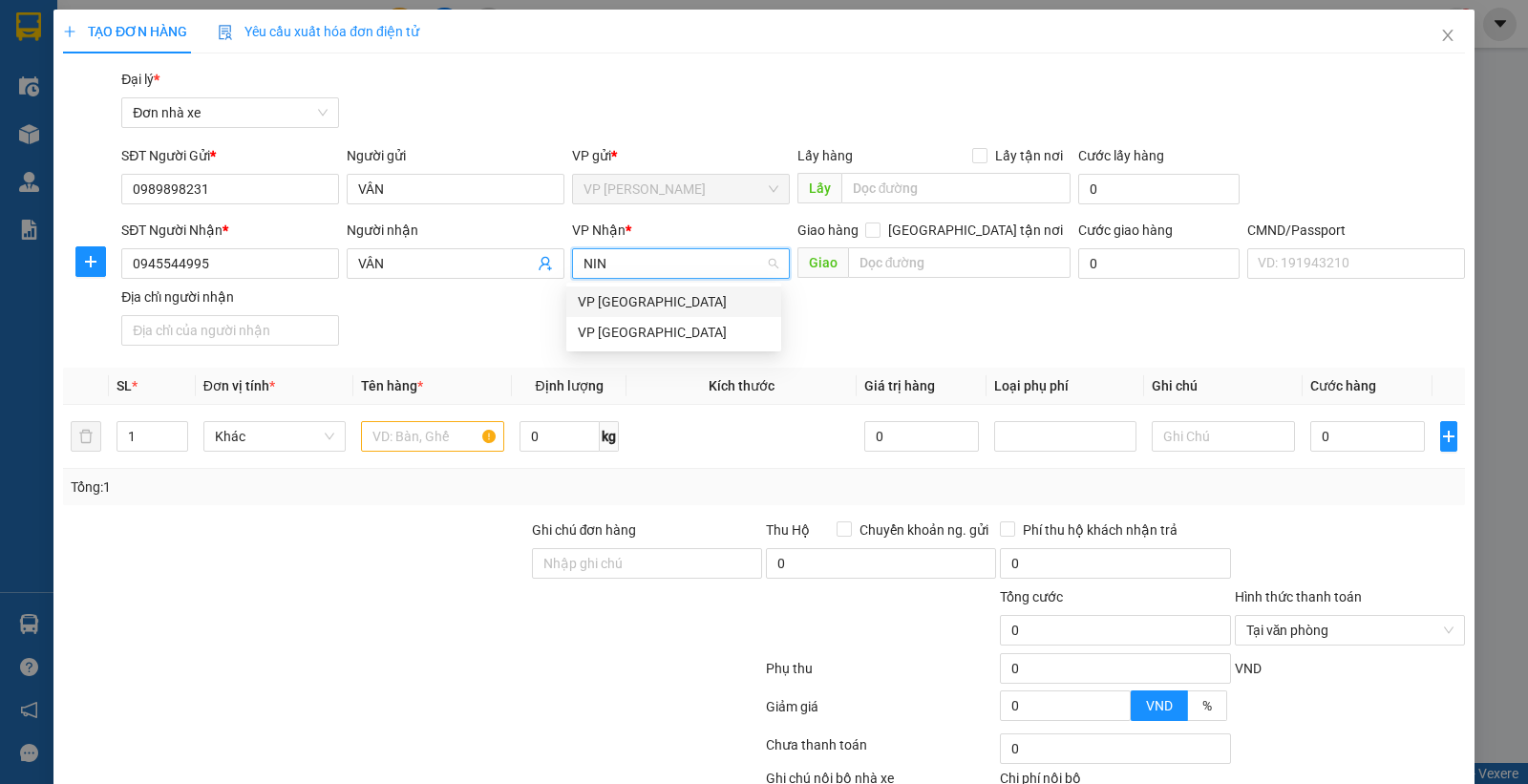
type input "NINH"
click at [659, 296] on div "VP [GEOGRAPHIC_DATA]" at bounding box center [673, 301] width 192 height 21
click at [437, 445] on input "text" at bounding box center [432, 435] width 143 height 31
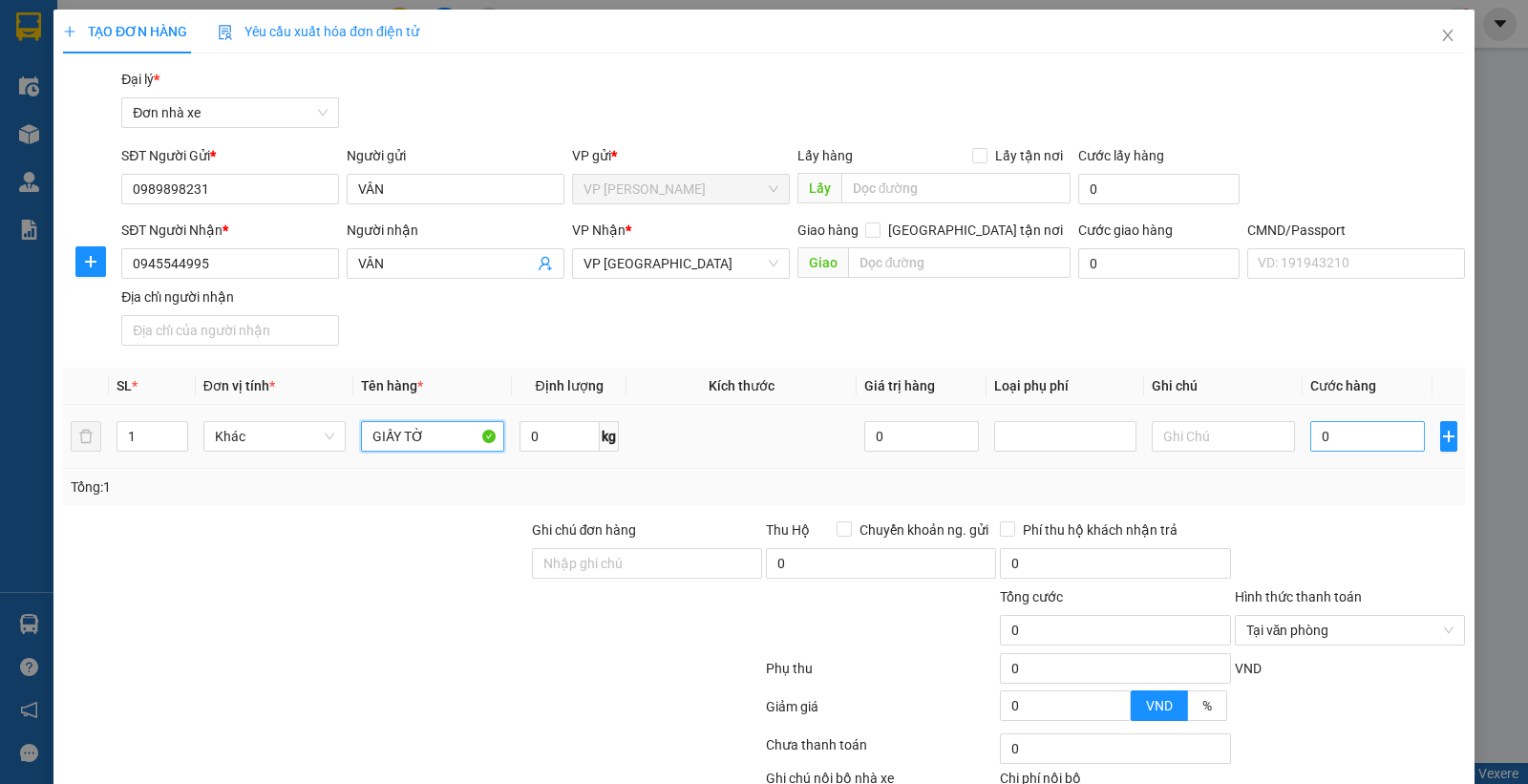
type input "GIẤY TỜ"
click at [1351, 432] on input "0" at bounding box center [1367, 435] width 114 height 31
type input "2"
type input "25"
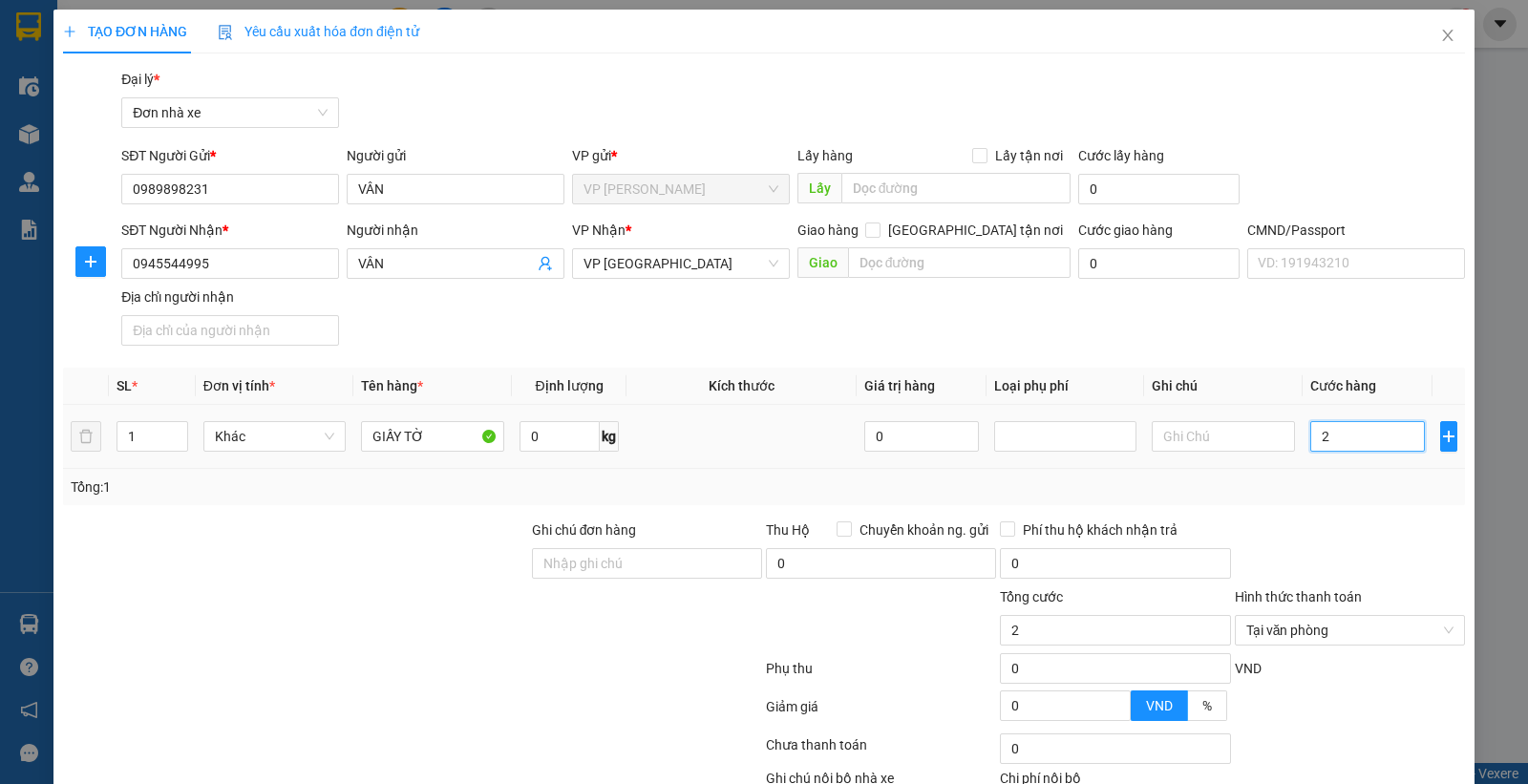
type input "25"
type input "25.000"
click at [1327, 351] on div "SĐT Người Nhận * 0945544995 Người nhận VÂN VP Nhận * VP Ninh Bình Giao hàng Gia…" at bounding box center [793, 287] width 1352 height 134
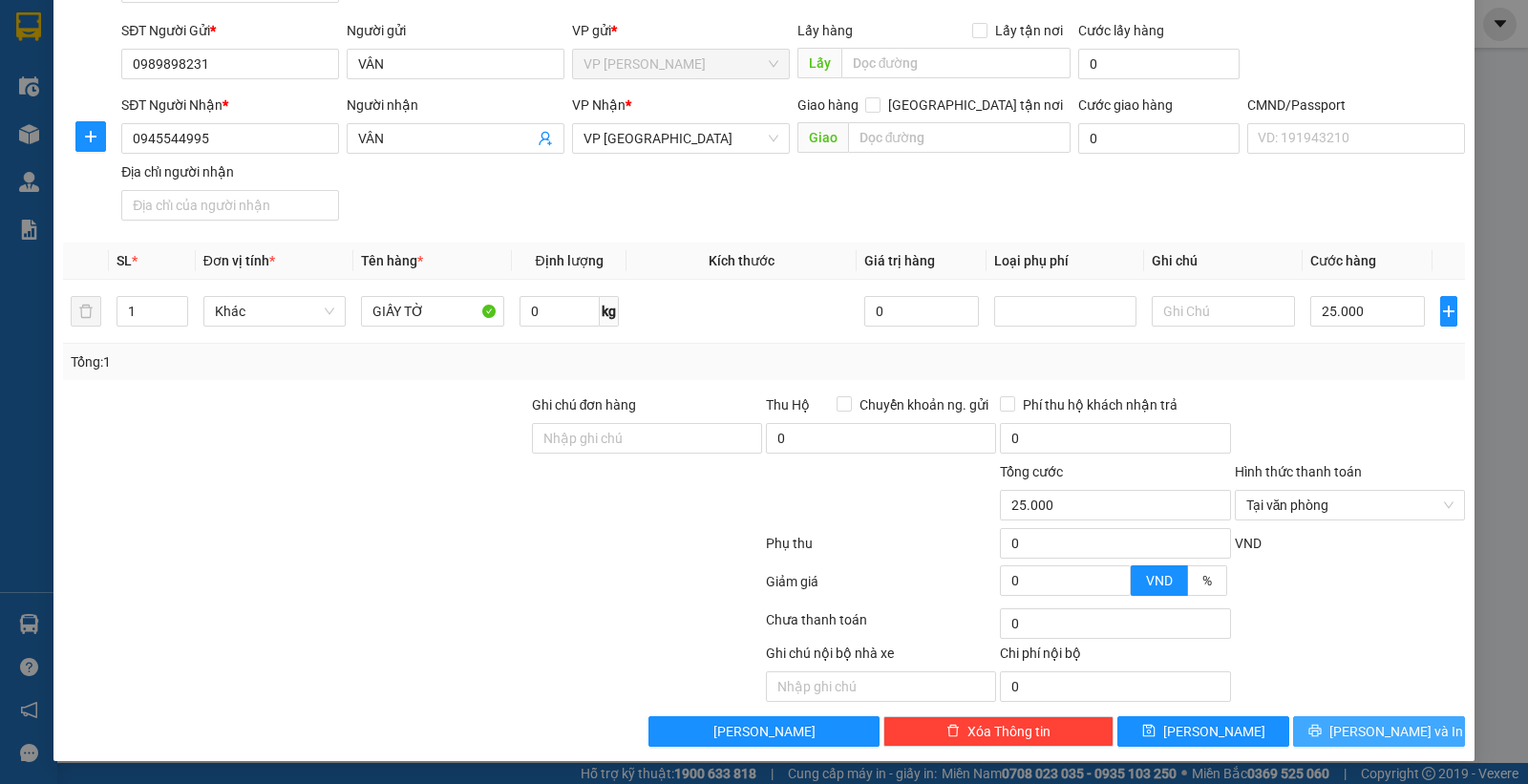
click at [1352, 731] on span "[PERSON_NAME] và In" at bounding box center [1396, 731] width 134 height 21
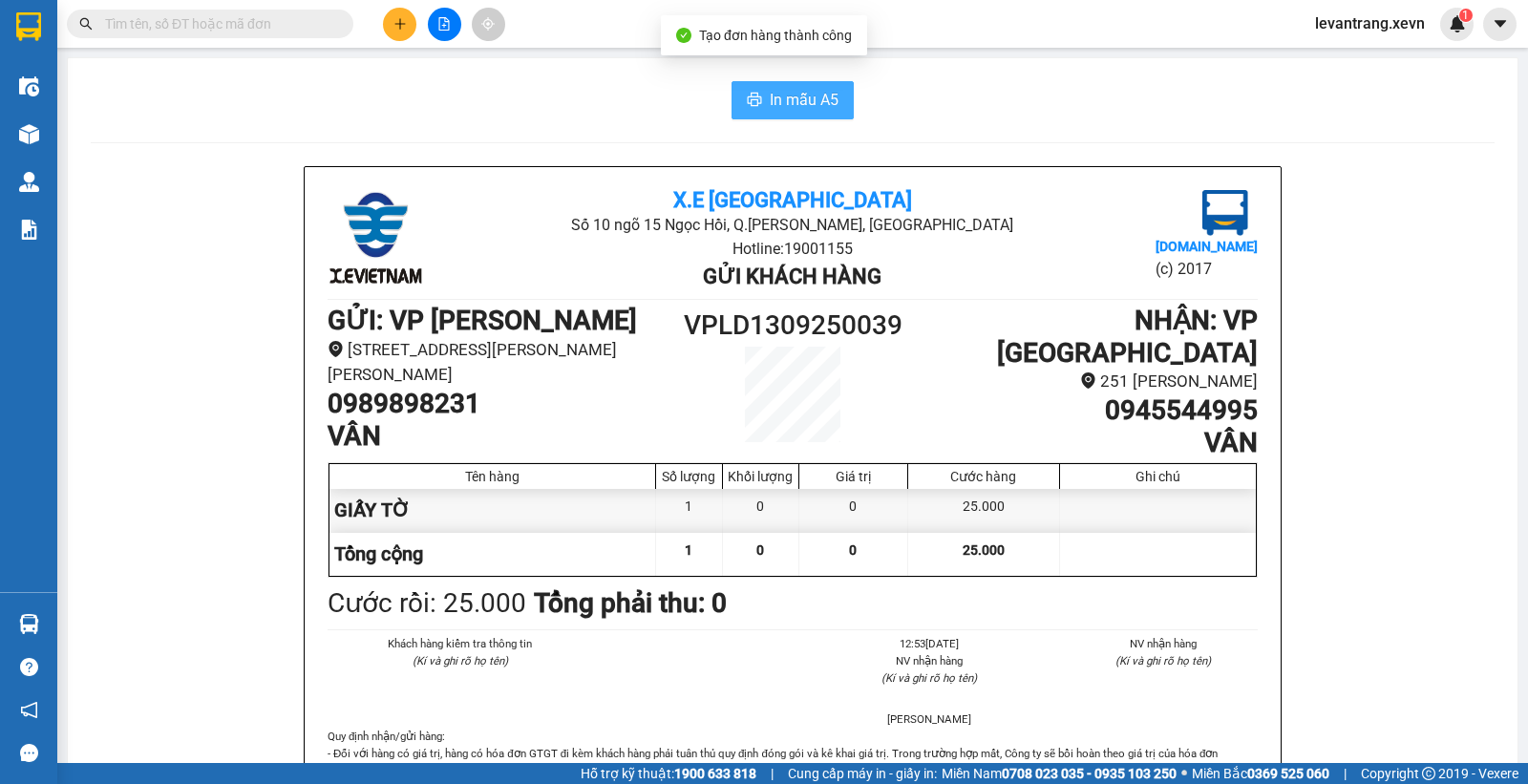
click at [756, 100] on button "In mẫu A5" at bounding box center [792, 99] width 122 height 38
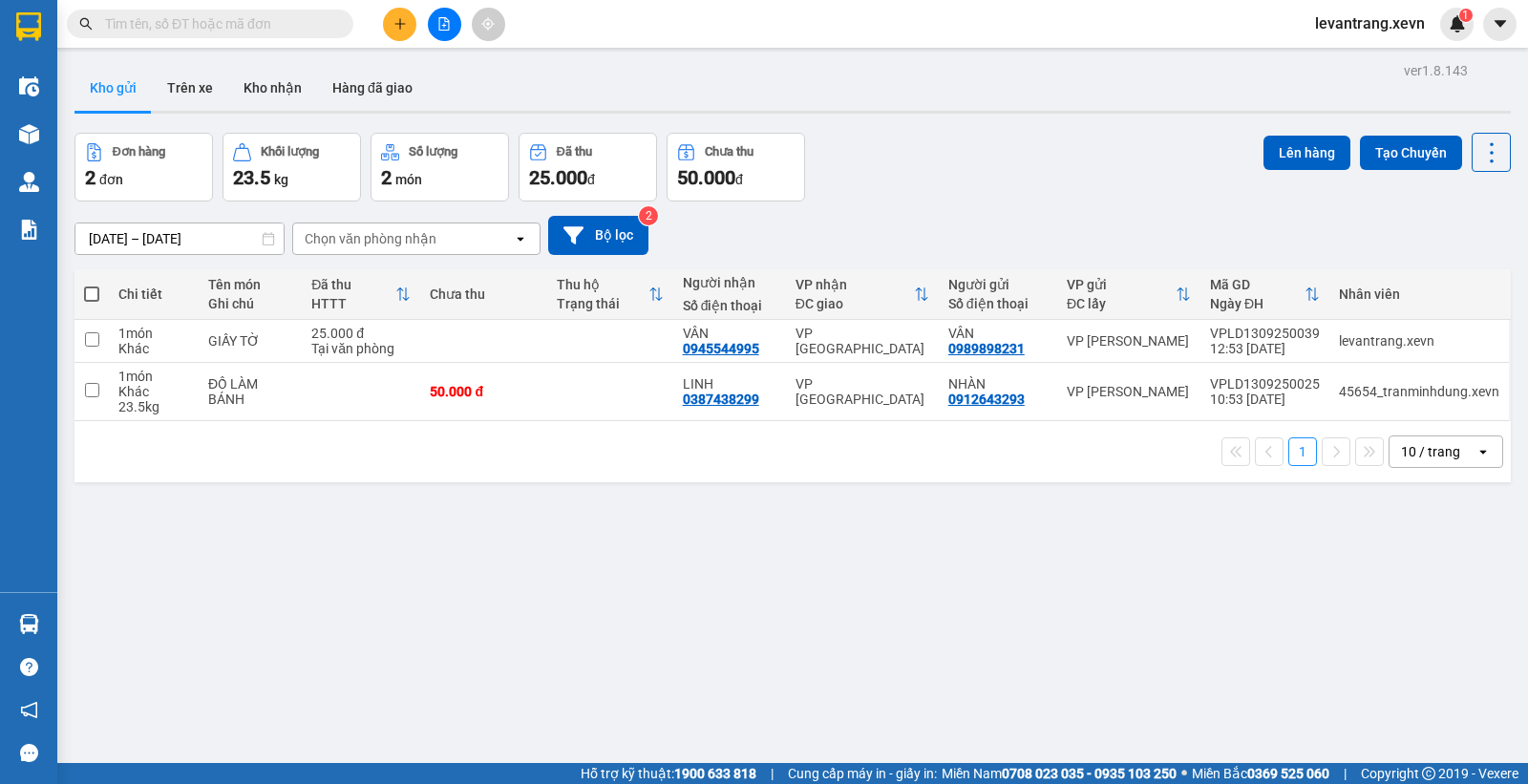
click at [1024, 131] on div "ver 1.8.143 Kho gửi Trên xe Kho nhận Hàng đã giao Đơn hàng 2 đơn Khối lượng 23.…" at bounding box center [792, 449] width 1451 height 784
click at [402, 15] on button at bounding box center [400, 25] width 33 height 33
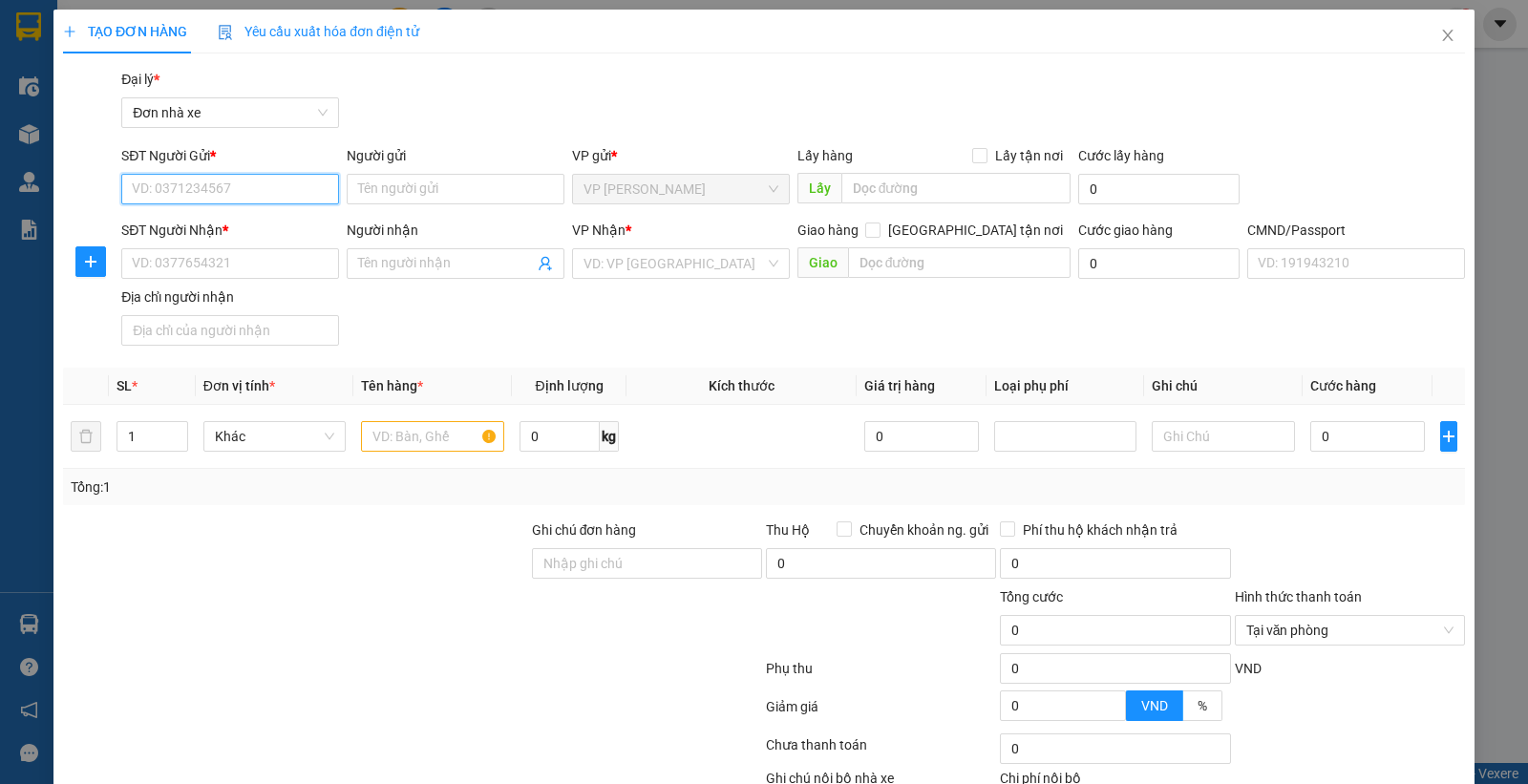
click at [270, 186] on input "SĐT Người Gửi *" at bounding box center [230, 188] width 218 height 31
click at [270, 186] on input "091352061" at bounding box center [230, 188] width 218 height 31
click at [226, 228] on div "0913520618 - THANH VƯỢNG" at bounding box center [228, 227] width 192 height 21
type input "0913520618"
type input "THANH VƯỢNG"
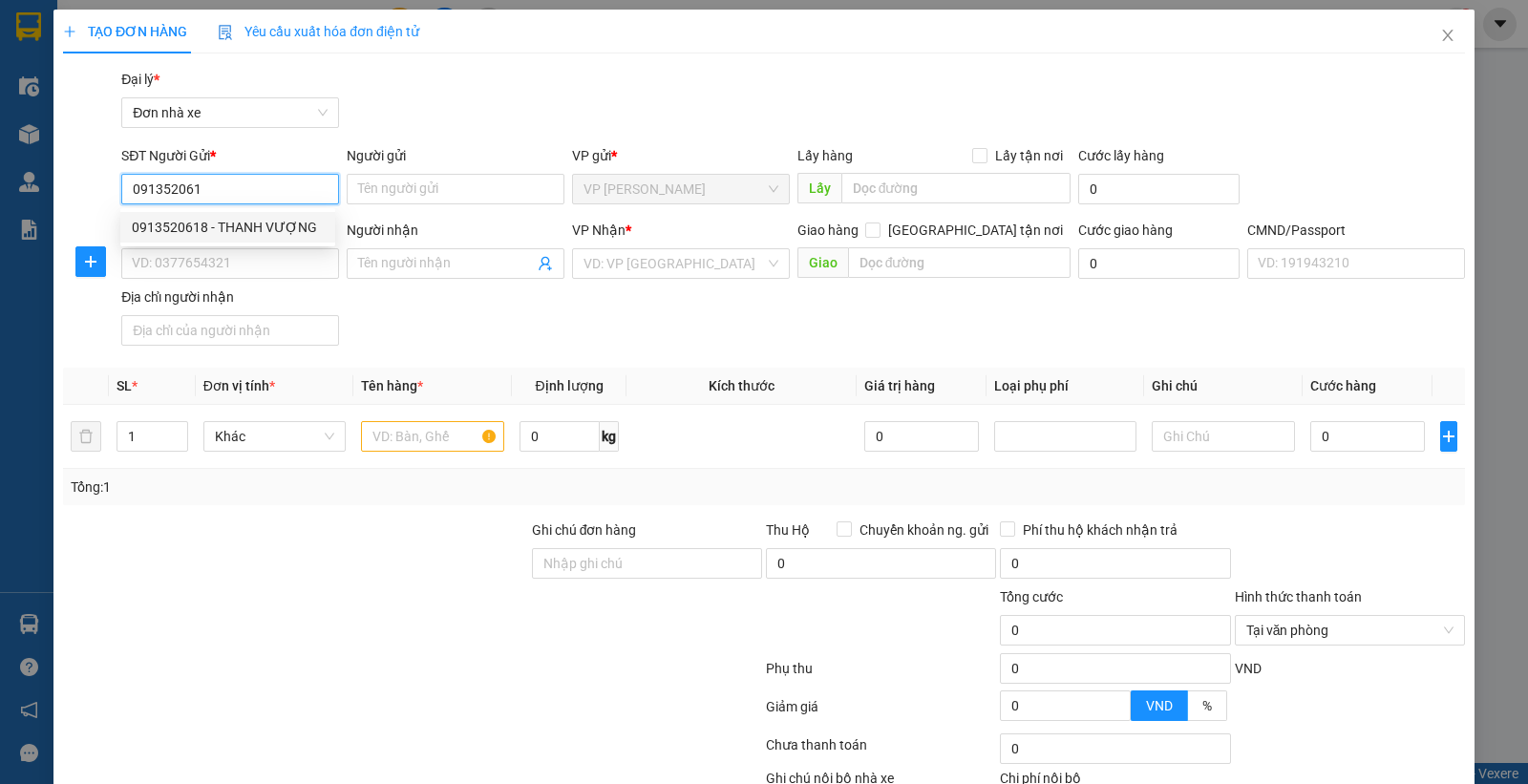
type input "0943103777"
type input "ĐẠT"
type input "036074014994 [PERSON_NAME], 236 [PERSON_NAME]"
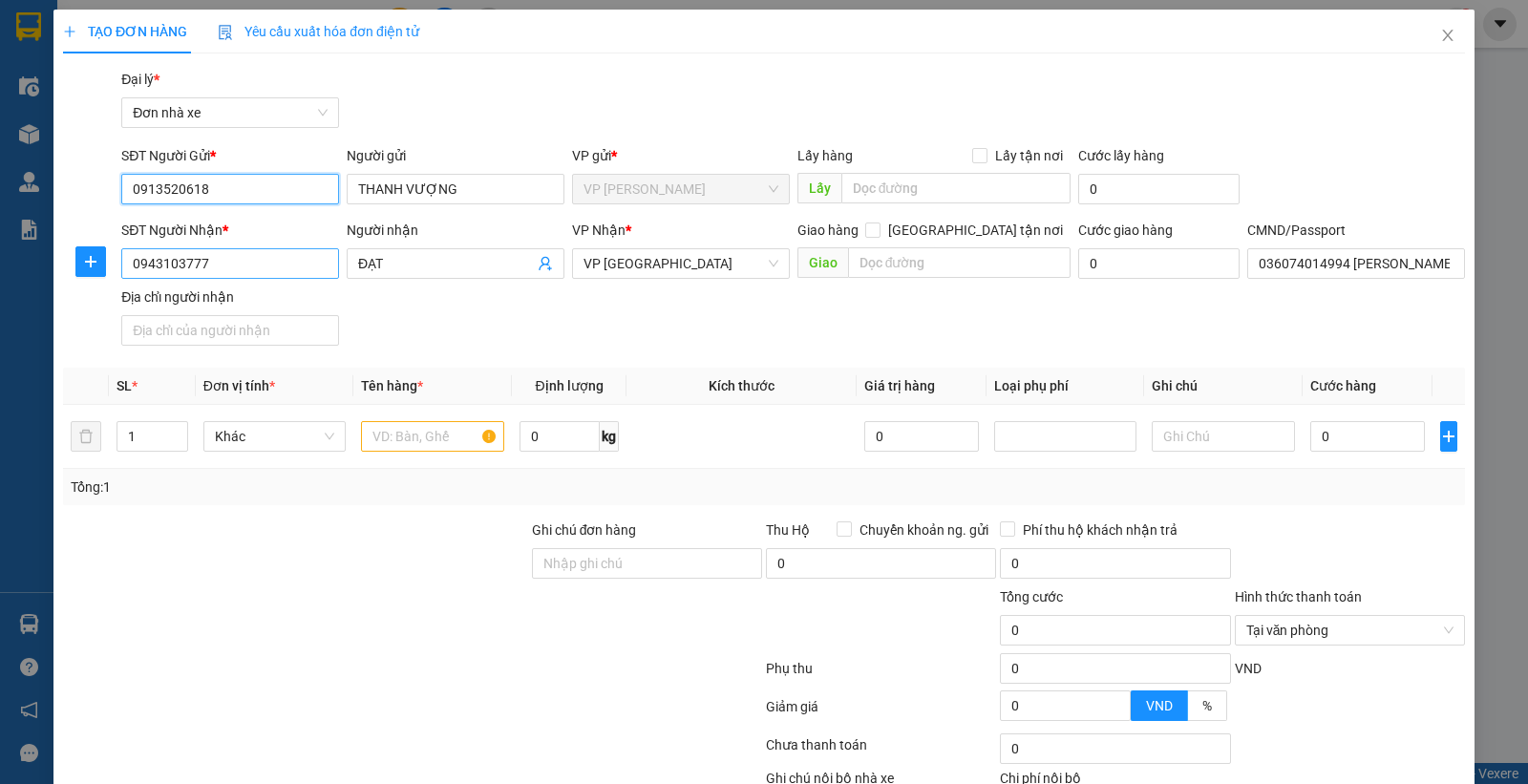
type input "0913520618"
click at [225, 268] on input "0943103777" at bounding box center [230, 263] width 218 height 31
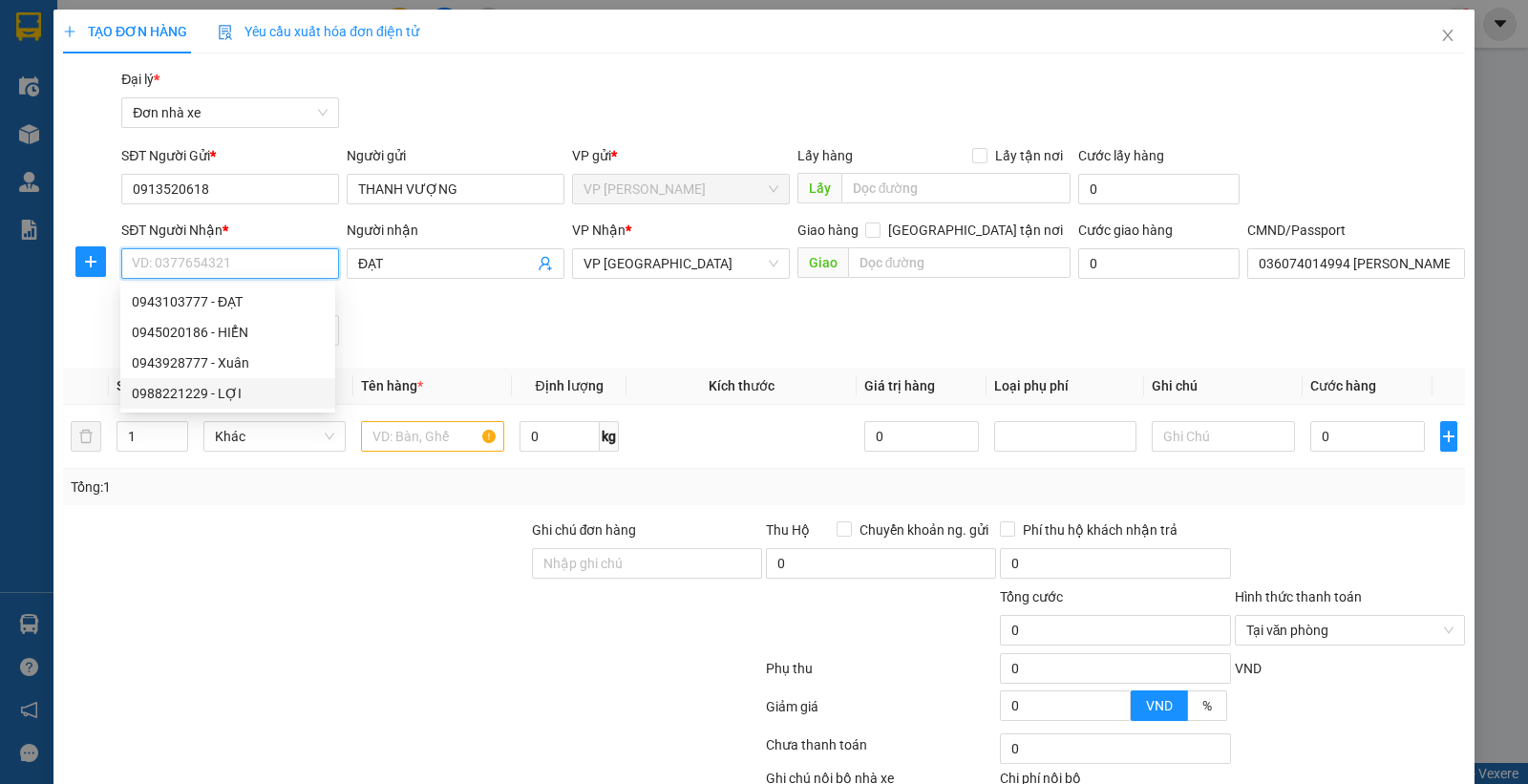
click at [178, 399] on div "0988221229 - LỢI" at bounding box center [228, 393] width 192 height 21
type input "0988221229"
type input "LỢI"
type input "037061001779 ĐÀO ĐỨC LỢI"
type input "0988221229"
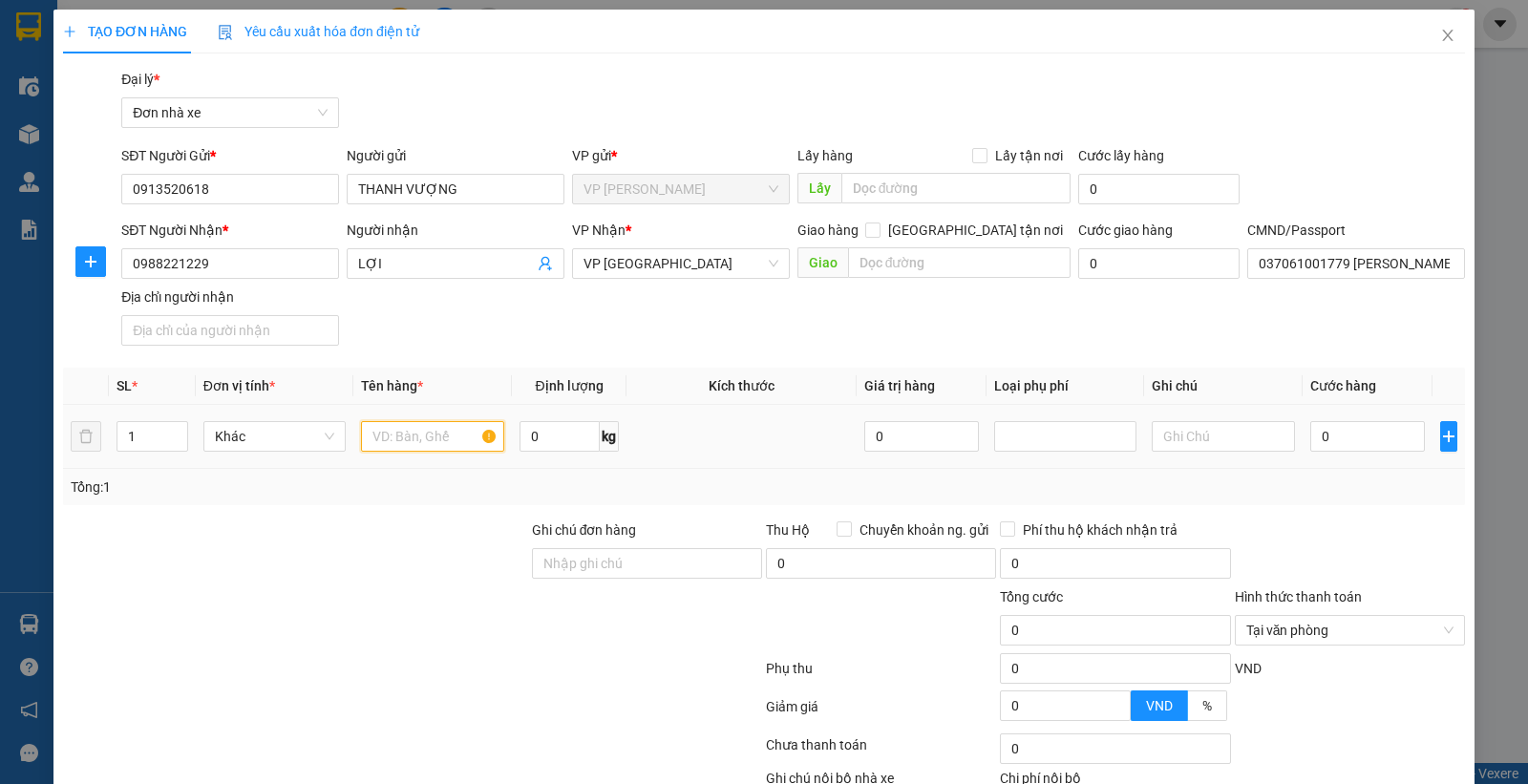
click at [404, 436] on input "text" at bounding box center [432, 435] width 143 height 31
type input "LỐP XE"
drag, startPoint x: 1328, startPoint y: 444, endPoint x: 1319, endPoint y: 442, distance: 9.2
click at [1329, 444] on input "0" at bounding box center [1367, 435] width 114 height 31
type input "5"
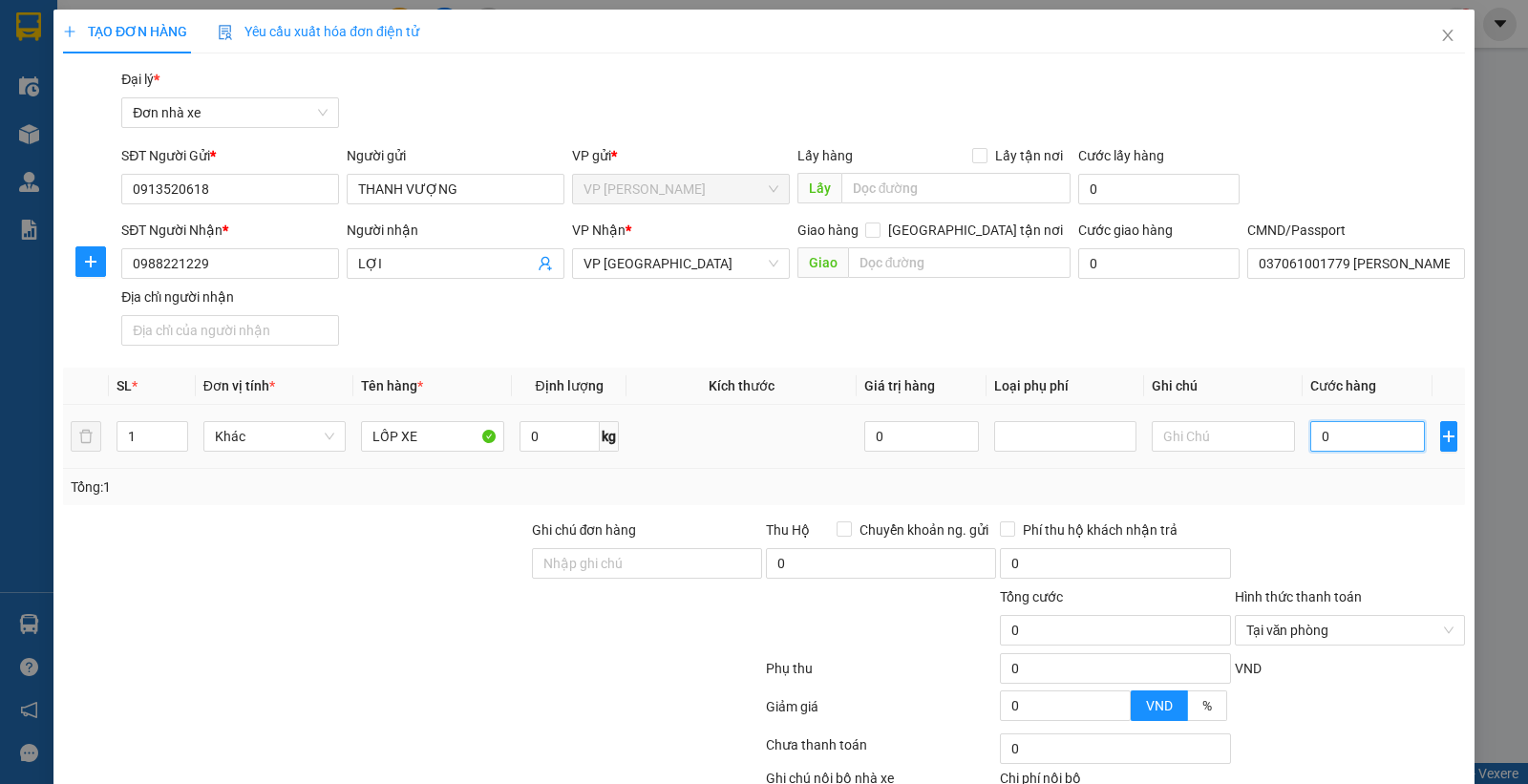
type input "5"
type input "50"
type input "50.000"
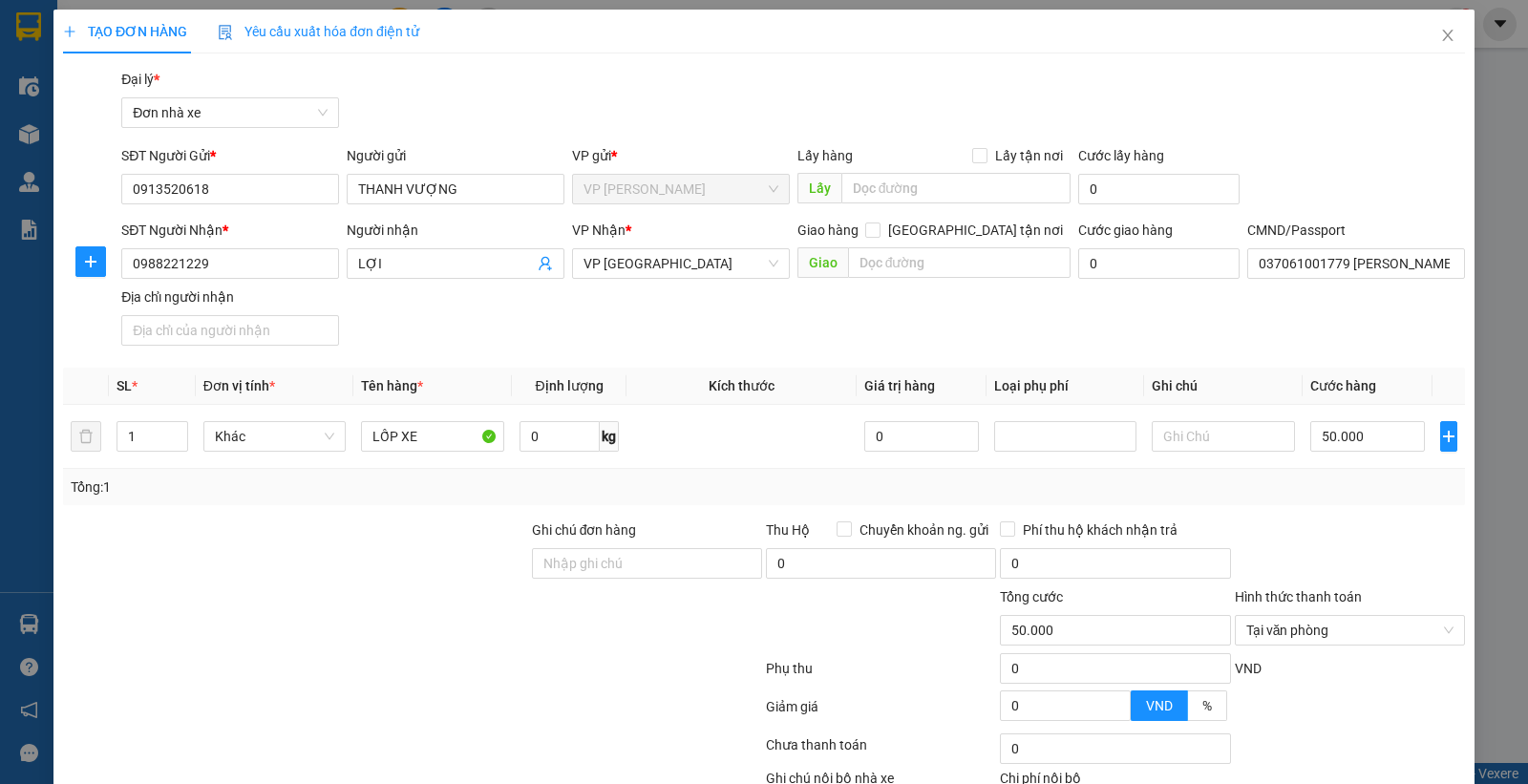
click at [1360, 550] on div at bounding box center [1349, 553] width 233 height 67
type input "50.000"
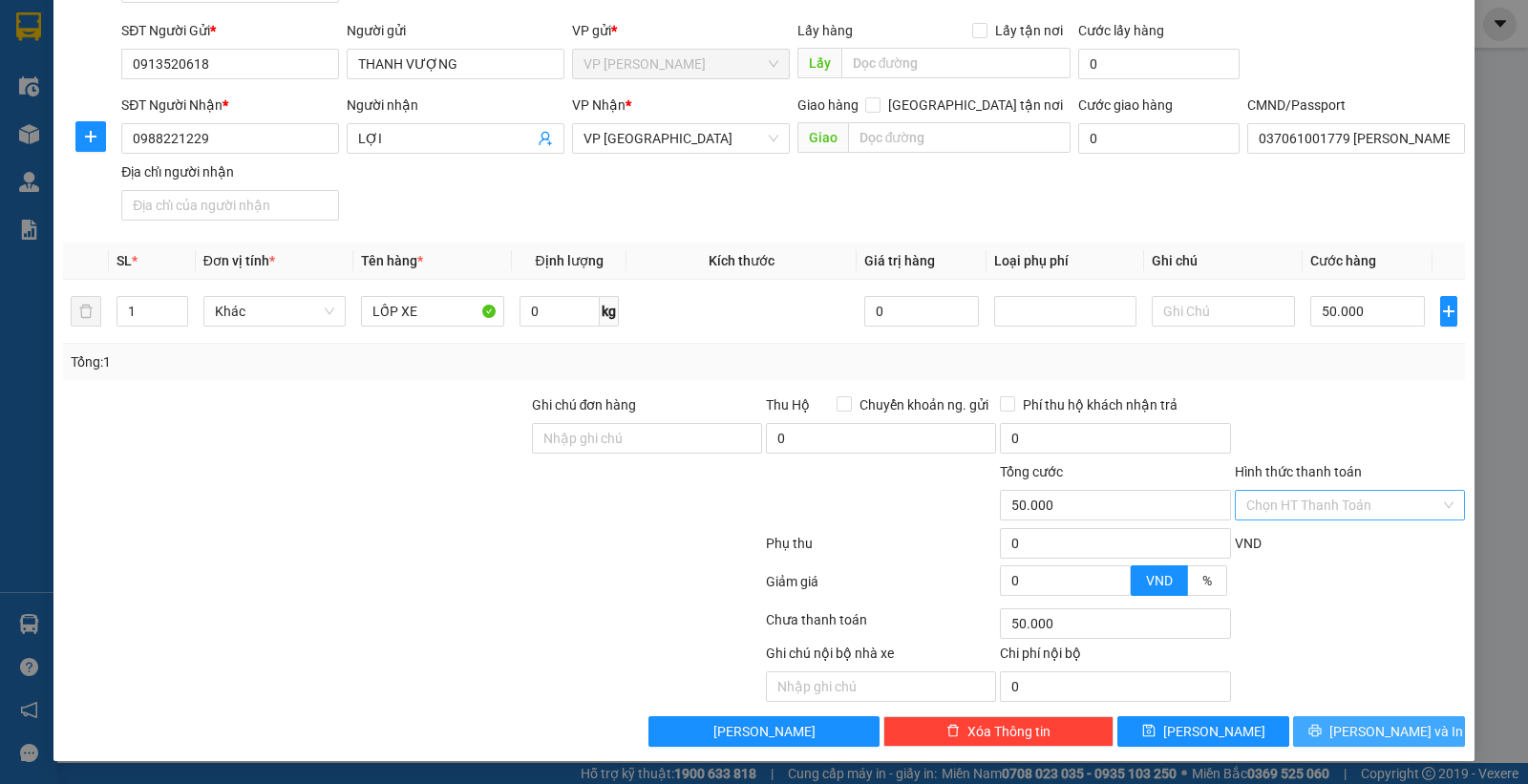
click at [1391, 727] on span "Lưu và In" at bounding box center [1396, 731] width 134 height 21
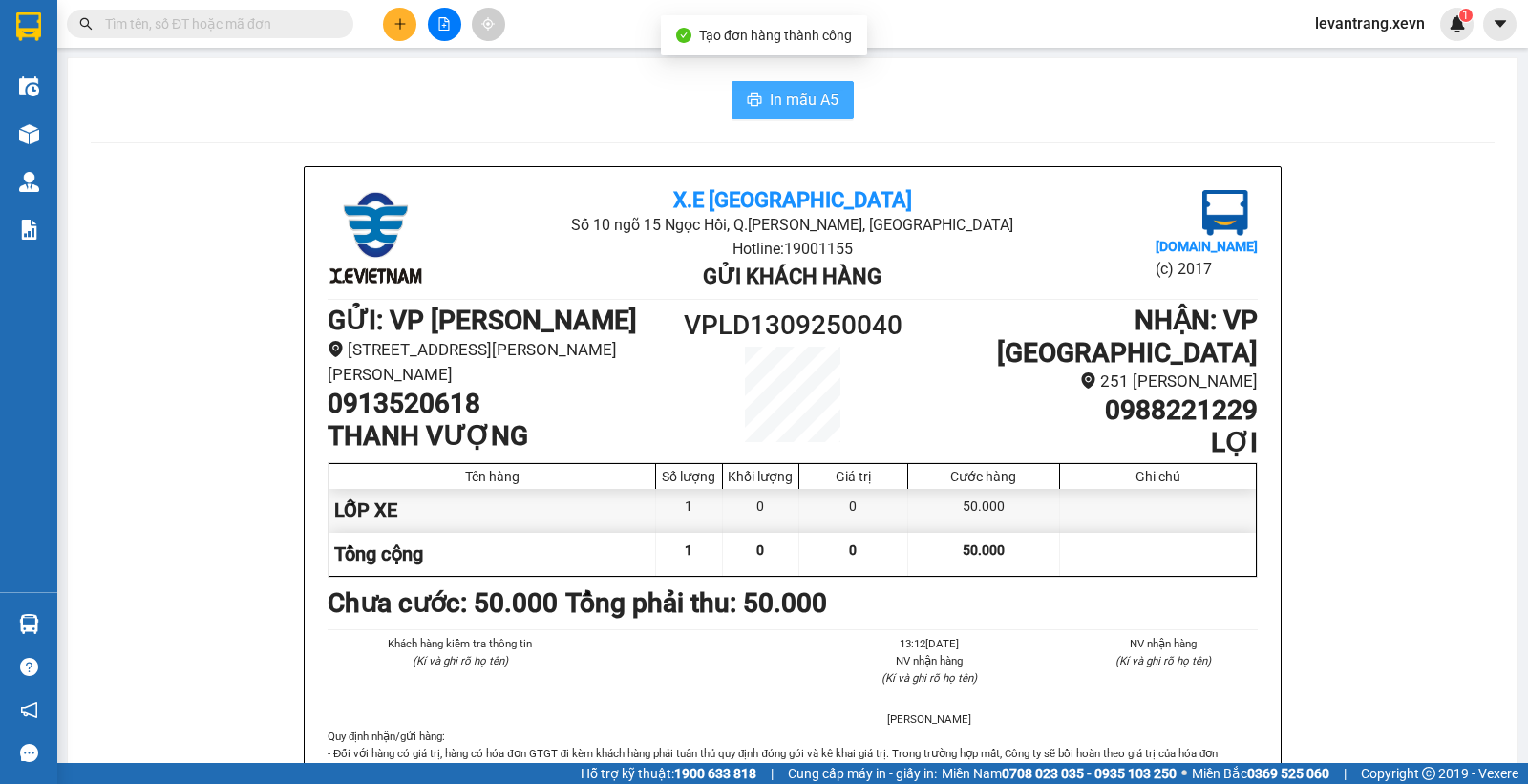
click at [769, 99] on span "In mẫu A5" at bounding box center [804, 99] width 69 height 24
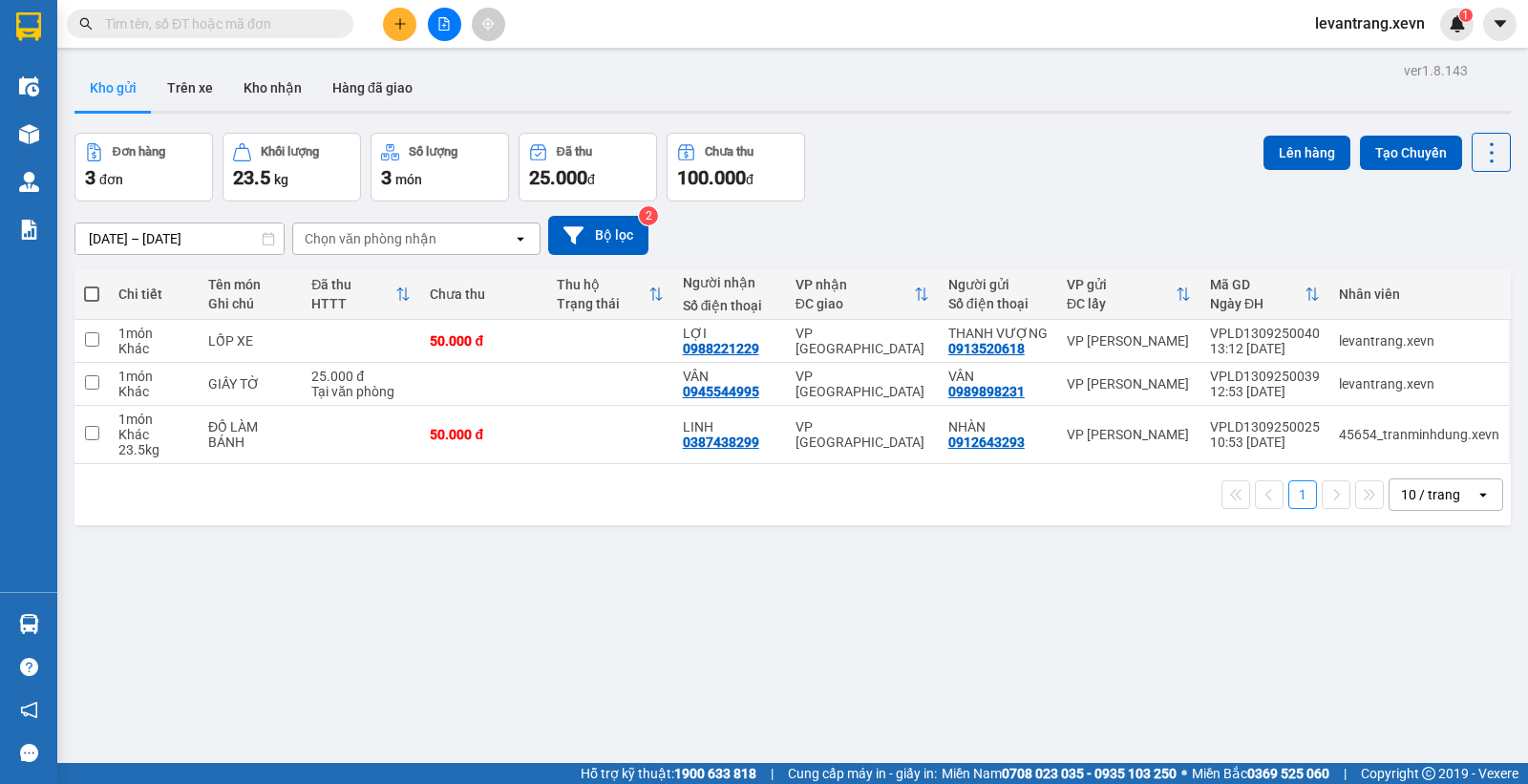
click at [595, 622] on div "ver 1.8.143 Kho gửi Trên xe Kho nhận Hàng đã giao Đơn hàng 3 đơn Khối lượng 23.…" at bounding box center [792, 449] width 1451 height 784
click at [96, 384] on input "checkbox" at bounding box center [92, 382] width 15 height 15
checkbox input "true"
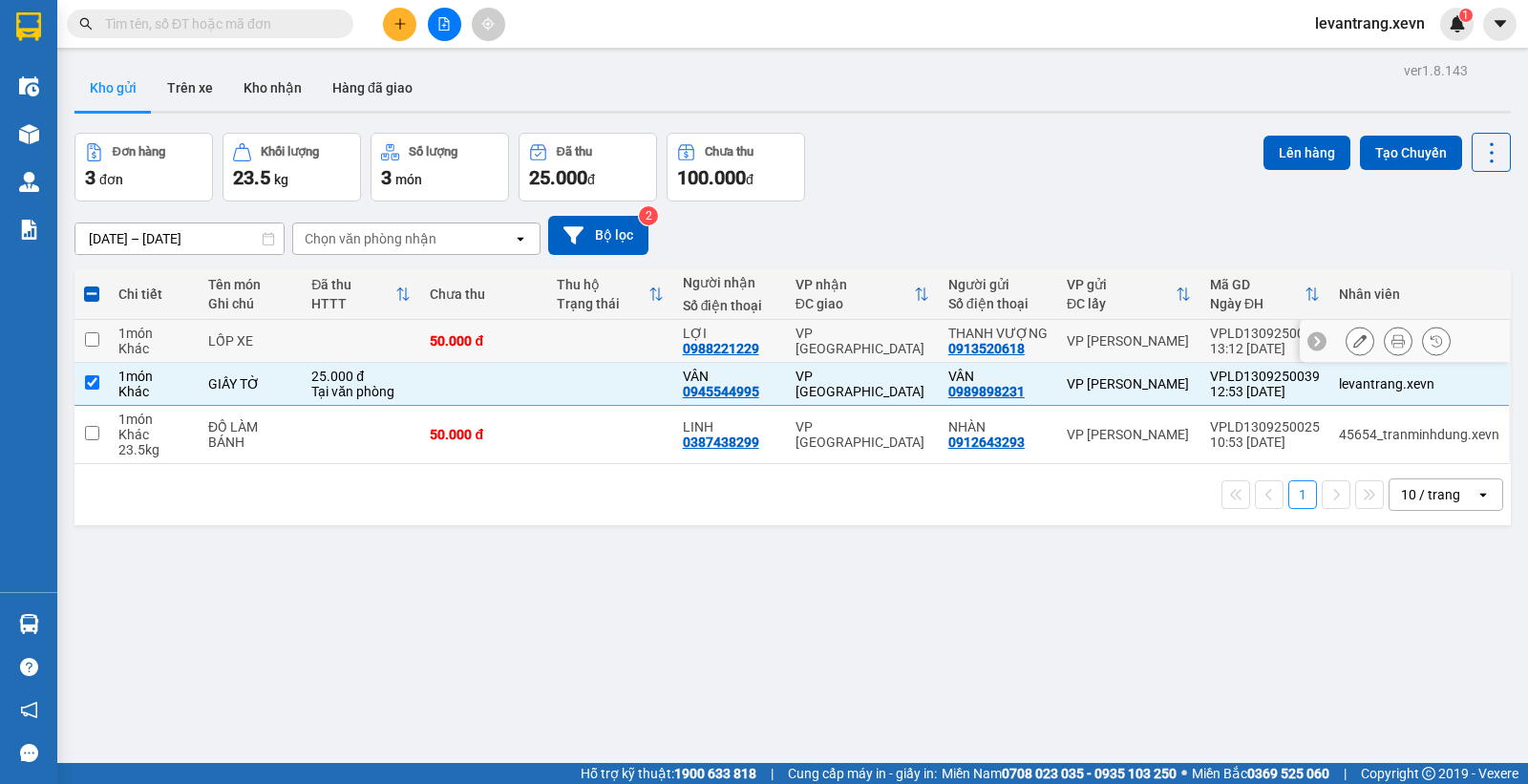
click at [96, 327] on td at bounding box center [92, 342] width 34 height 43
checkbox input "true"
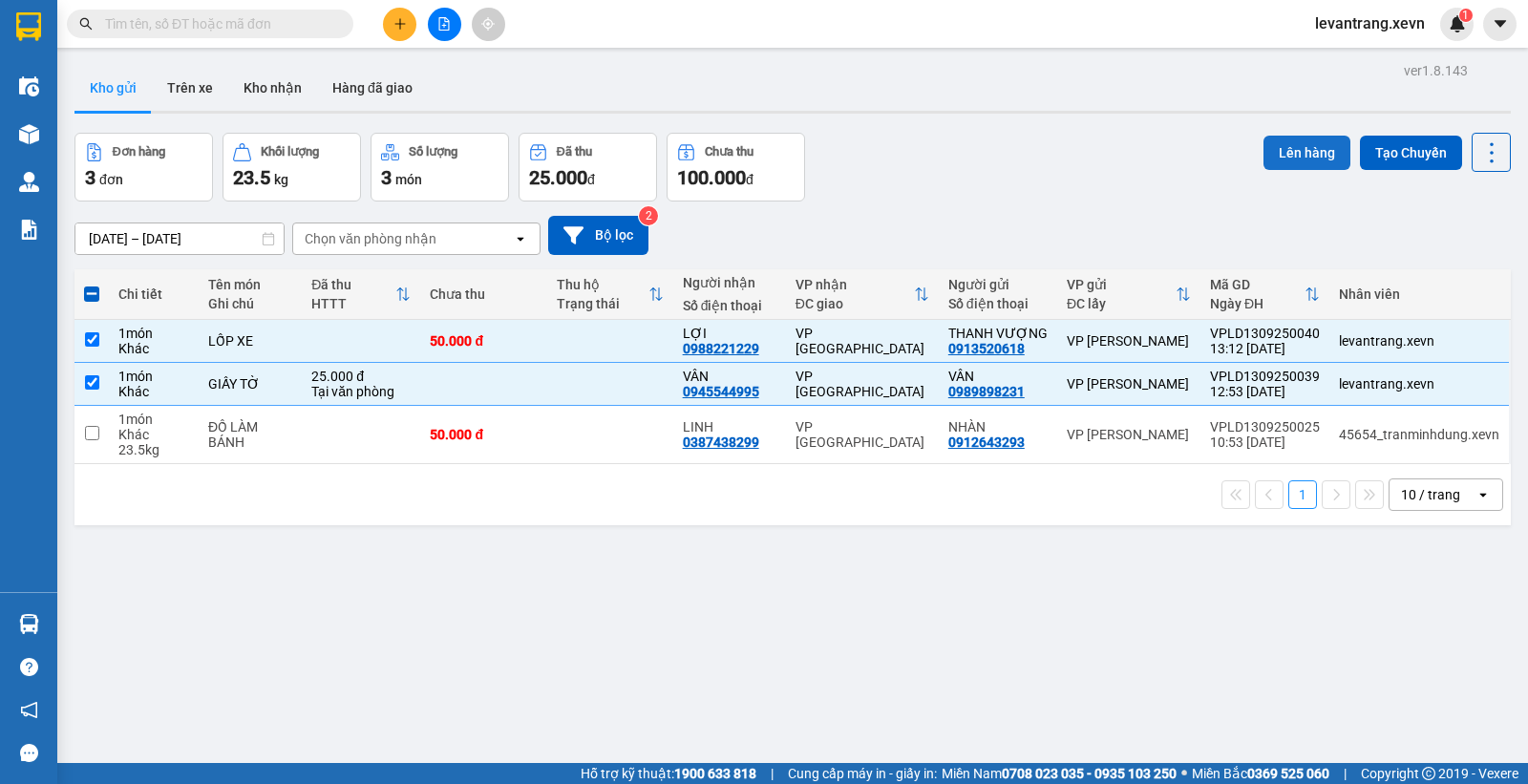
click at [1290, 147] on button "Lên hàng" at bounding box center [1306, 153] width 87 height 34
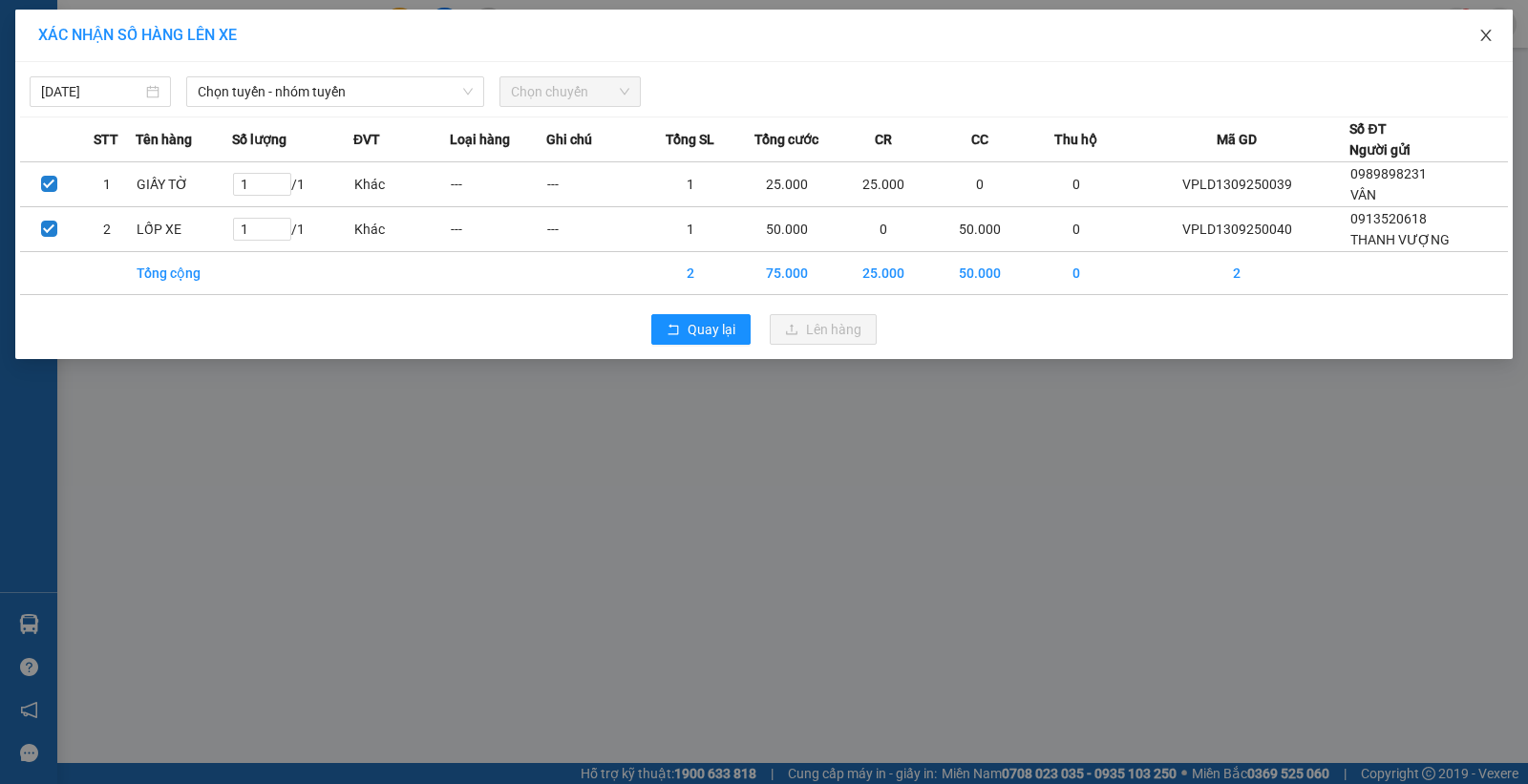
click at [1486, 39] on icon "close" at bounding box center [1486, 35] width 16 height 16
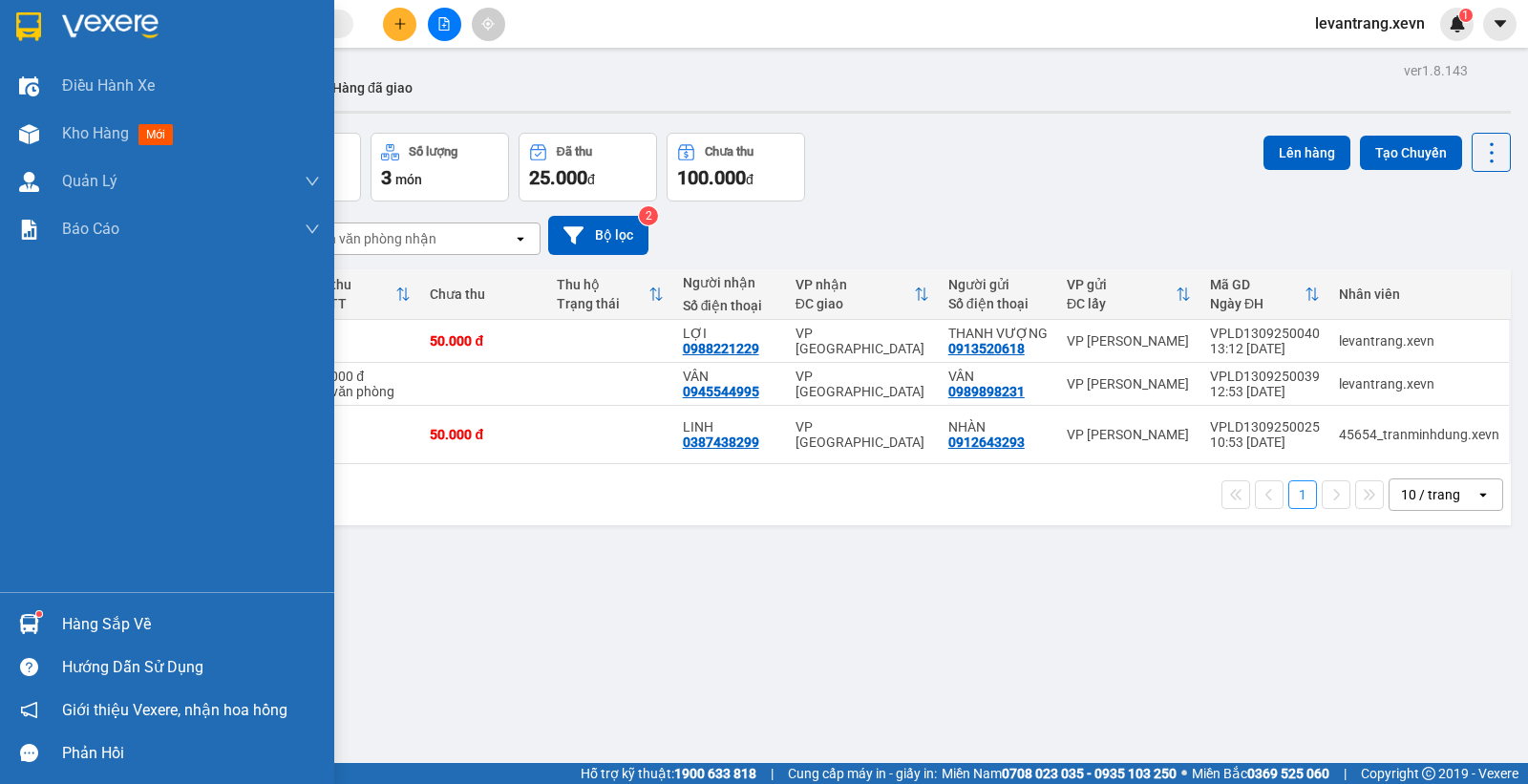
click at [32, 627] on img at bounding box center [29, 623] width 20 height 20
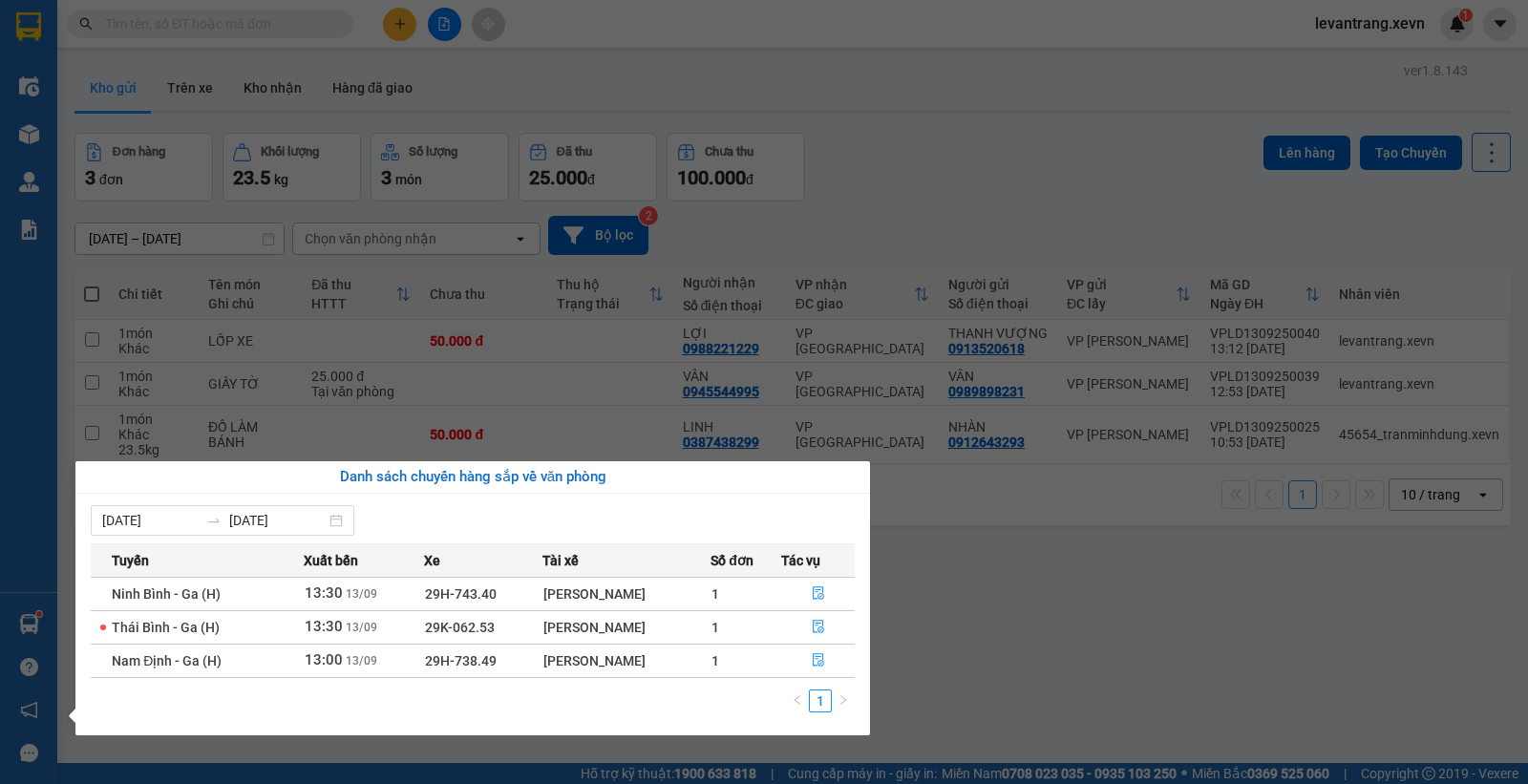
click at [893, 134] on section "Kết quả tìm kiếm ( 0 ) Bộ lọc No Data levantrang.xevn 1 Điều hành xe Kho hàng m…" at bounding box center [764, 392] width 1528 height 784
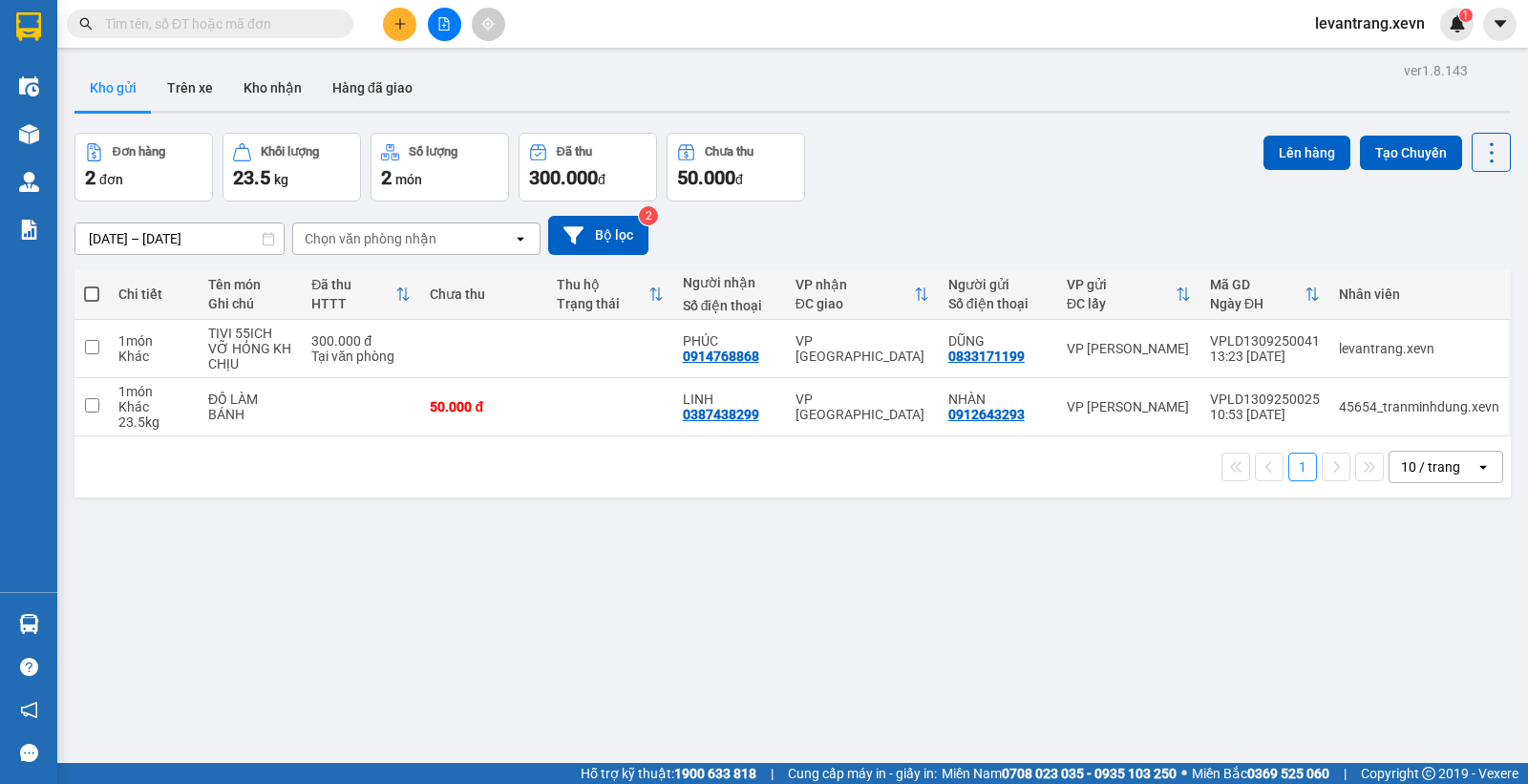
click at [541, 630] on div "ver 1.8.143 Kho gửi Trên xe Kho nhận Hàng đã giao Đơn hàng 2 đơn Khối lượng 23.…" at bounding box center [792, 449] width 1451 height 784
click at [368, 609] on div "ver 1.8.143 Kho gửi Trên xe Kho nhận Hàng đã giao Đơn hàng 2 đơn Khối lượng 23.…" at bounding box center [792, 449] width 1451 height 784
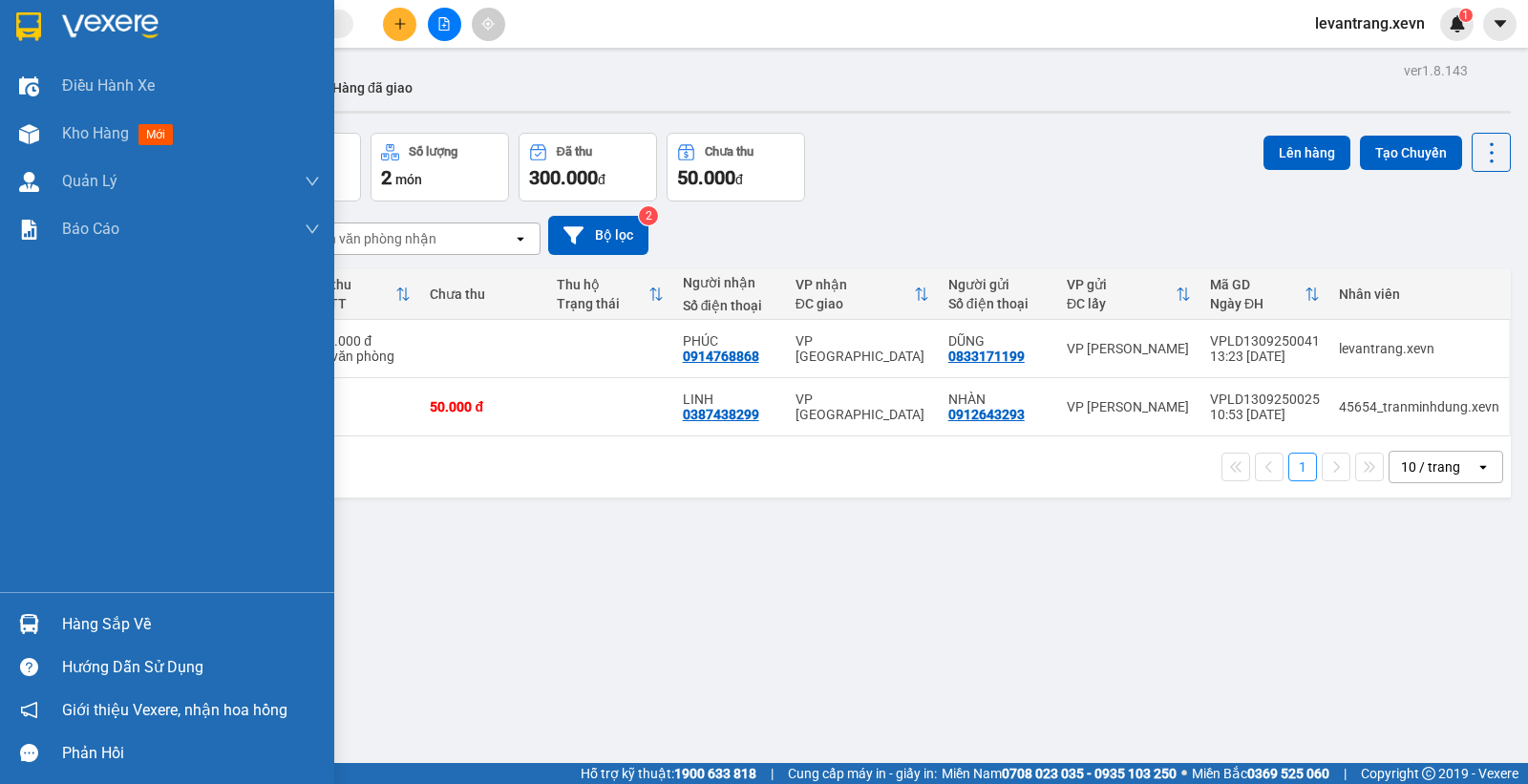
click at [45, 631] on div "Hàng sắp về" at bounding box center [166, 624] width 334 height 43
